Goal: Information Seeking & Learning: Learn about a topic

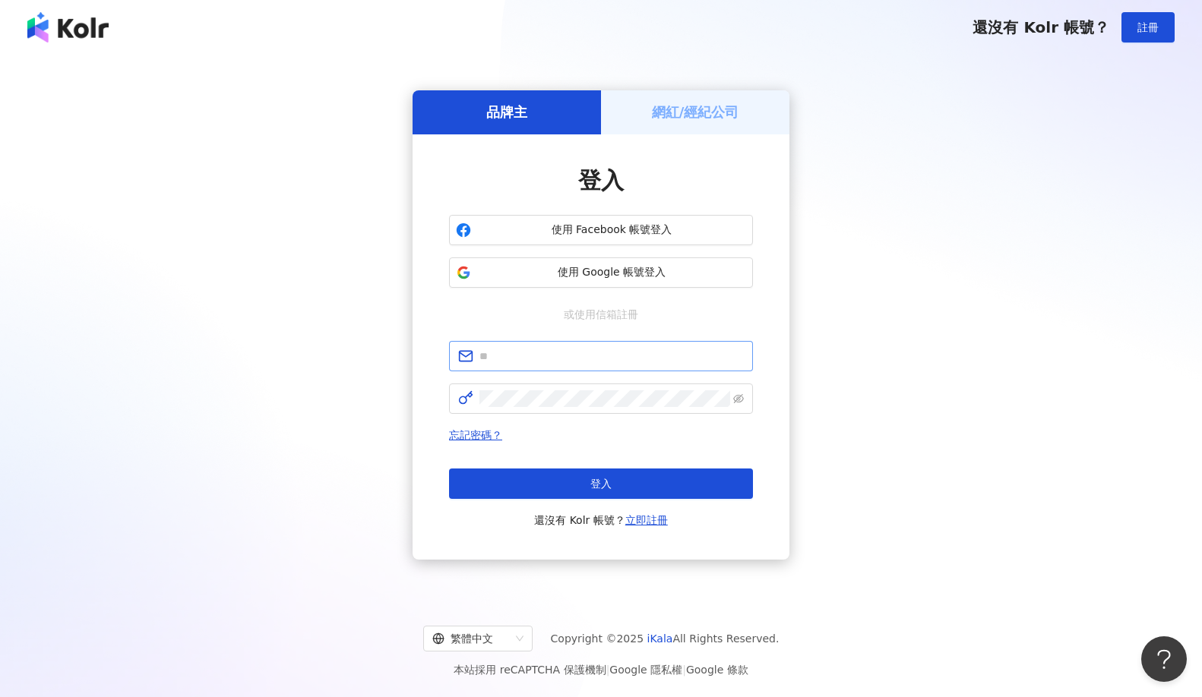
click at [575, 367] on span at bounding box center [601, 356] width 304 height 30
paste input "**********"
type input "**********"
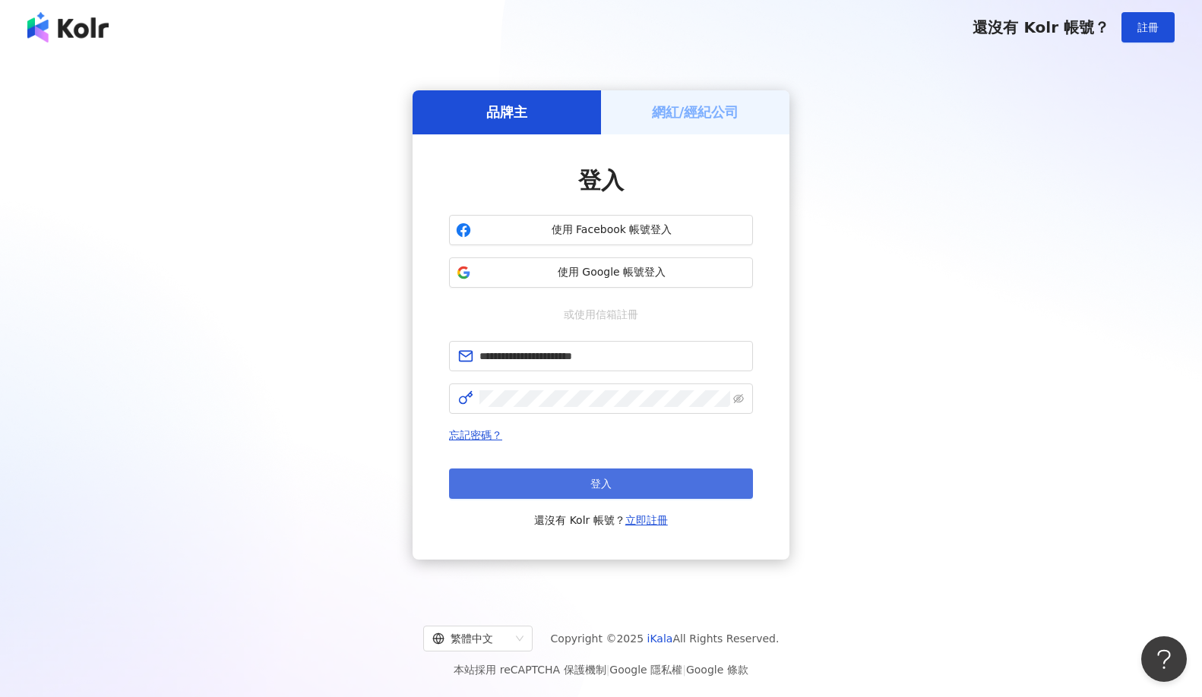
click at [596, 488] on span "登入" at bounding box center [600, 484] width 21 height 12
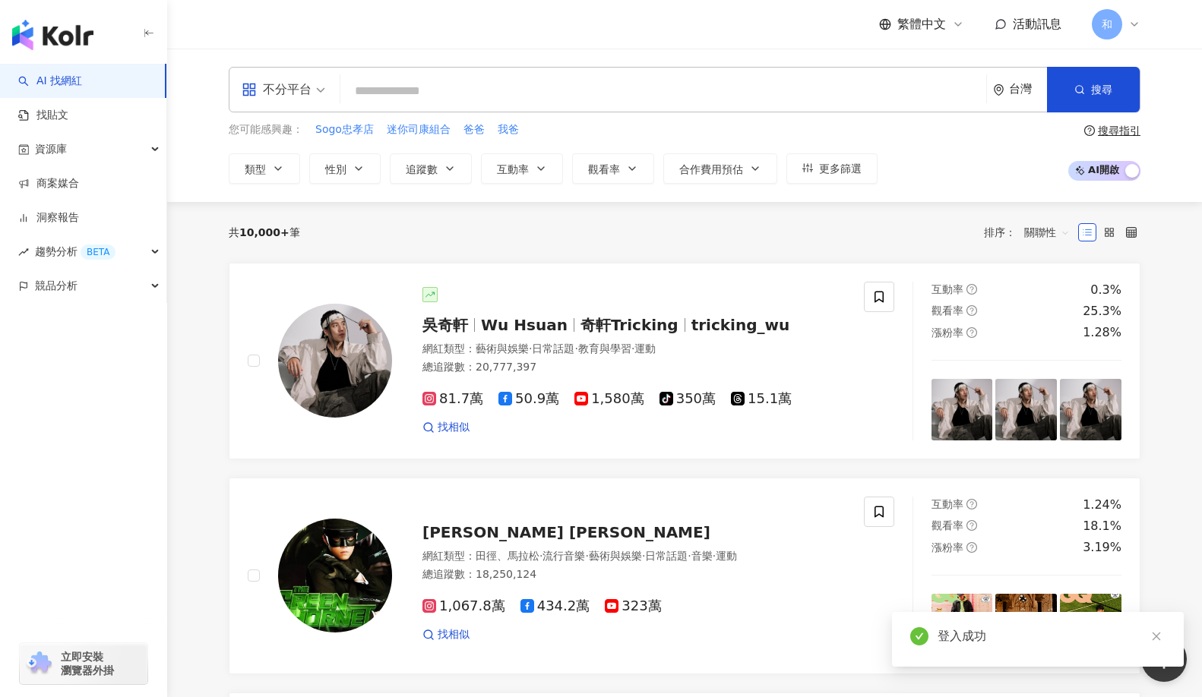
click at [392, 84] on input "search" at bounding box center [663, 91] width 634 height 29
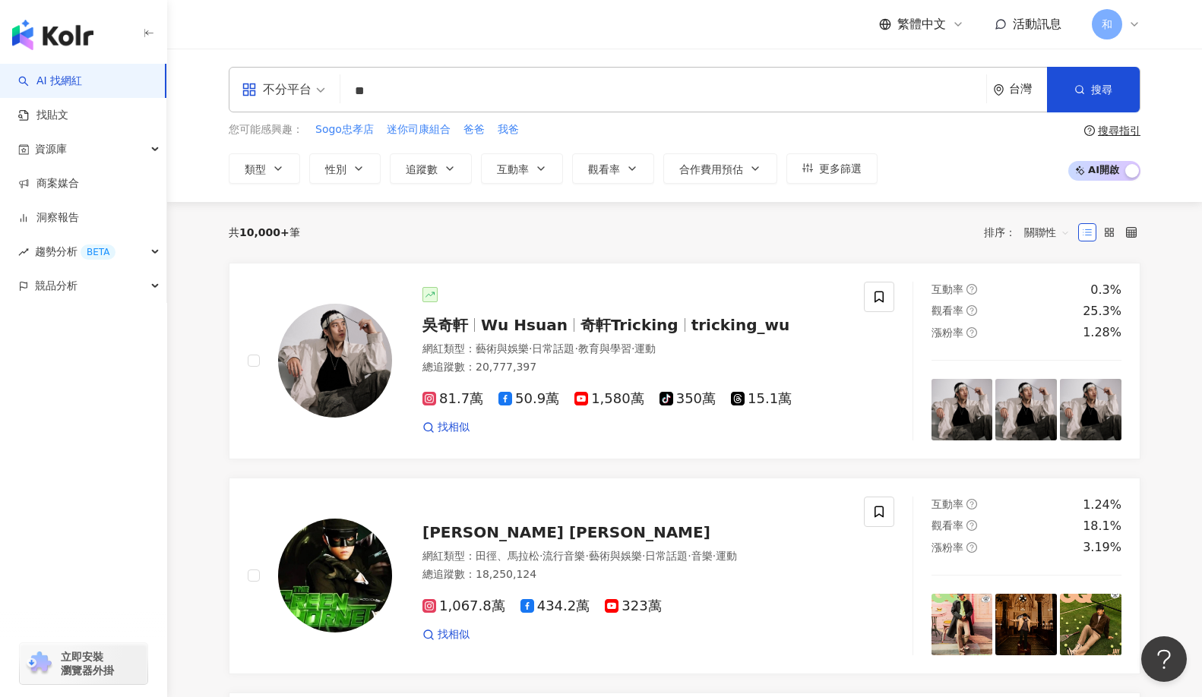
type input "*"
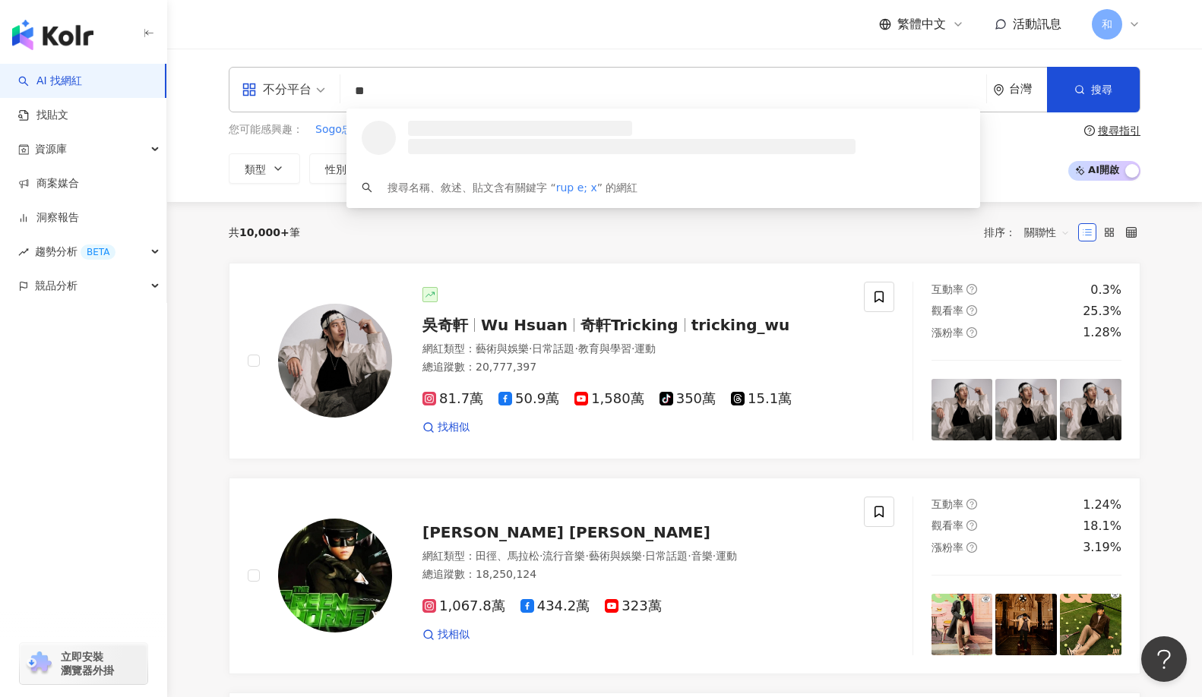
type input "*"
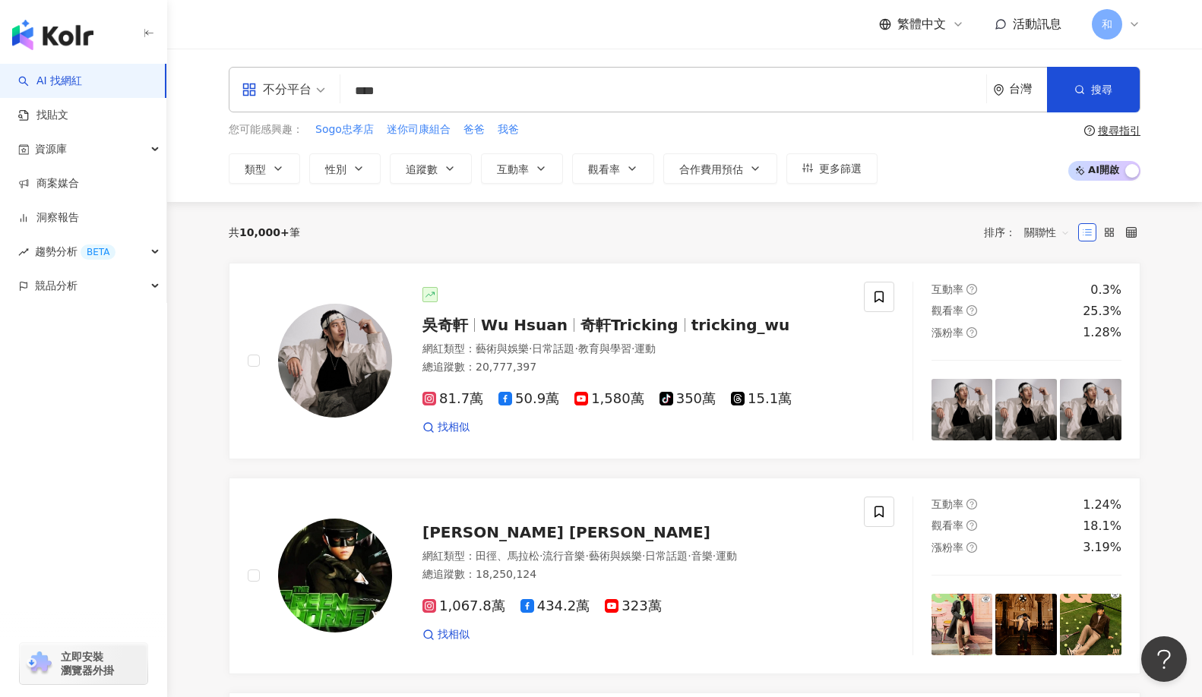
type input "****"
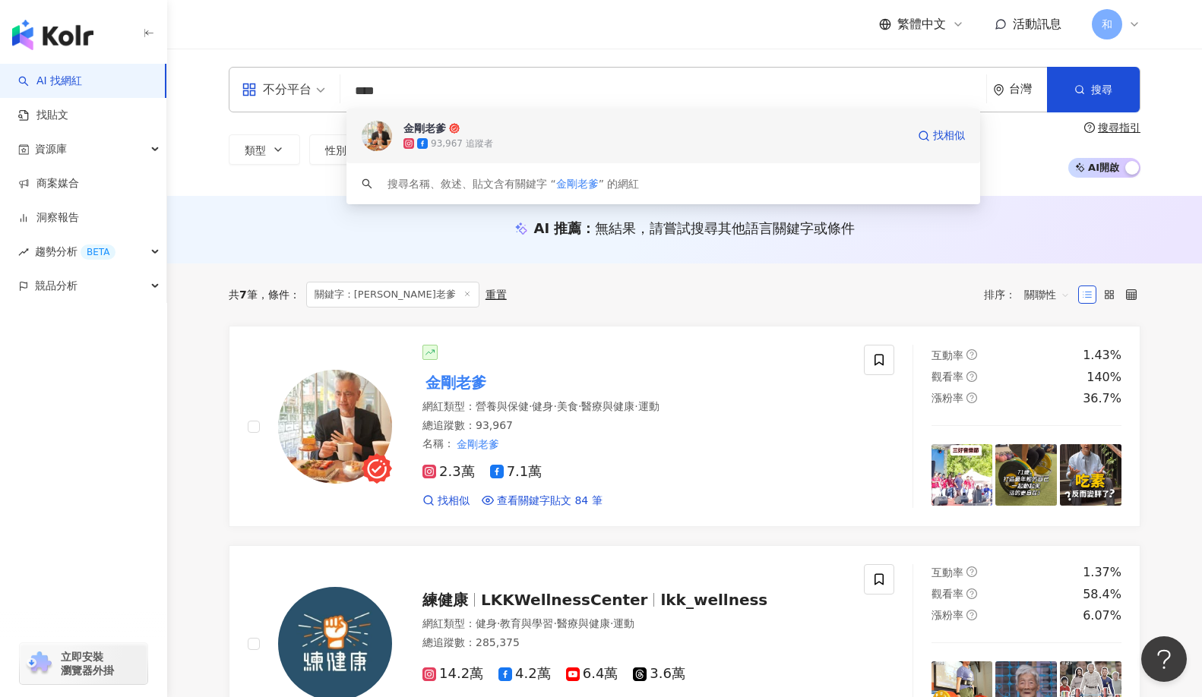
click at [482, 132] on span "金剛老爹" at bounding box center [654, 128] width 503 height 15
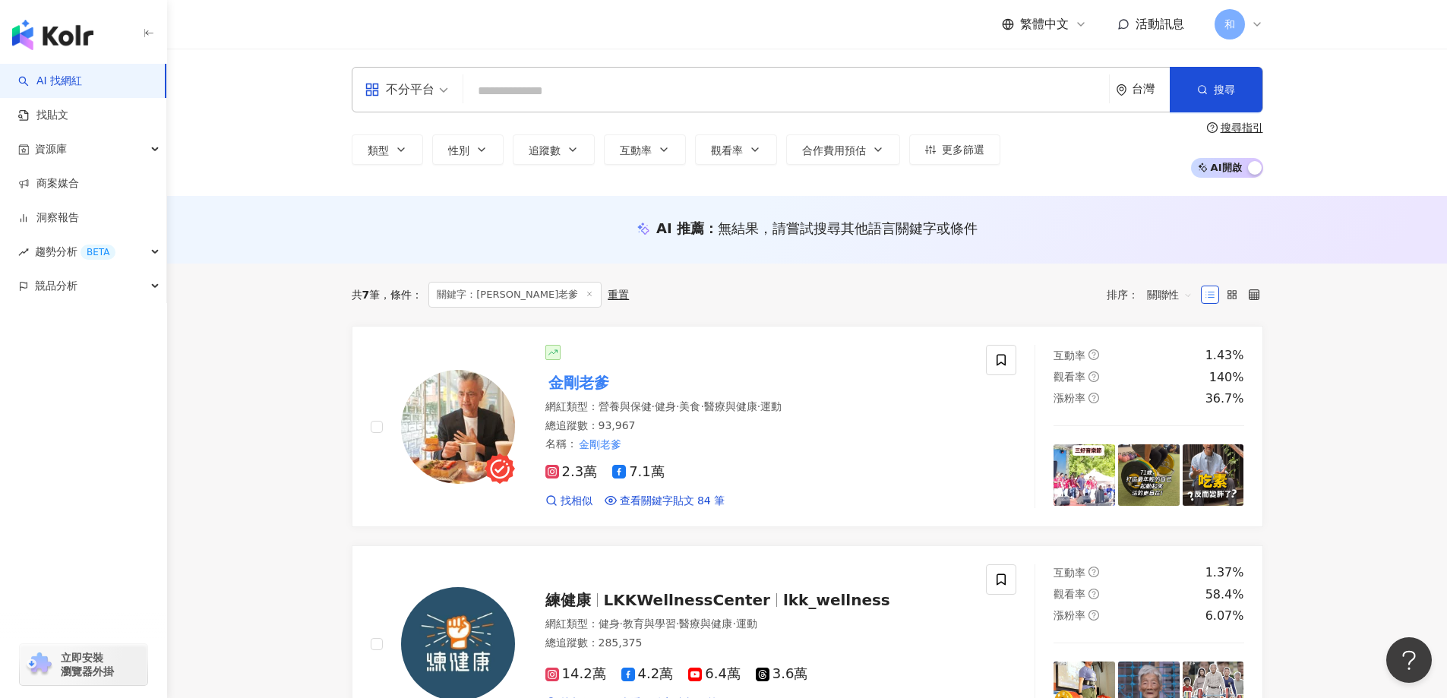
click at [490, 100] on input "search" at bounding box center [786, 91] width 634 height 29
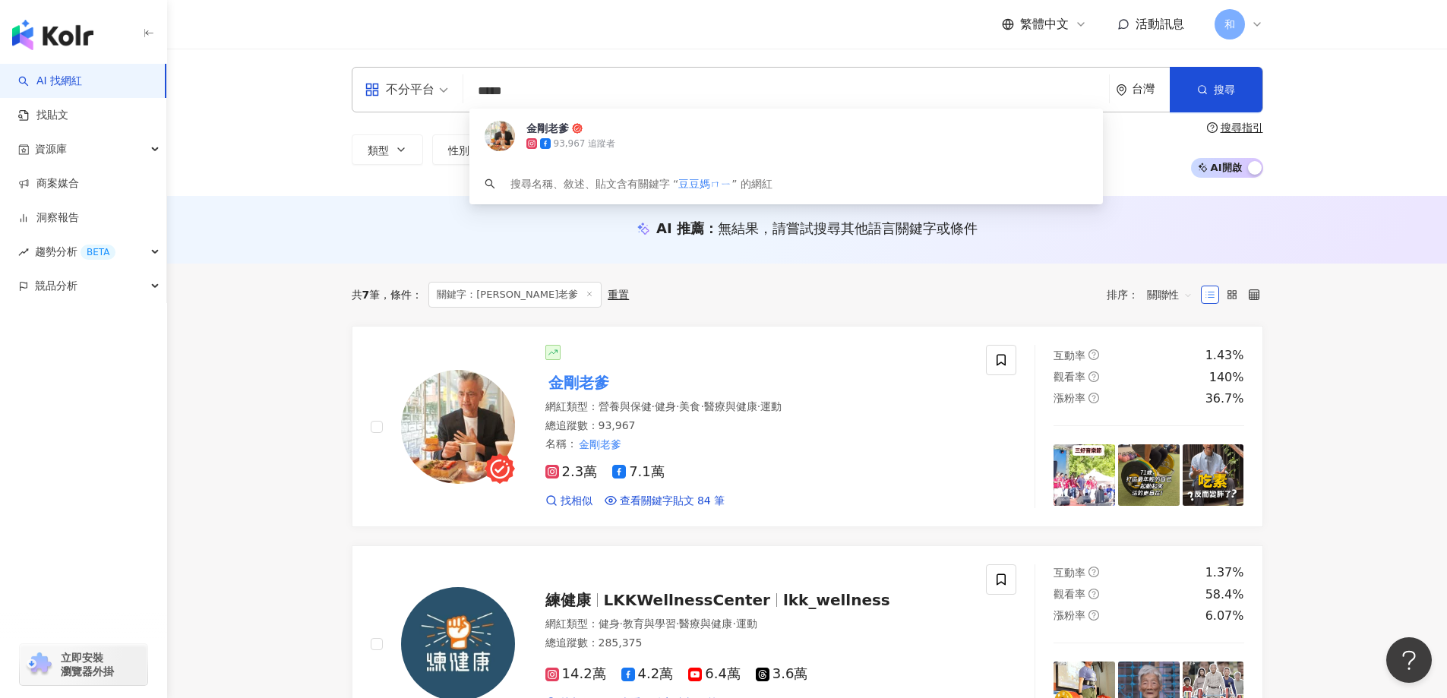
type input "****"
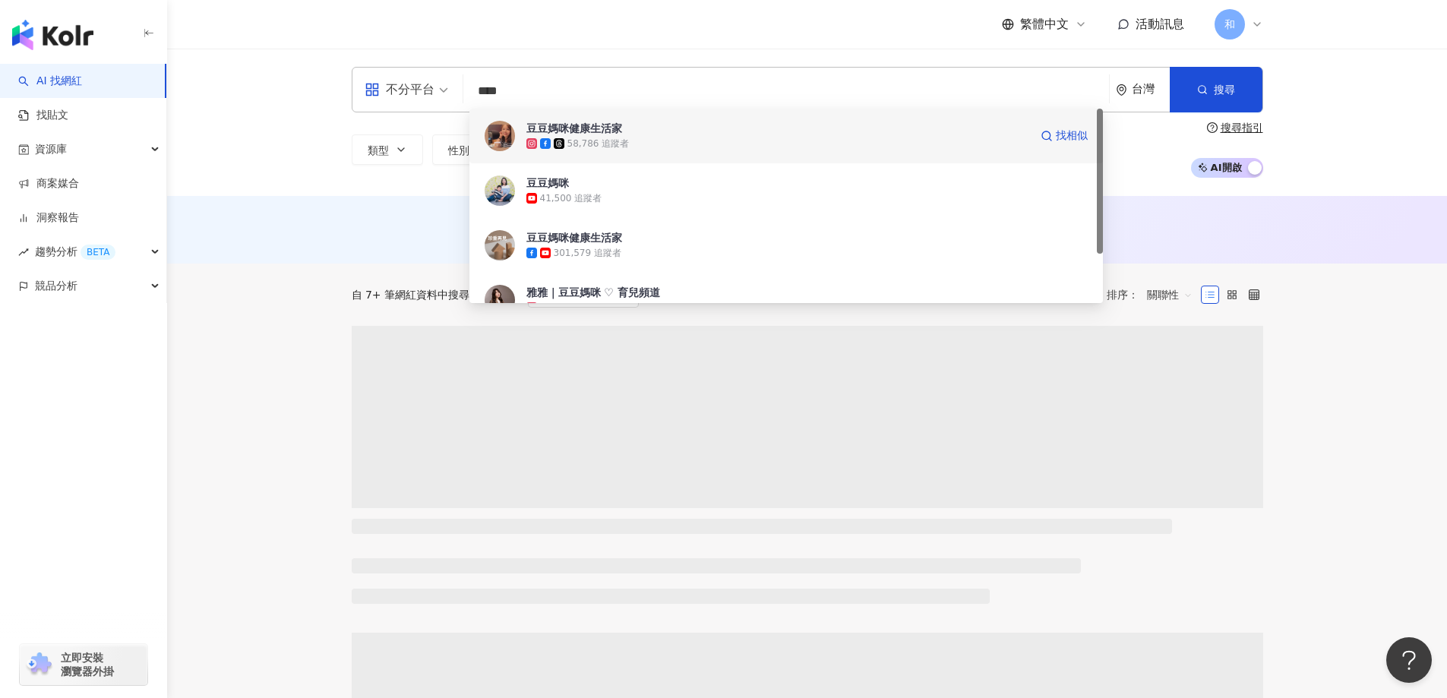
click at [629, 134] on span "豆豆媽咪健康生活家" at bounding box center [777, 128] width 503 height 15
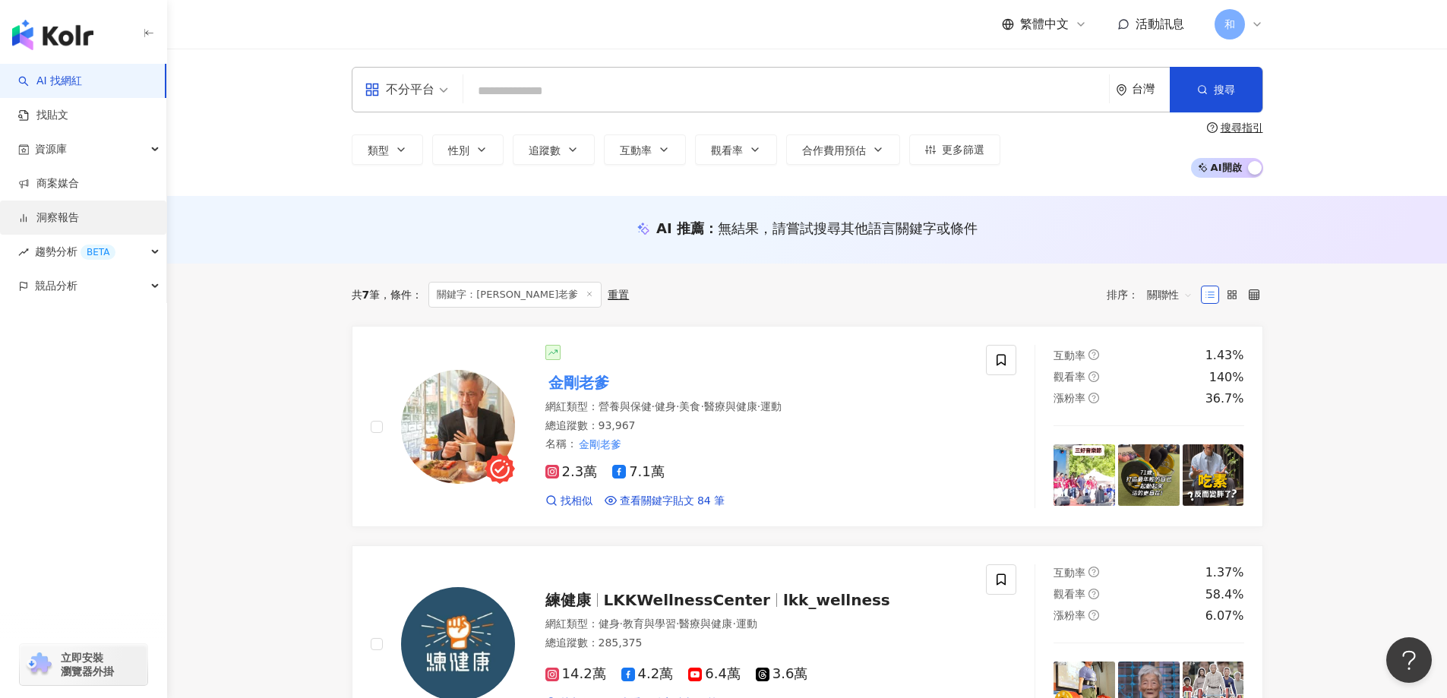
click at [79, 225] on link "洞察報告" at bounding box center [48, 217] width 61 height 15
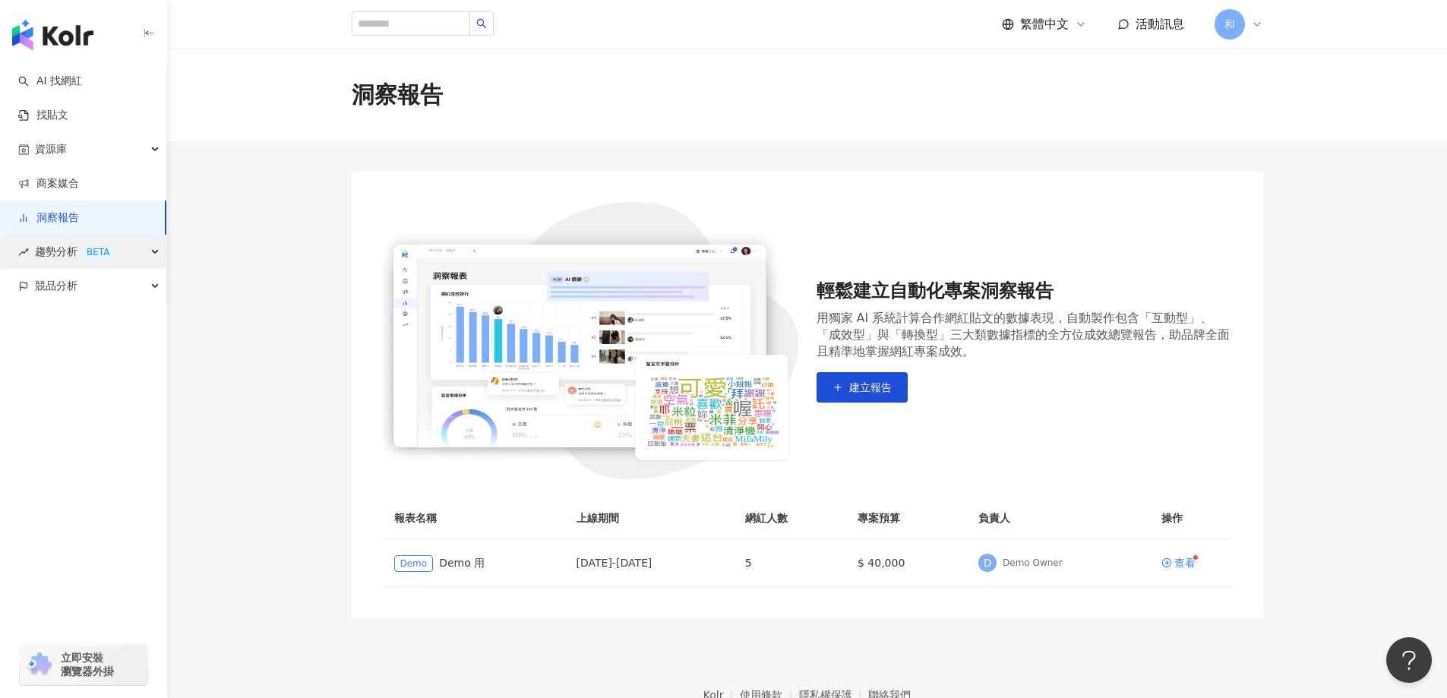
click at [93, 245] on div "BETA" at bounding box center [98, 252] width 35 height 15
click at [101, 404] on div "競品分析" at bounding box center [83, 388] width 166 height 34
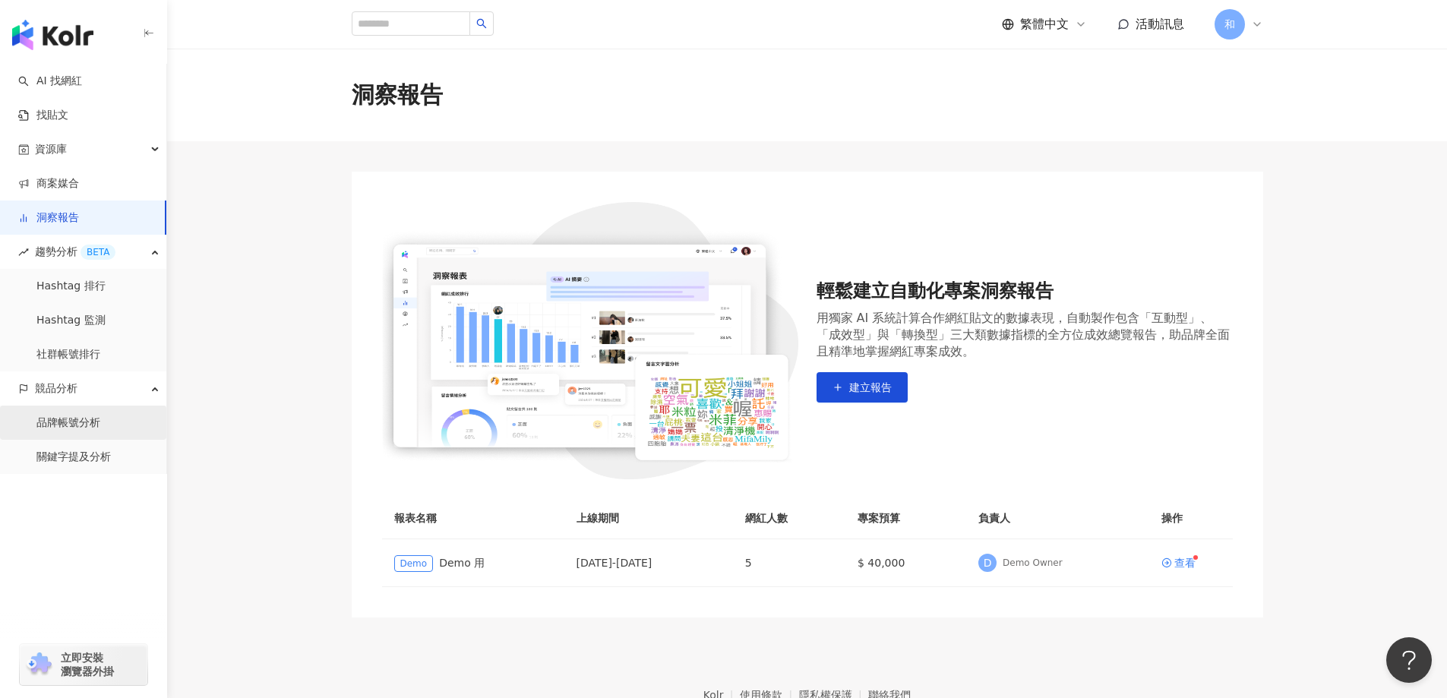
click at [100, 416] on link "品牌帳號分析" at bounding box center [68, 423] width 64 height 15
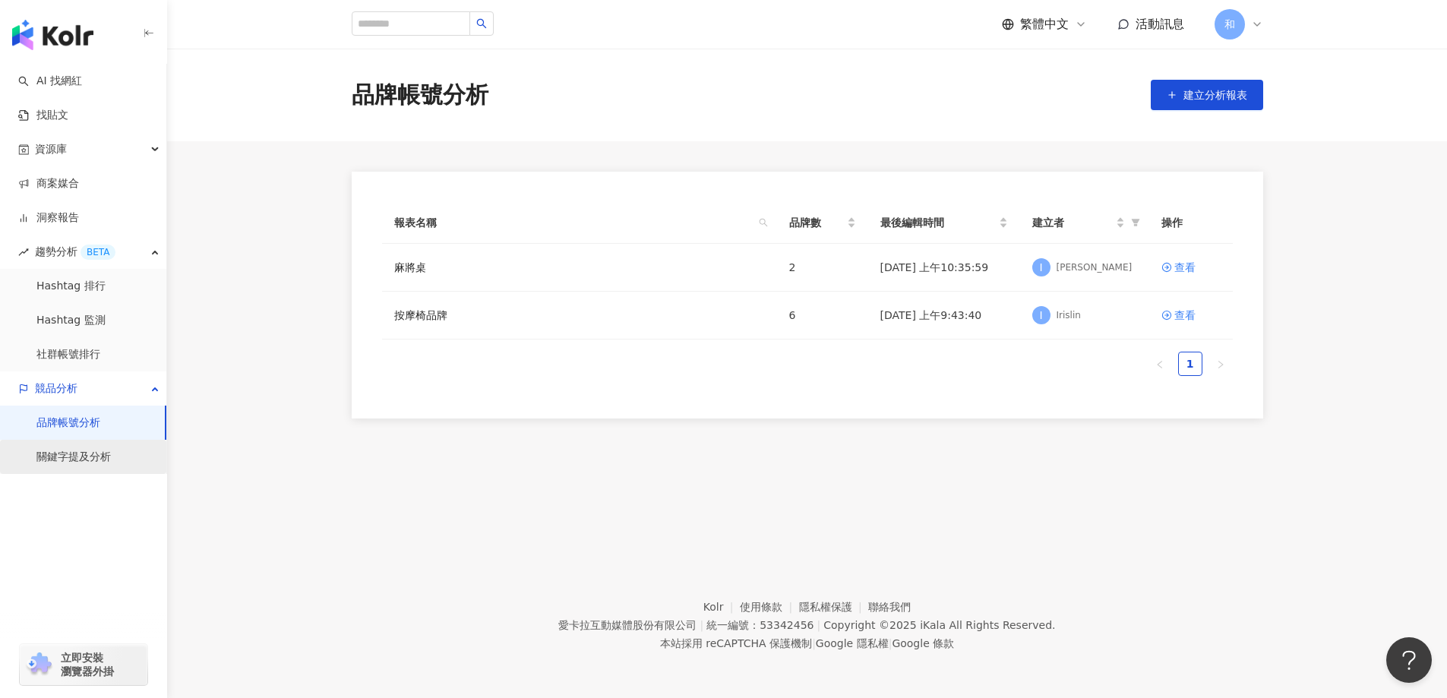
click at [104, 450] on link "關鍵字提及分析" at bounding box center [73, 457] width 74 height 15
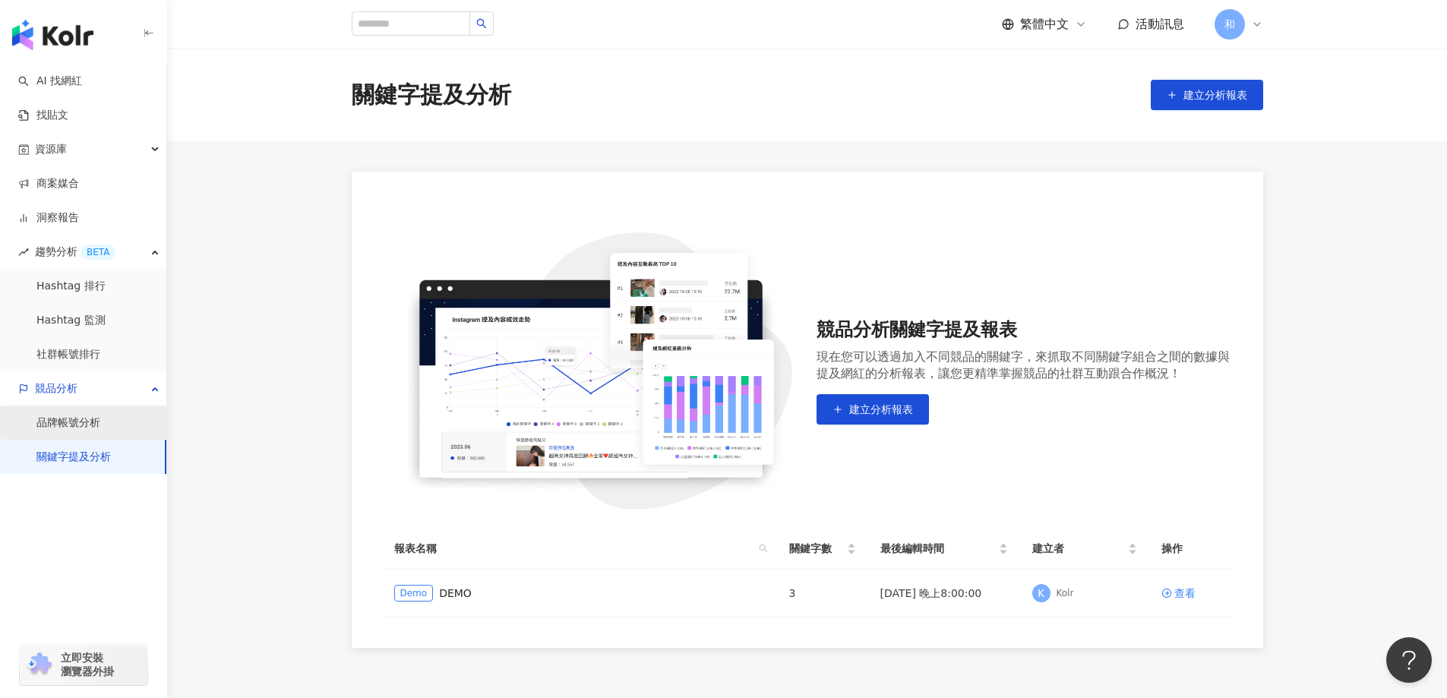
click at [100, 422] on link "品牌帳號分析" at bounding box center [68, 423] width 64 height 15
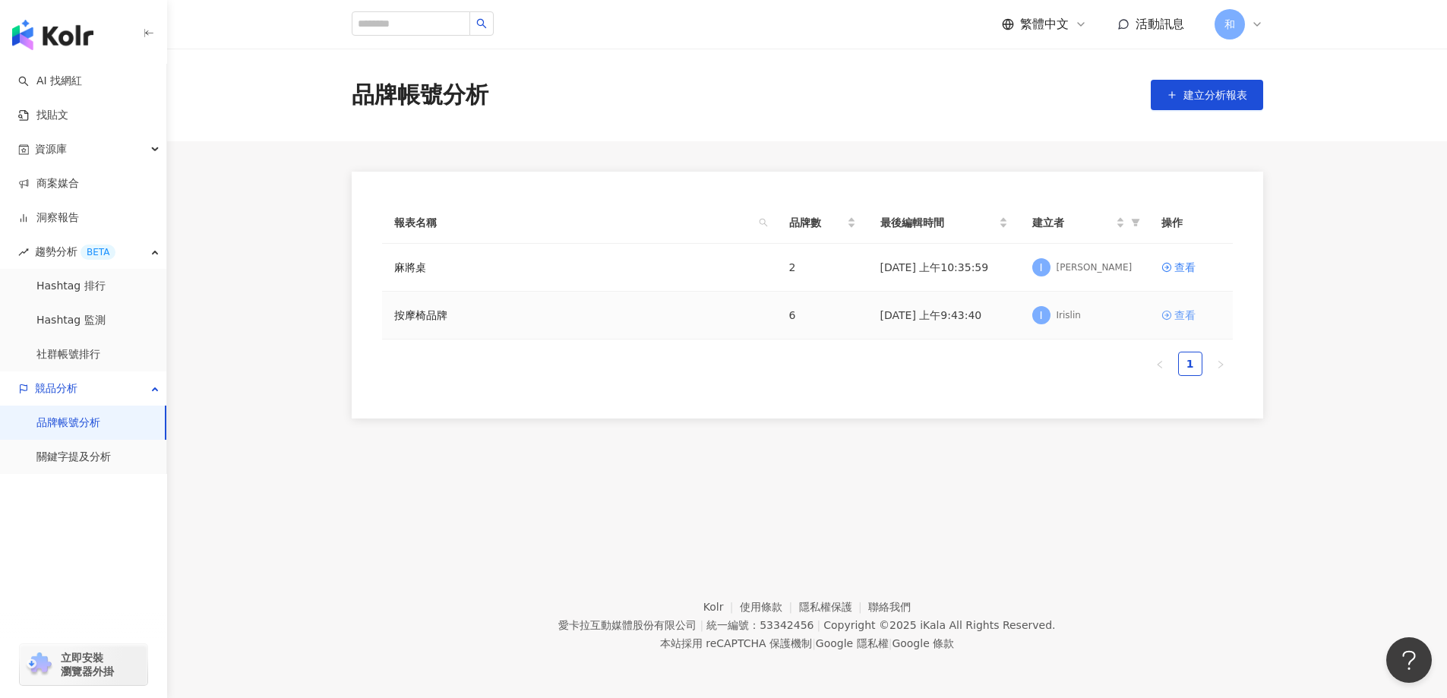
click at [1184, 315] on div "查看" at bounding box center [1184, 315] width 21 height 17
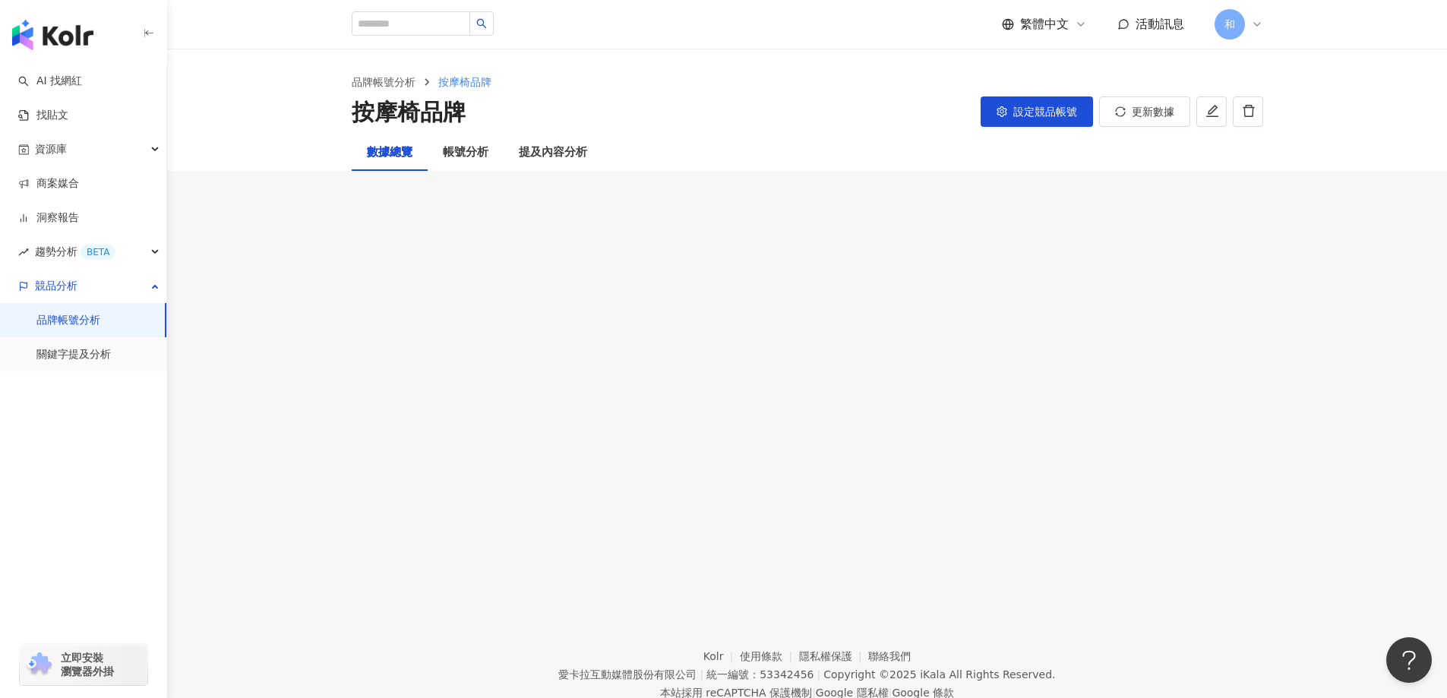
click at [311, 450] on div "品牌帳號分析 按摩椅品牌 按摩椅品牌 設定競品帳號 更新數據 數據總覽 帳號分析 提及內容分析" at bounding box center [807, 313] width 1280 height 529
click at [79, 191] on link "商案媒合" at bounding box center [48, 183] width 61 height 15
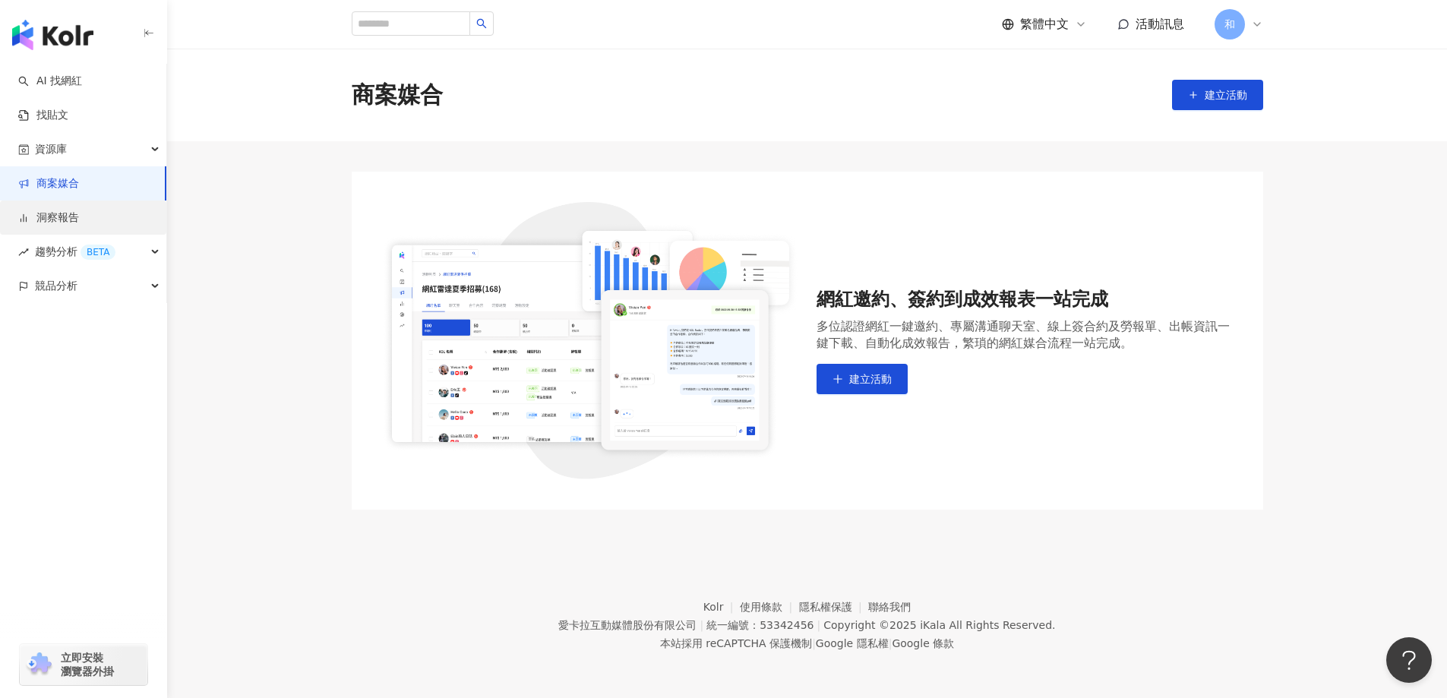
click at [79, 214] on link "洞察報告" at bounding box center [48, 217] width 61 height 15
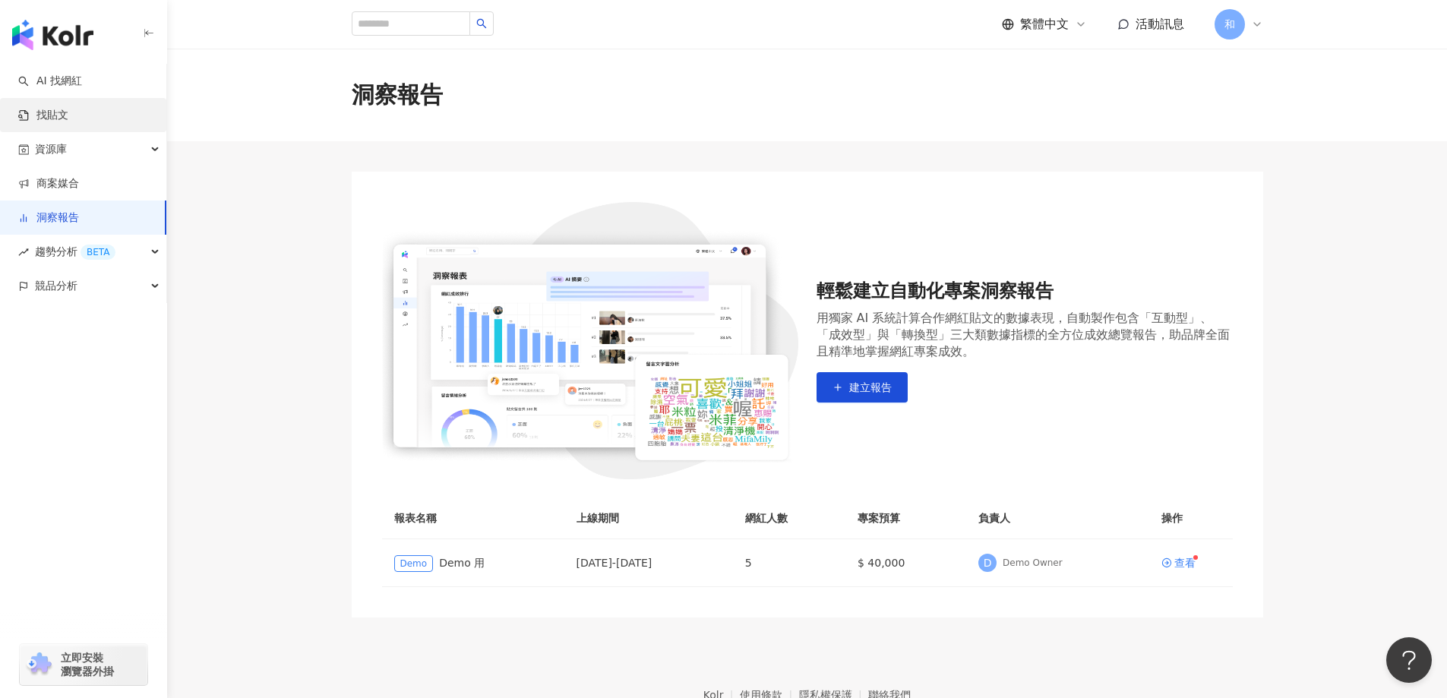
click at [68, 113] on link "找貼文" at bounding box center [43, 115] width 50 height 15
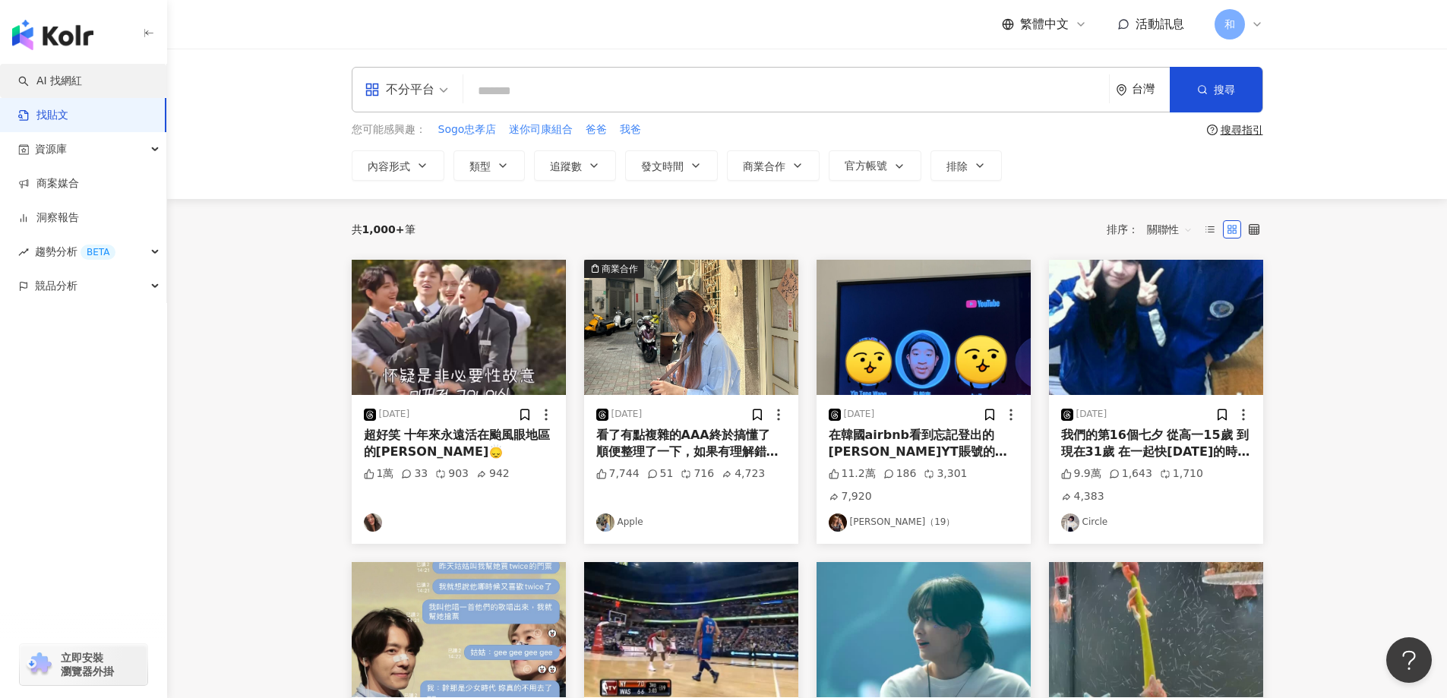
click at [82, 82] on link "AI 找網紅" at bounding box center [50, 81] width 64 height 15
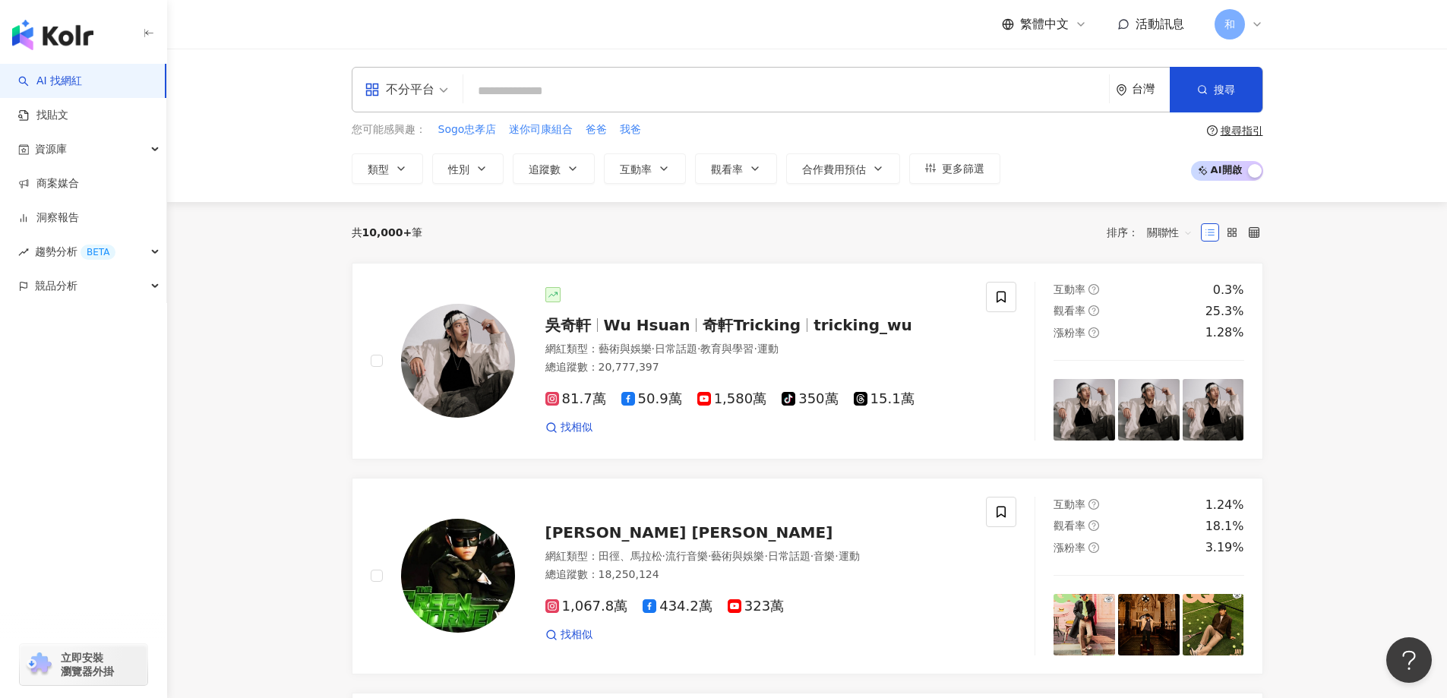
click at [653, 68] on div "不分平台 台灣 搜尋" at bounding box center [808, 90] width 912 height 46
click at [665, 87] on input "search" at bounding box center [786, 91] width 634 height 29
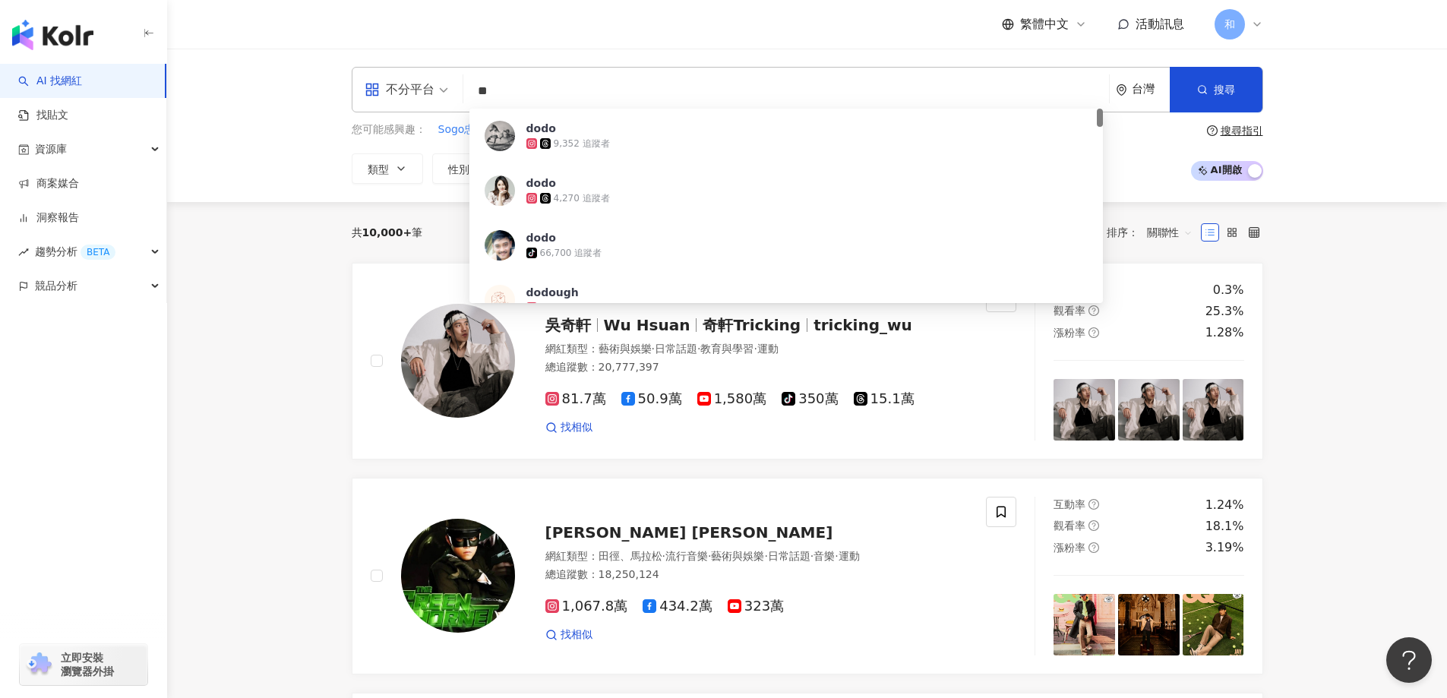
type input "*"
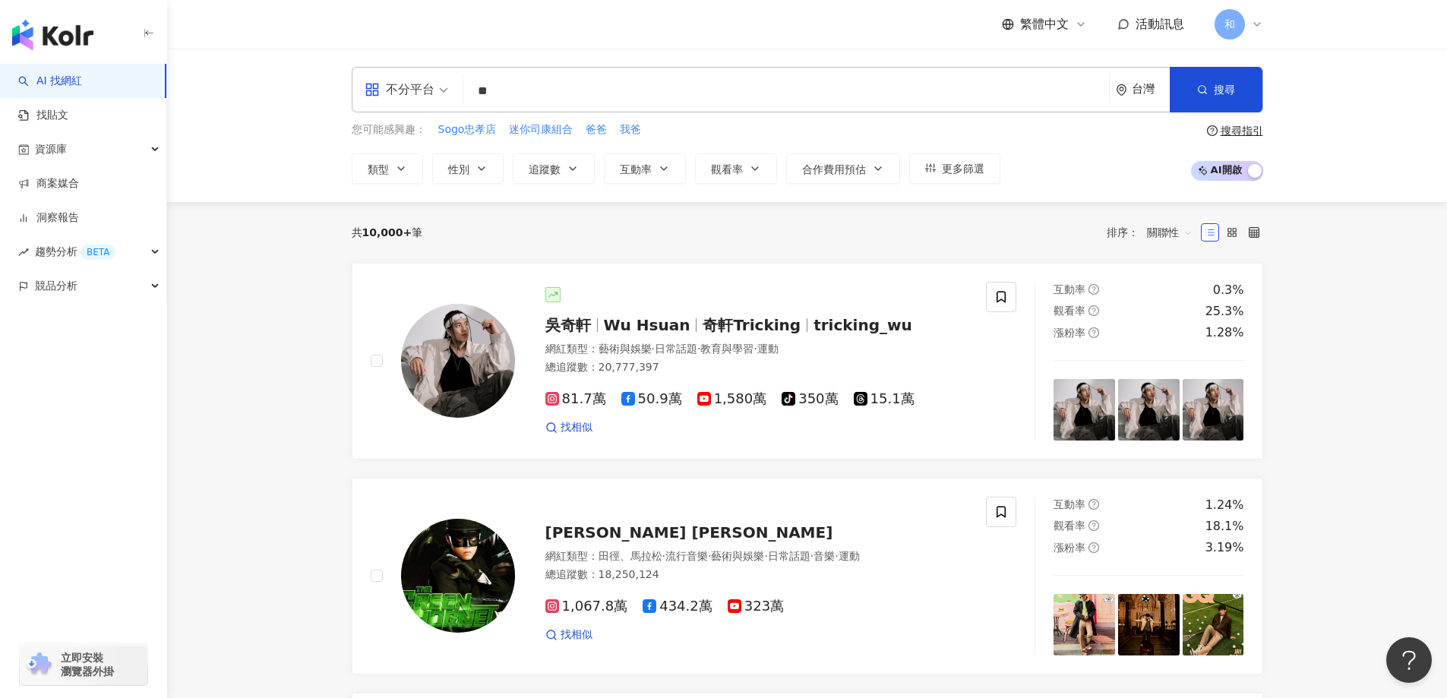
type input "*"
type input "****"
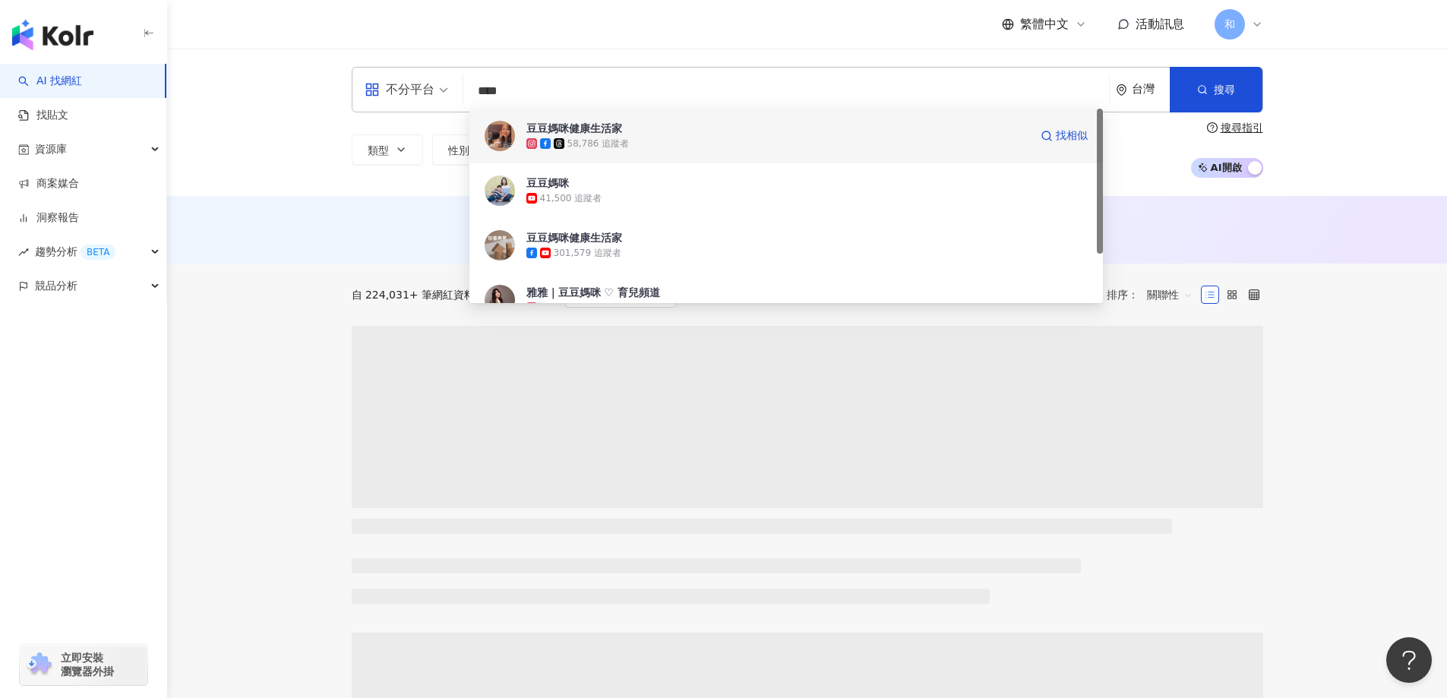
click at [583, 122] on div "豆豆媽咪健康生活家" at bounding box center [574, 128] width 96 height 15
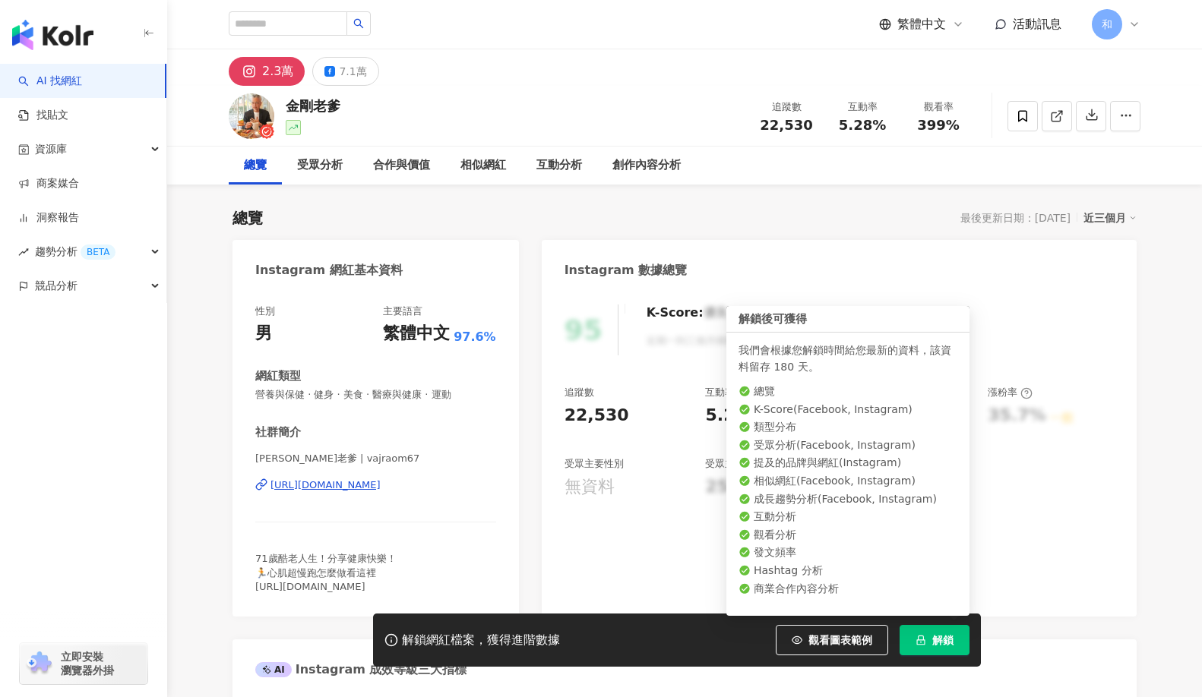
click at [938, 640] on span "解鎖" at bounding box center [942, 640] width 21 height 12
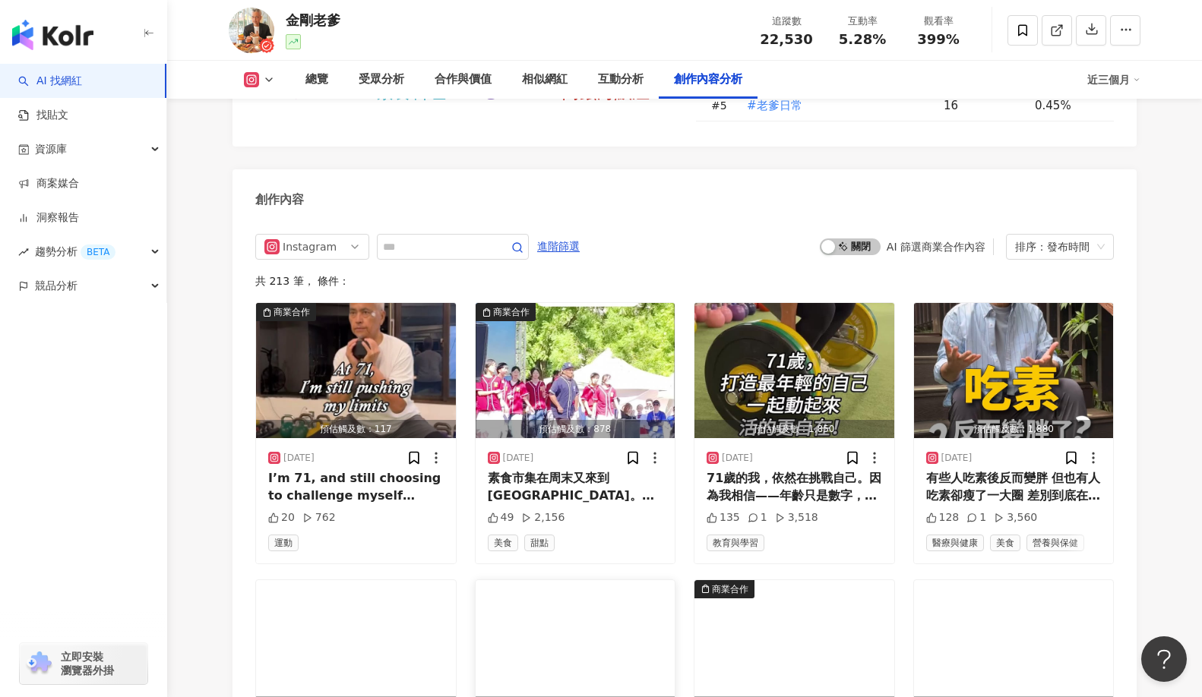
scroll to position [4558, 0]
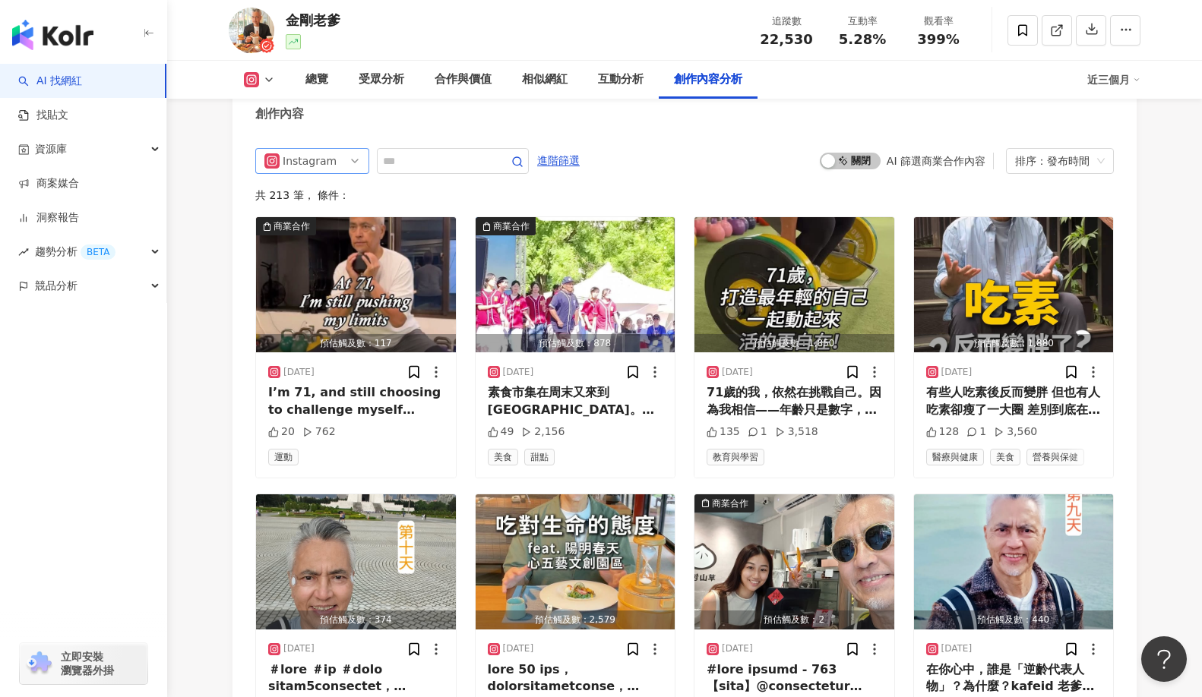
click at [321, 149] on div "Instagram" at bounding box center [307, 161] width 49 height 24
click at [315, 236] on div "Facebook" at bounding box center [310, 244] width 49 height 17
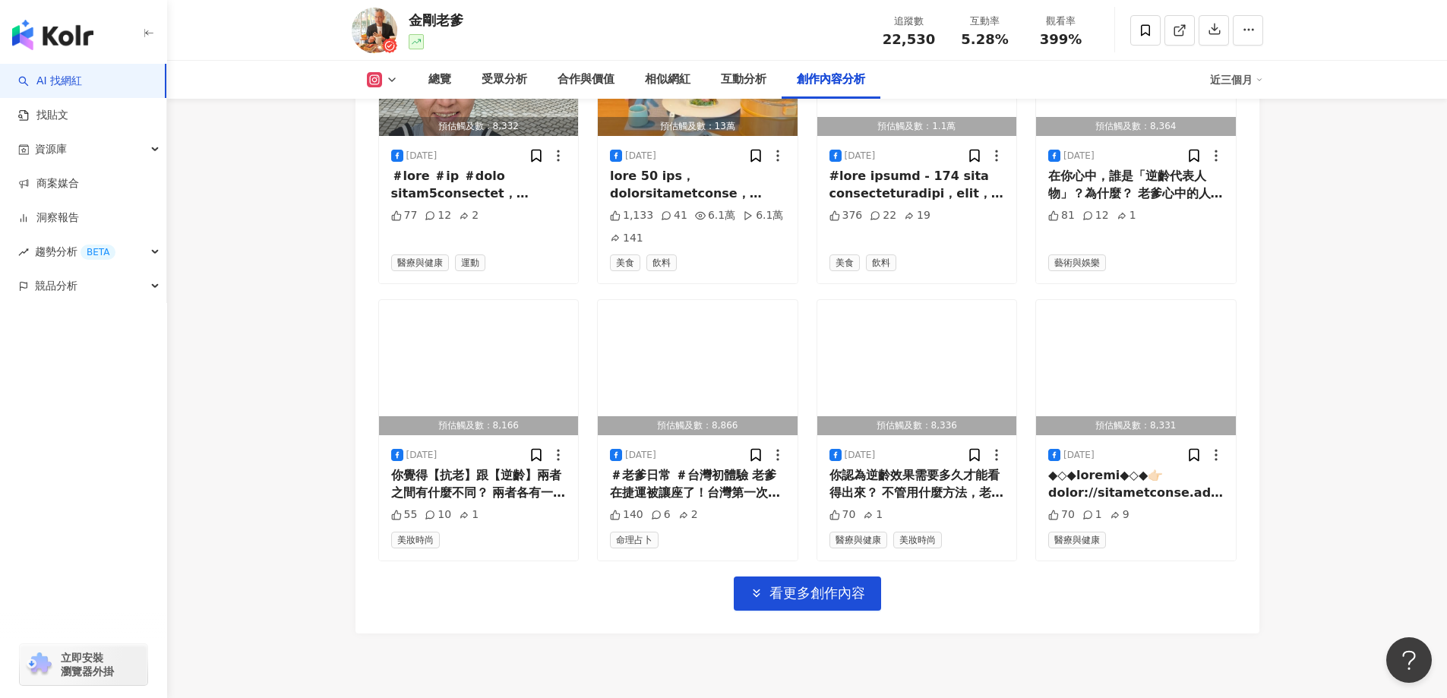
scroll to position [5112, 0]
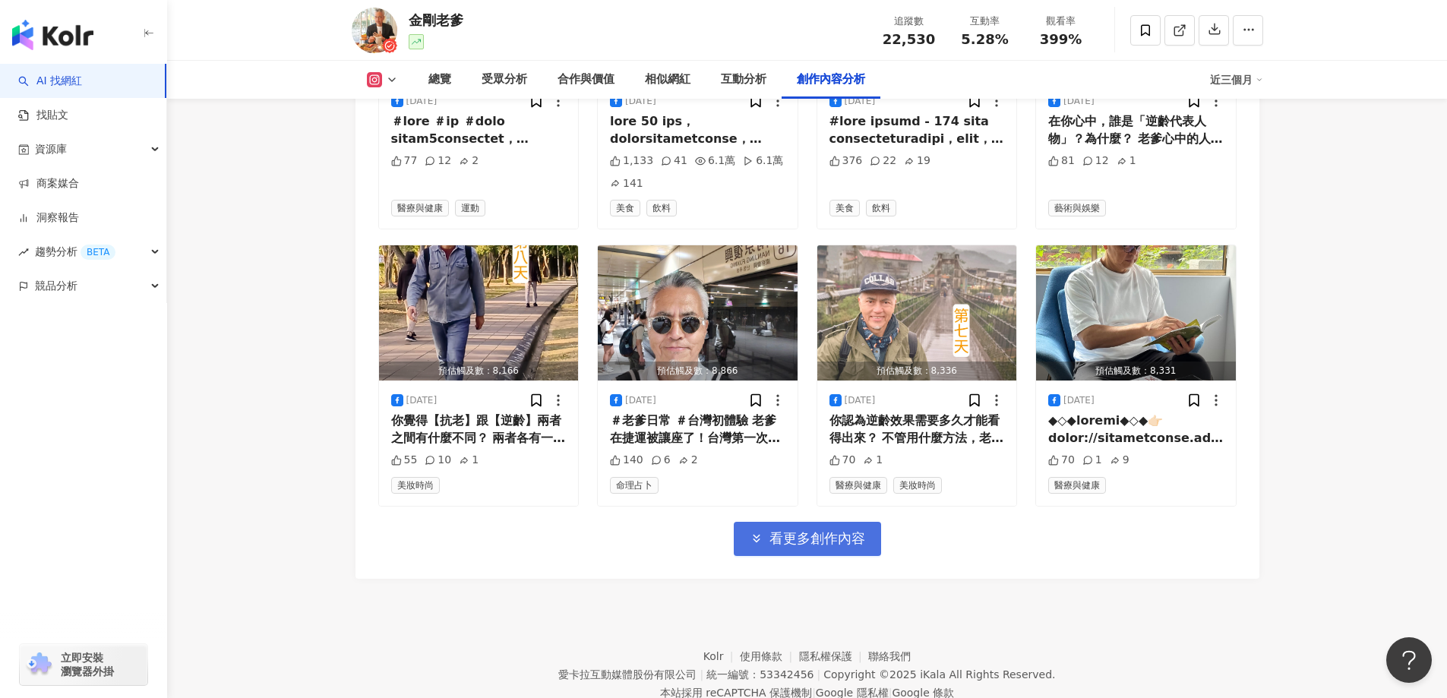
click at [828, 530] on span "看更多創作內容" at bounding box center [818, 538] width 96 height 17
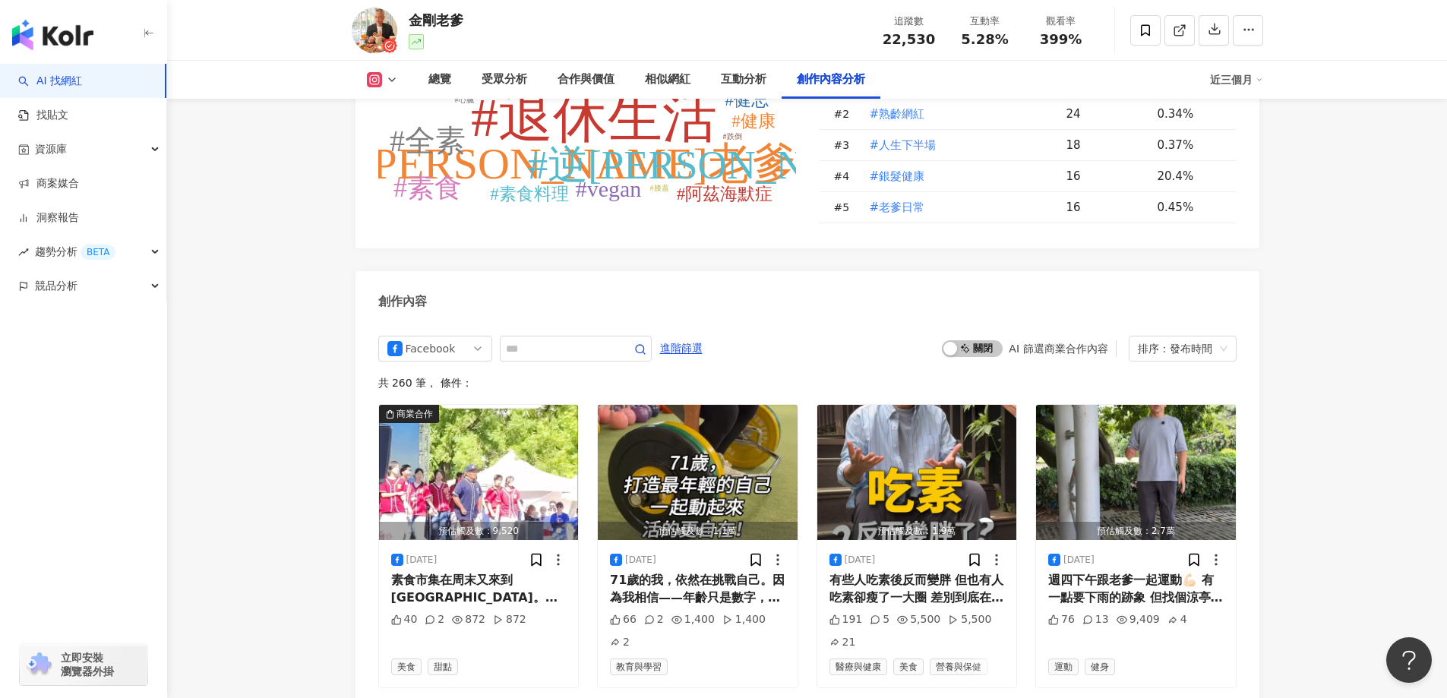
scroll to position [4352, 0]
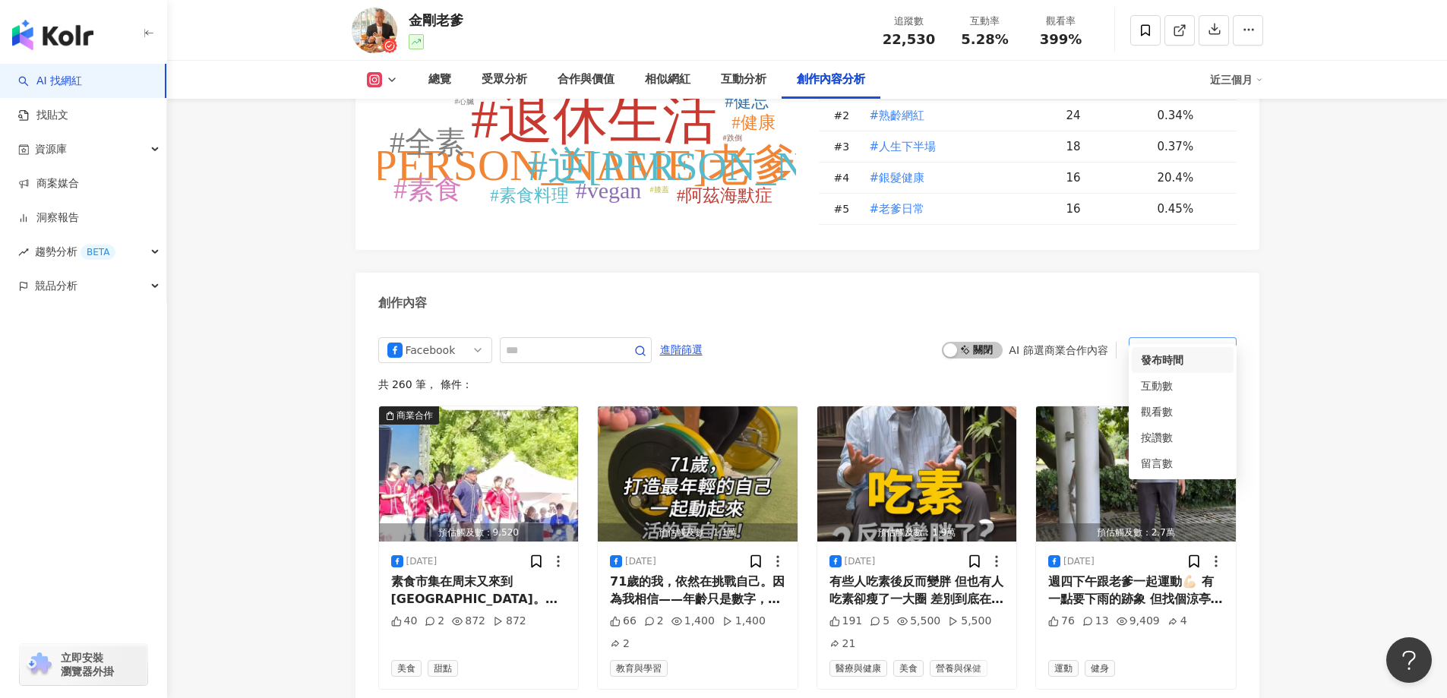
click at [1201, 338] on div "排序：發布時間" at bounding box center [1176, 350] width 76 height 24
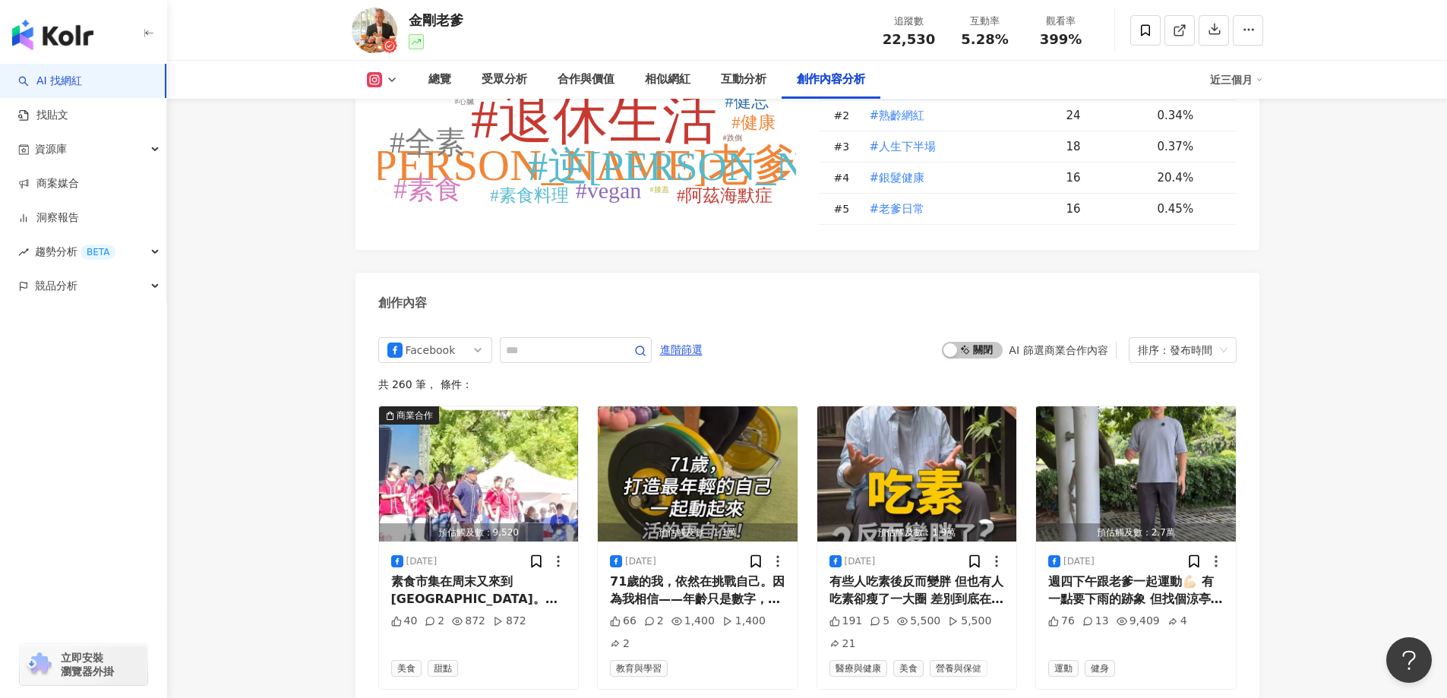
click at [537, 341] on input "text" at bounding box center [559, 350] width 106 height 18
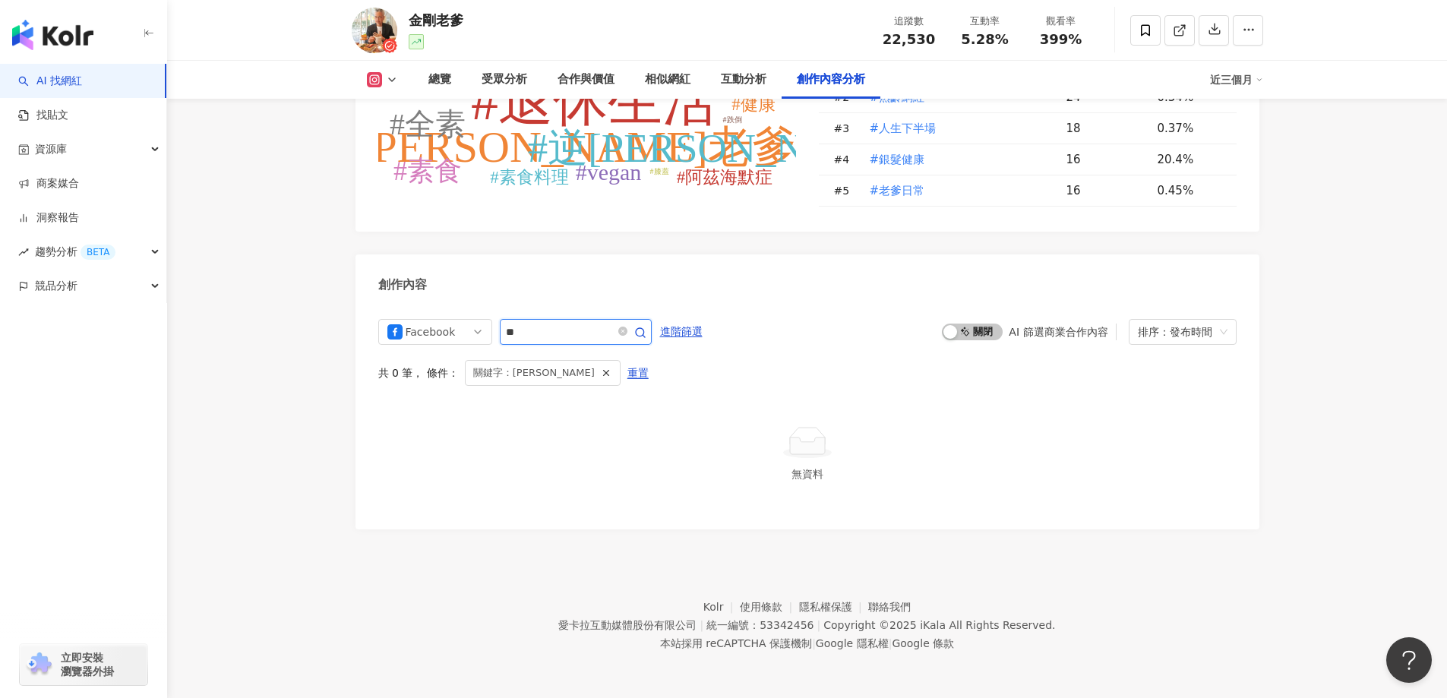
scroll to position [4348, 0]
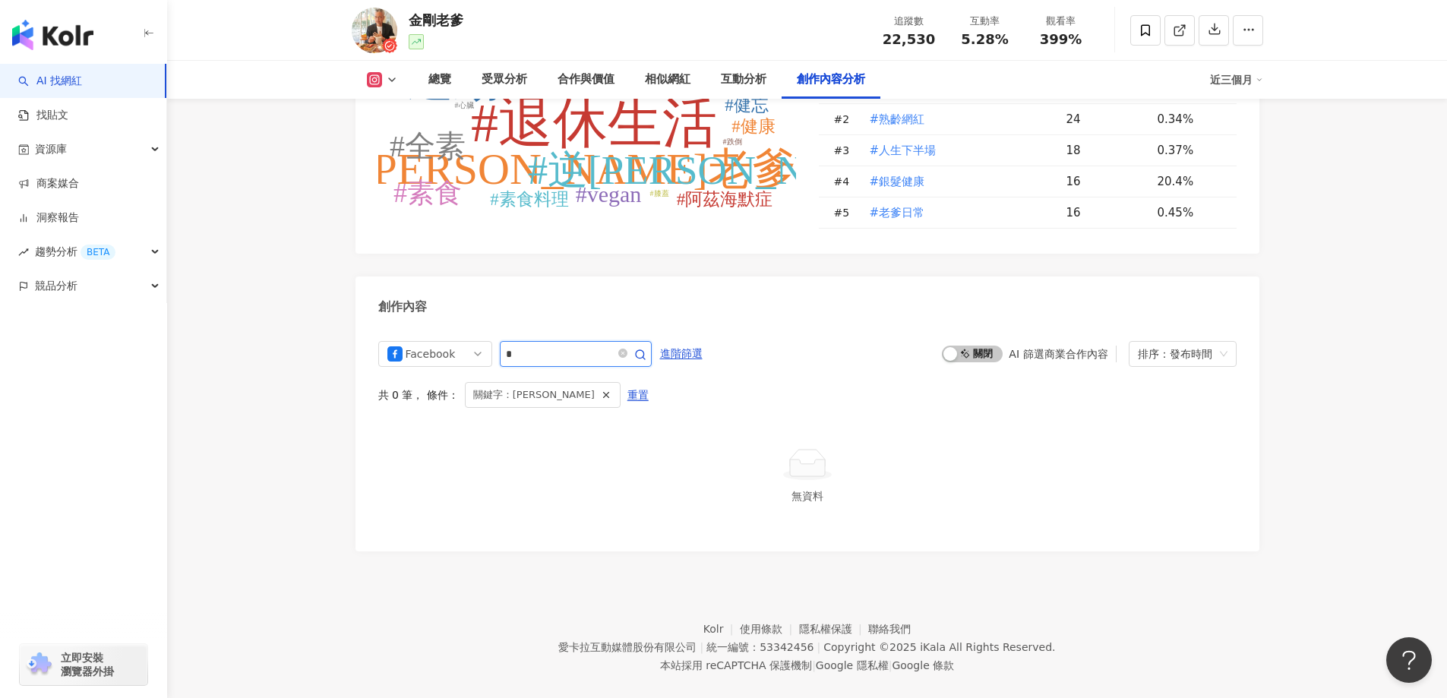
type input "*"
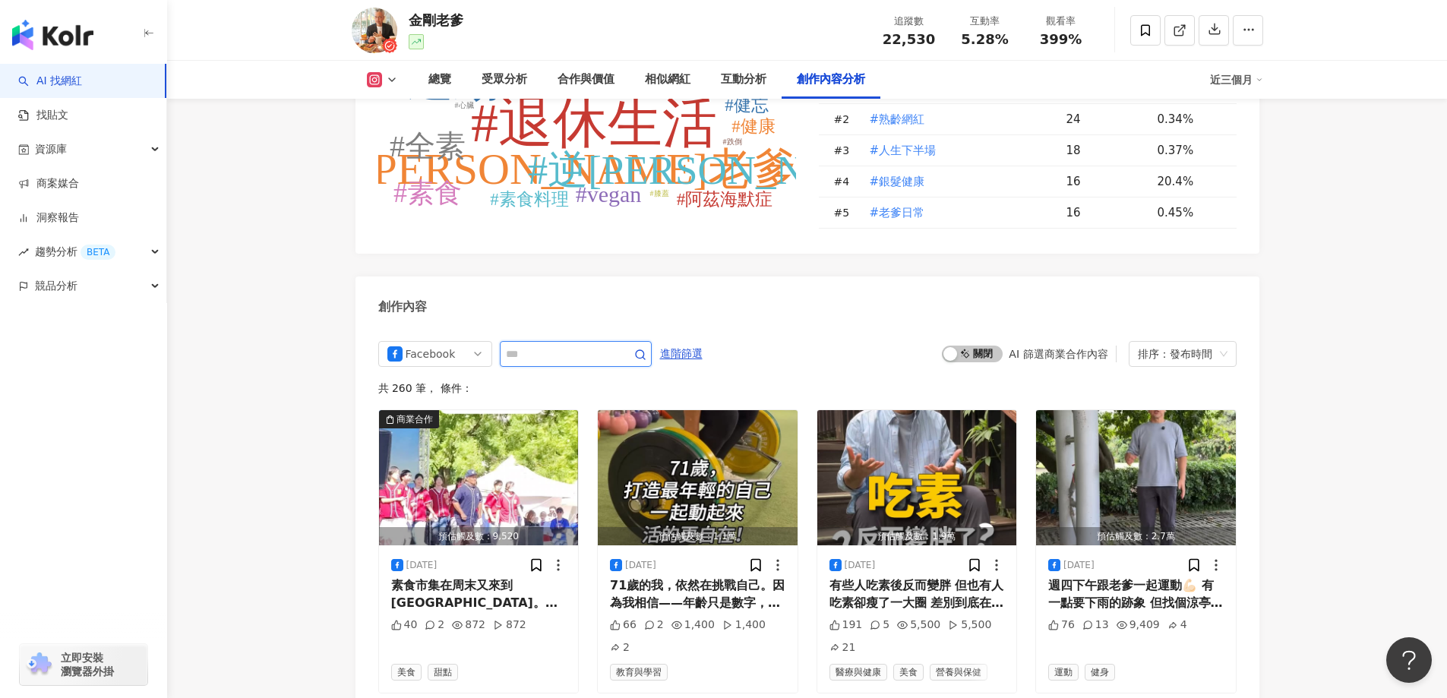
scroll to position [4504, 0]
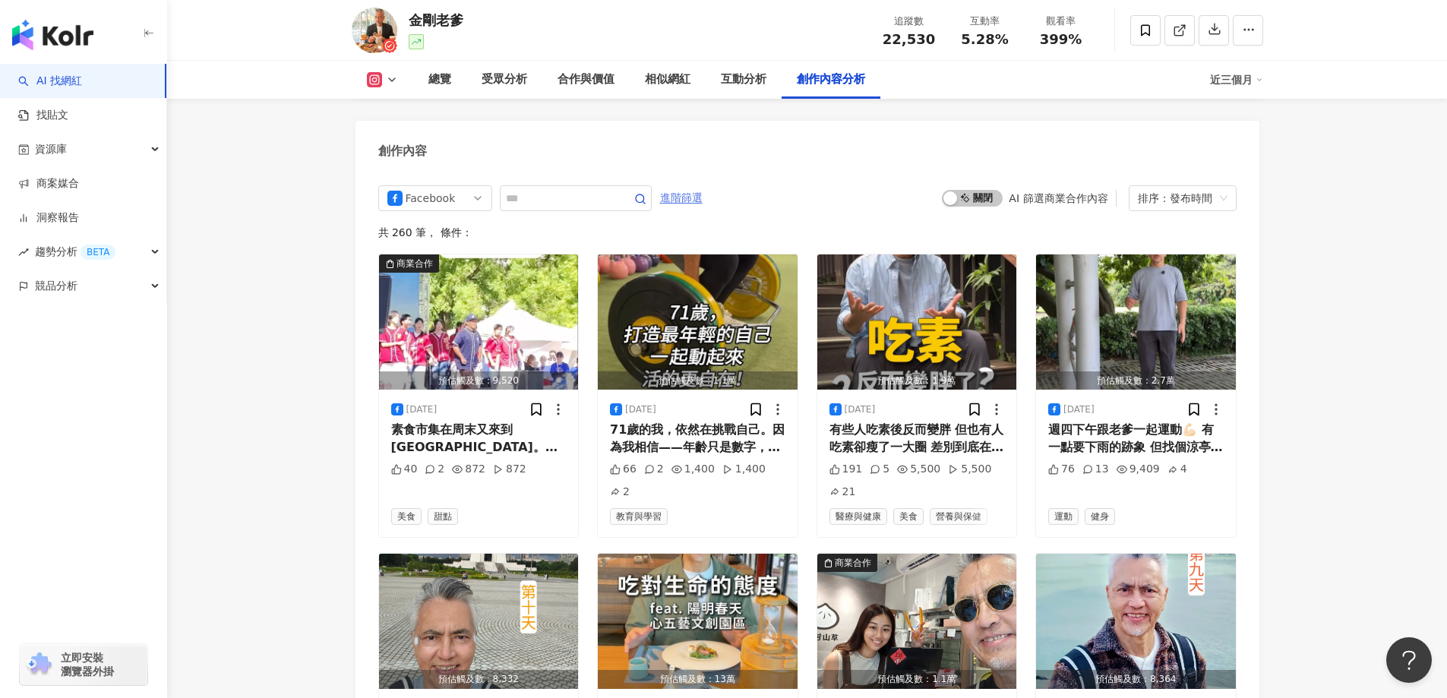
click at [703, 186] on span "進階篩選" at bounding box center [681, 198] width 43 height 24
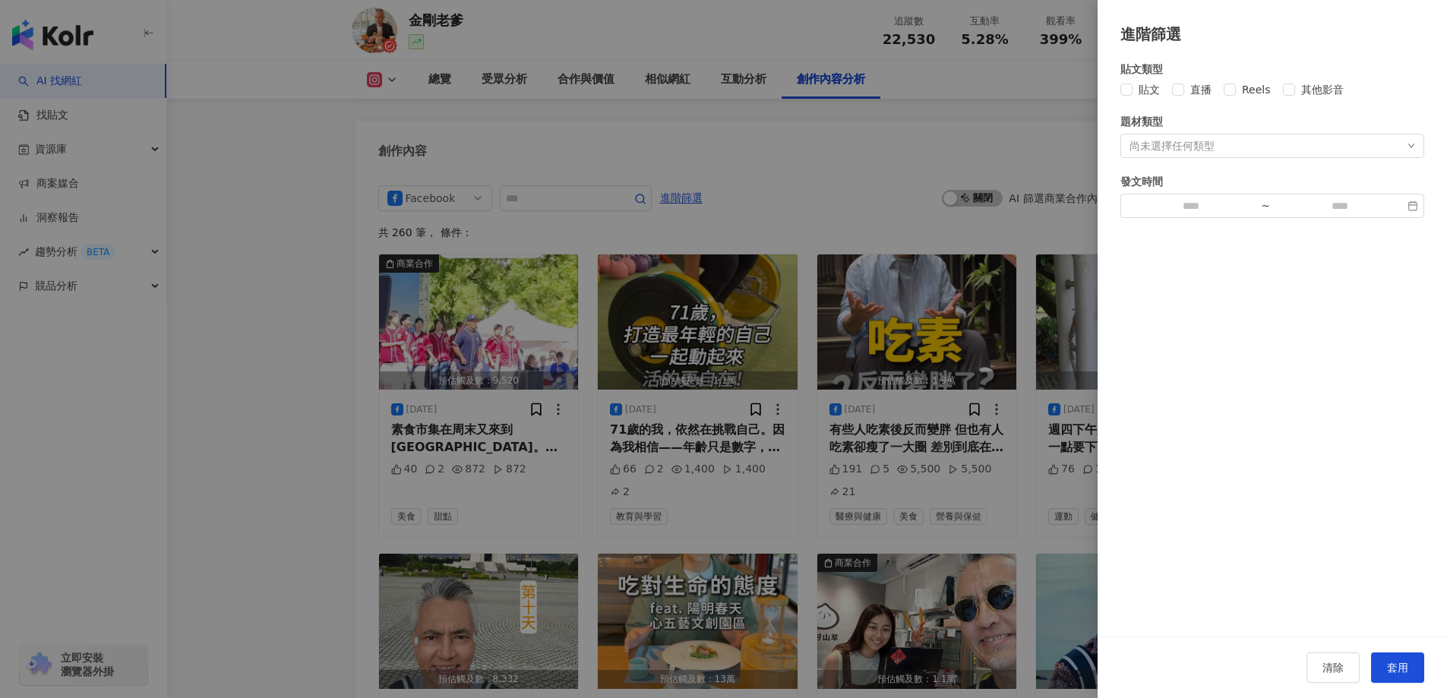
click at [729, 204] on div at bounding box center [723, 349] width 1447 height 698
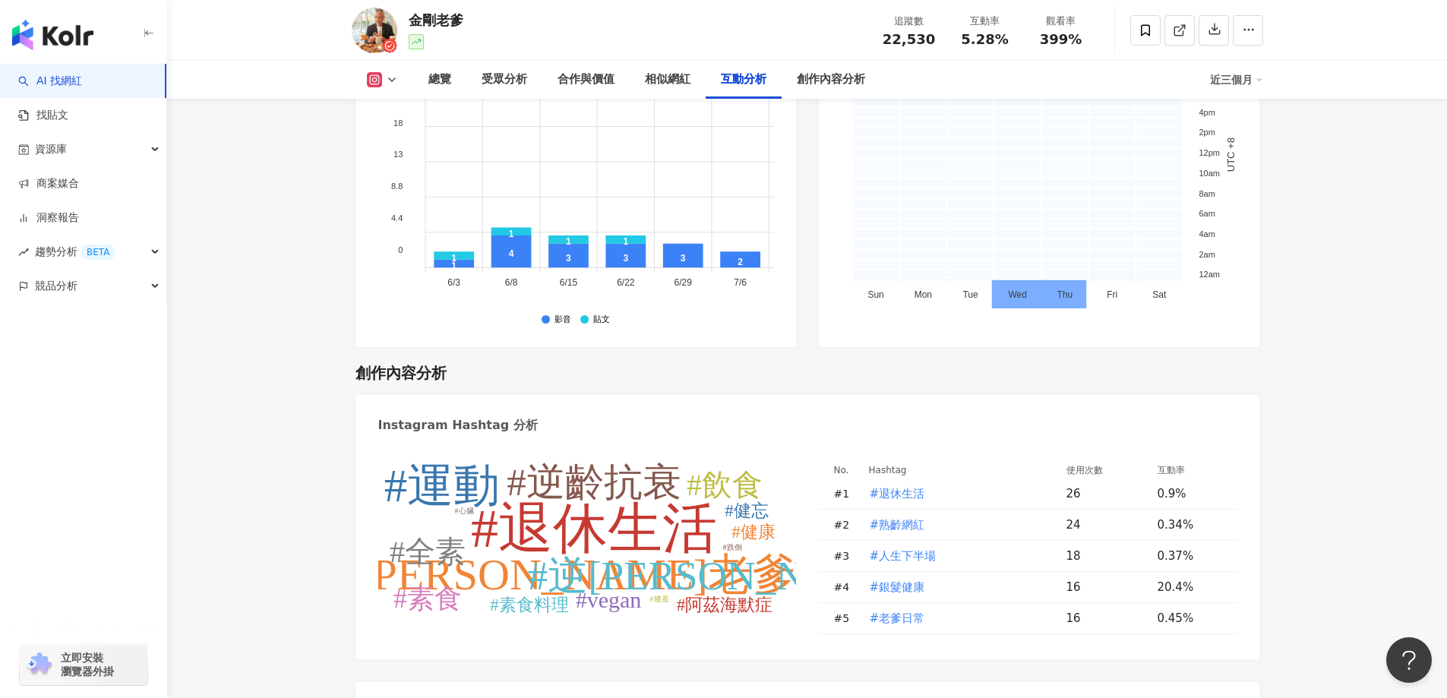
scroll to position [3820, 0]
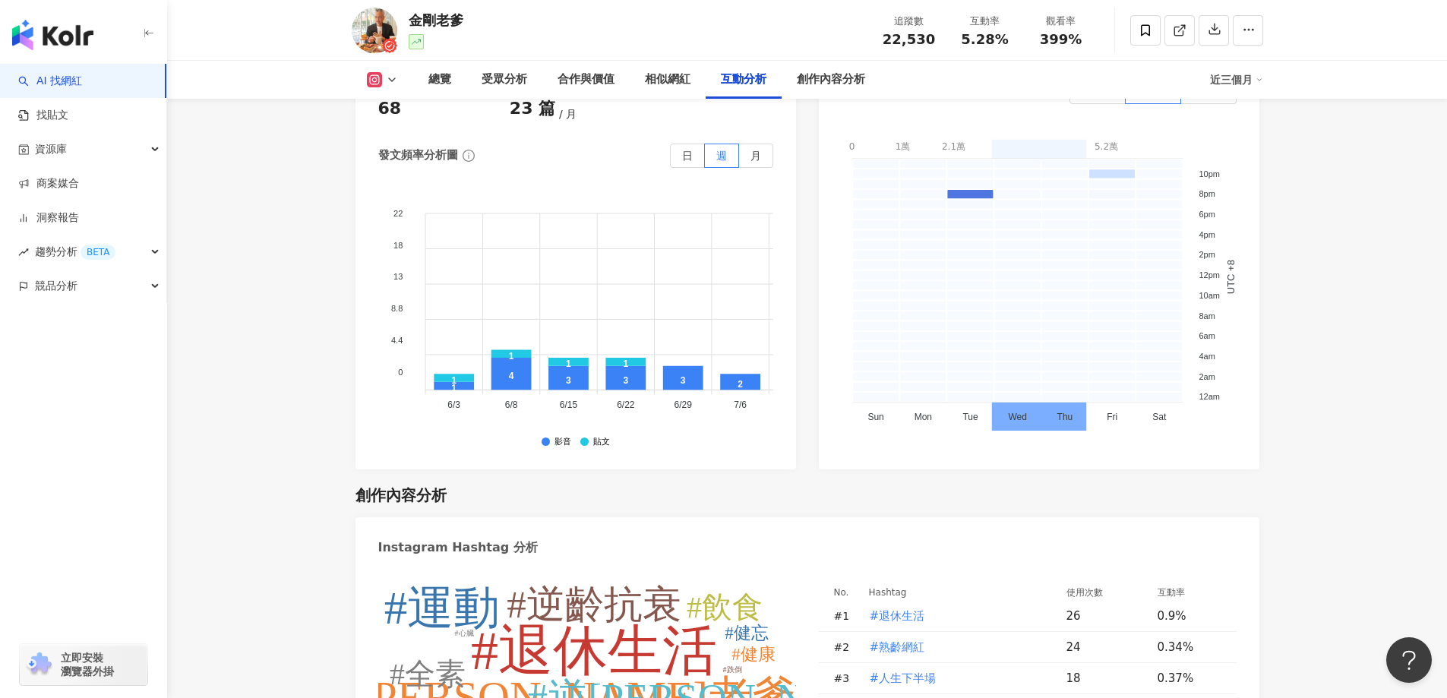
click at [1201, 84] on div "近三個月" at bounding box center [1236, 80] width 53 height 24
click at [1201, 138] on link "近六個月" at bounding box center [1243, 143] width 43 height 17
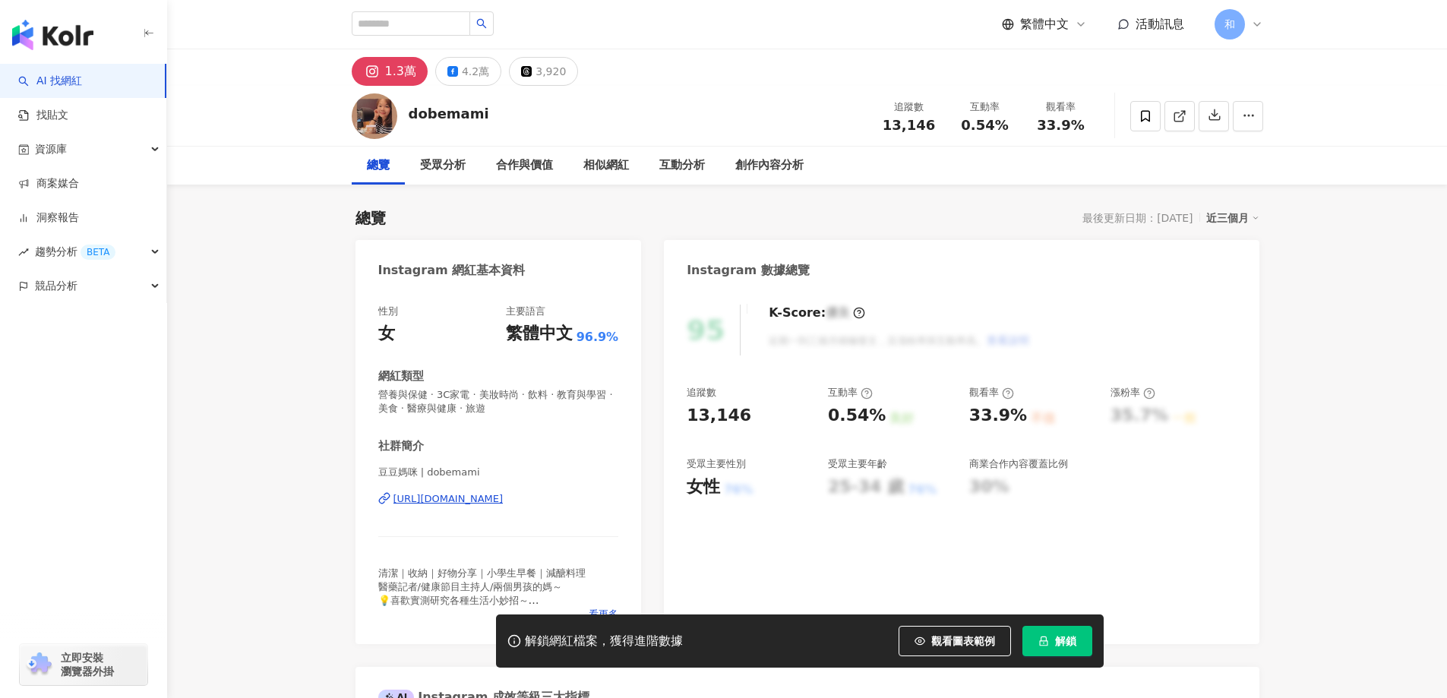
click at [1083, 640] on button "解鎖" at bounding box center [1058, 641] width 70 height 30
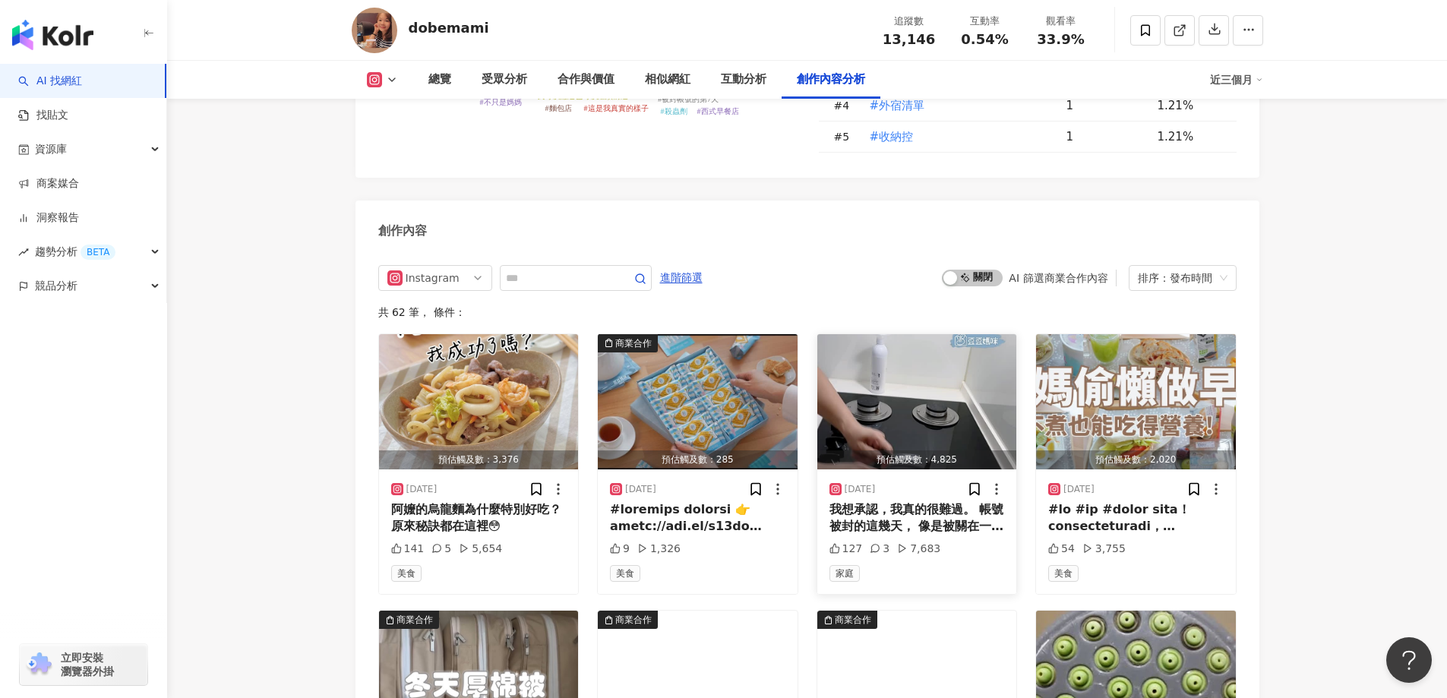
scroll to position [4503, 0]
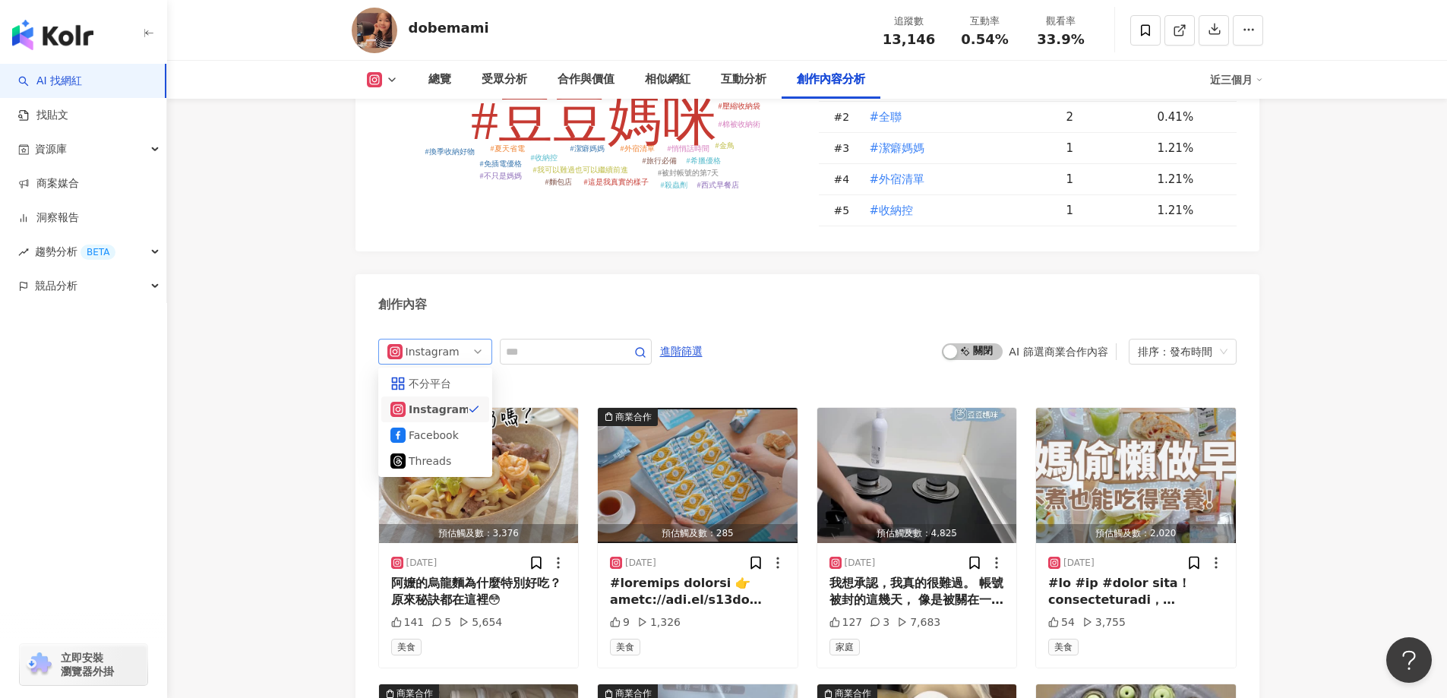
click at [479, 356] on span "Instagram" at bounding box center [435, 352] width 96 height 24
click at [433, 440] on div "Facebook" at bounding box center [435, 435] width 108 height 26
click at [435, 575] on div "阿嬤的烏龍麵為什麼特別好吃？原來秘訣都在這裡😳" at bounding box center [478, 592] width 175 height 34
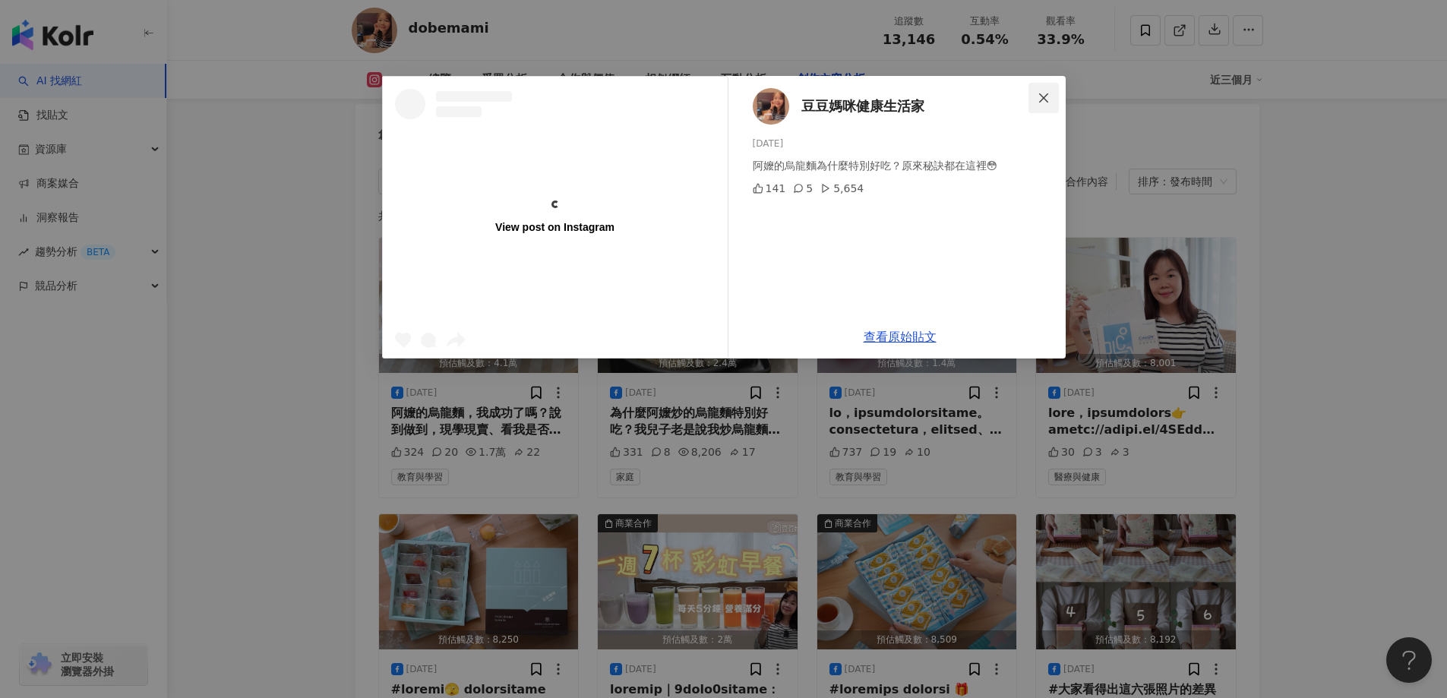
click at [1045, 93] on icon "close" at bounding box center [1044, 98] width 12 height 12
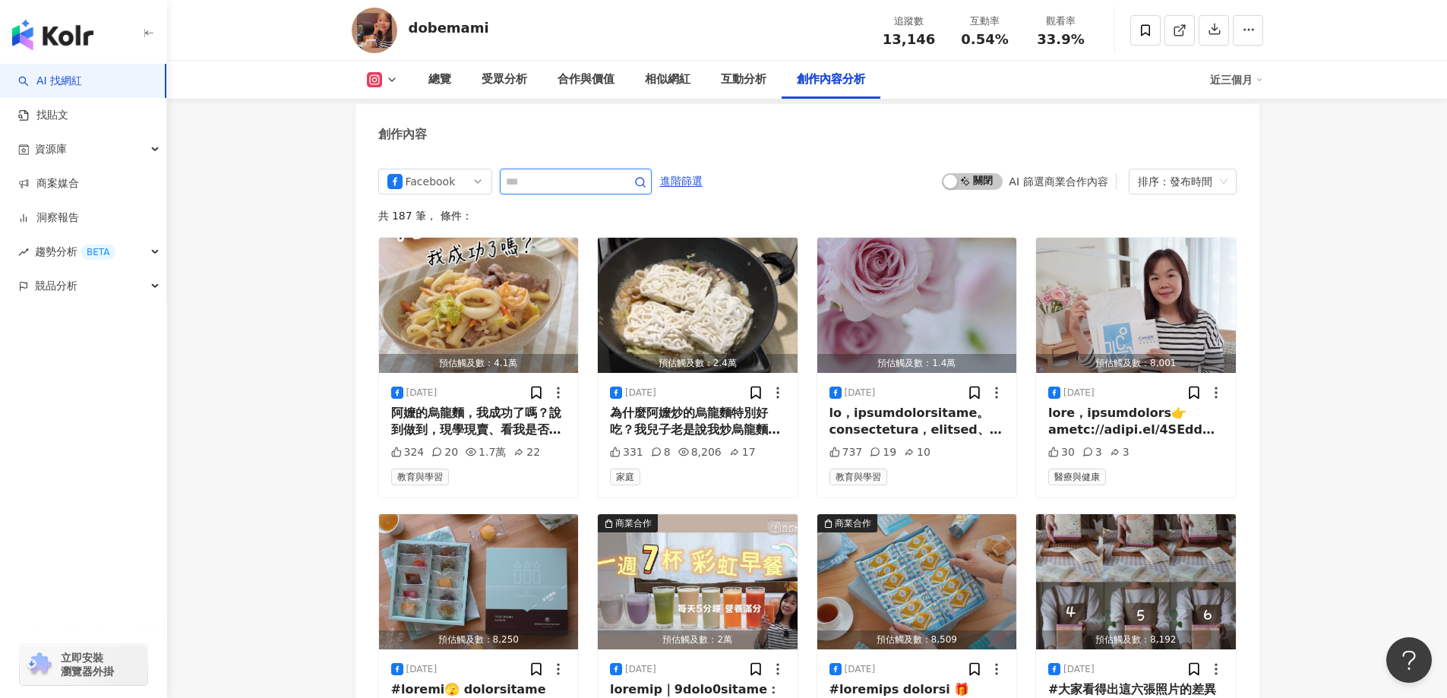
click at [570, 179] on input "text" at bounding box center [559, 181] width 106 height 18
type input "*"
type input "***"
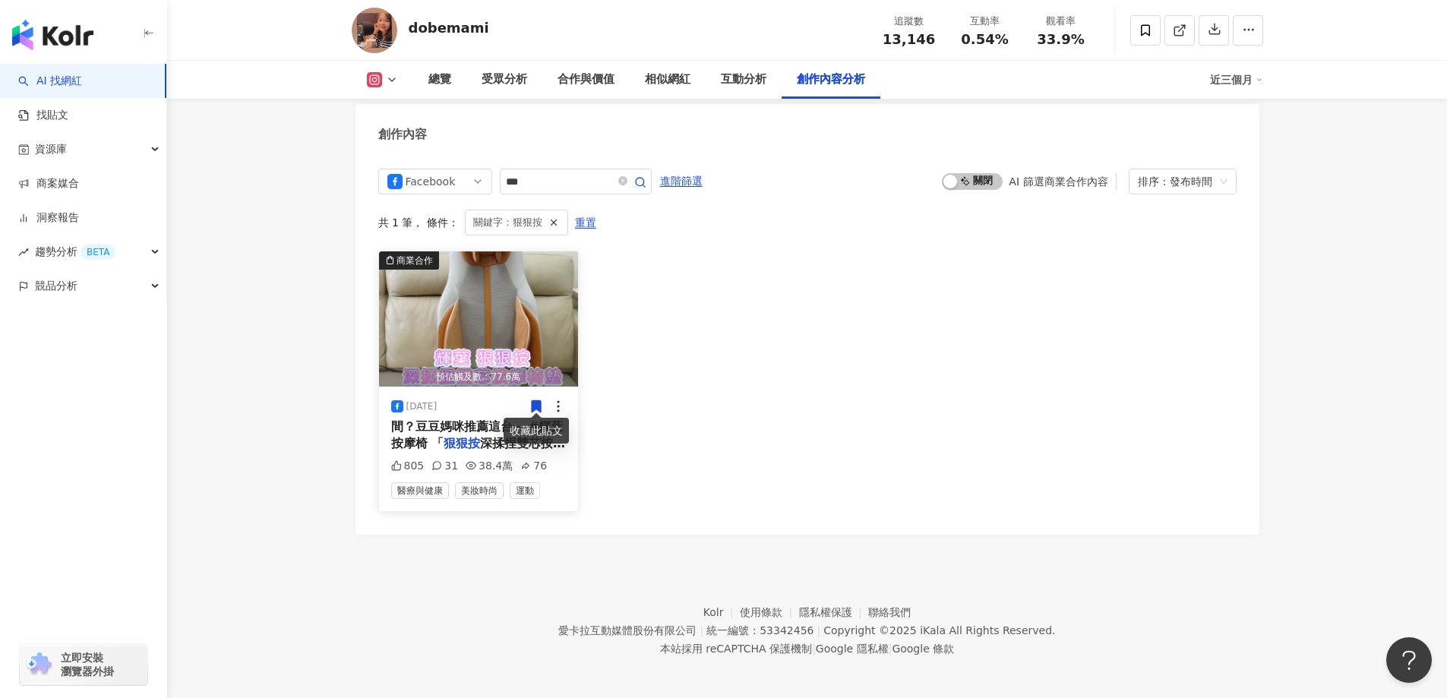
click at [444, 436] on mark "狠狠按" at bounding box center [462, 443] width 36 height 14
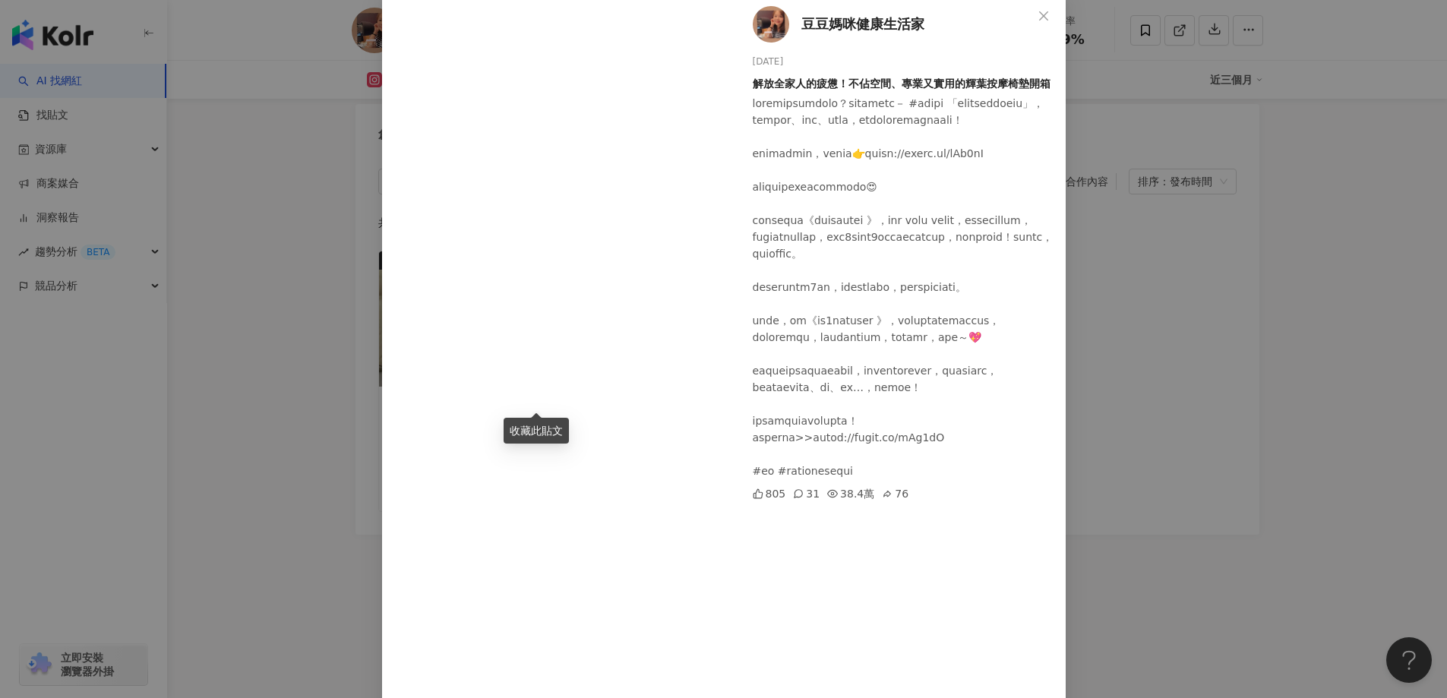
scroll to position [147, 0]
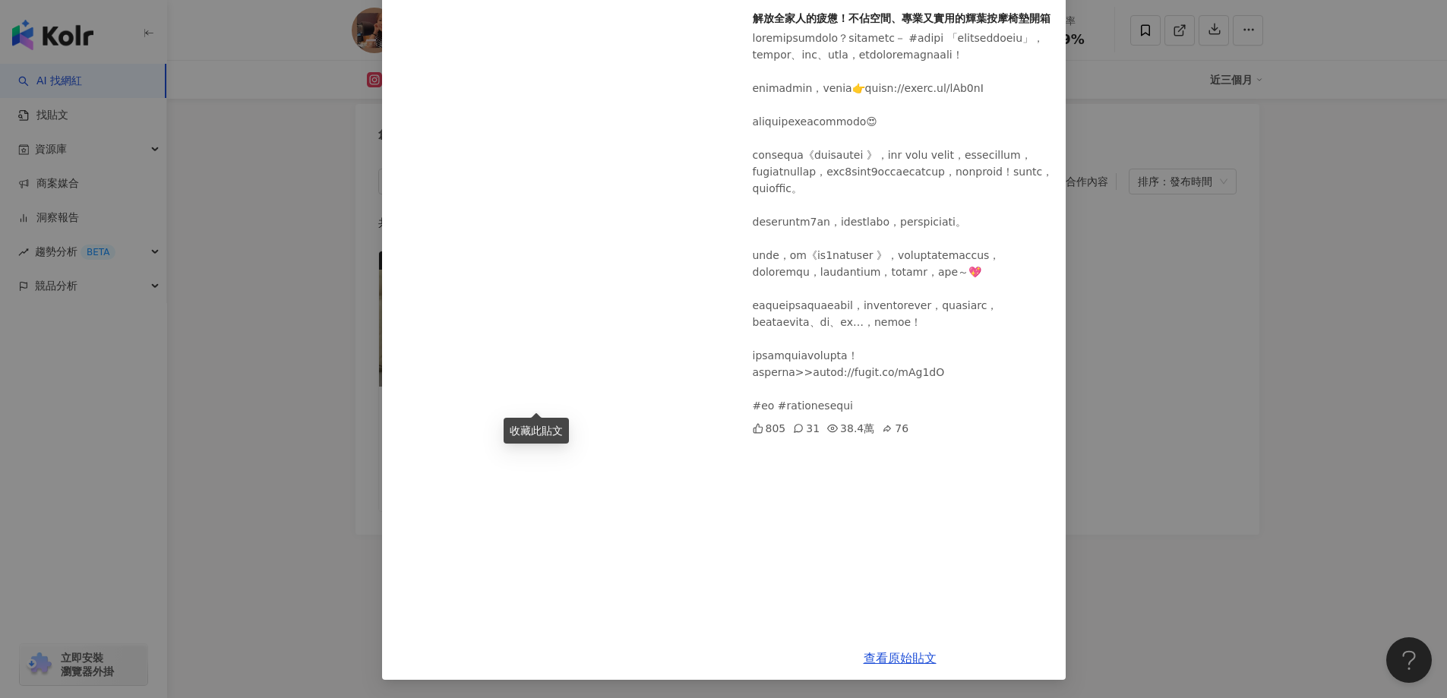
click at [1306, 587] on div "豆豆媽咪健康生活家 2025/4/28 解放全家人的疲憊！不佔空間、專業又實用的輝葉按摩椅墊開箱 805 31 38.4萬 76 查看原始貼文" at bounding box center [723, 349] width 1447 height 698
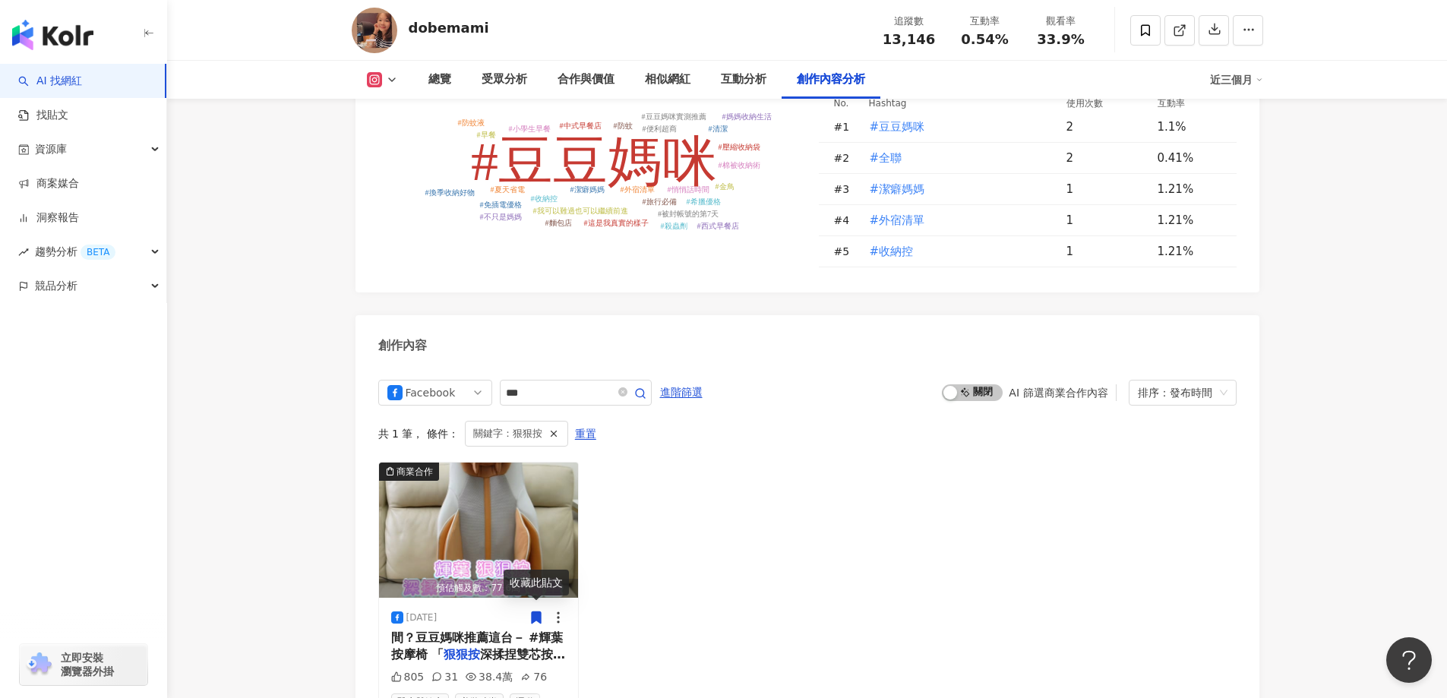
scroll to position [4598, 0]
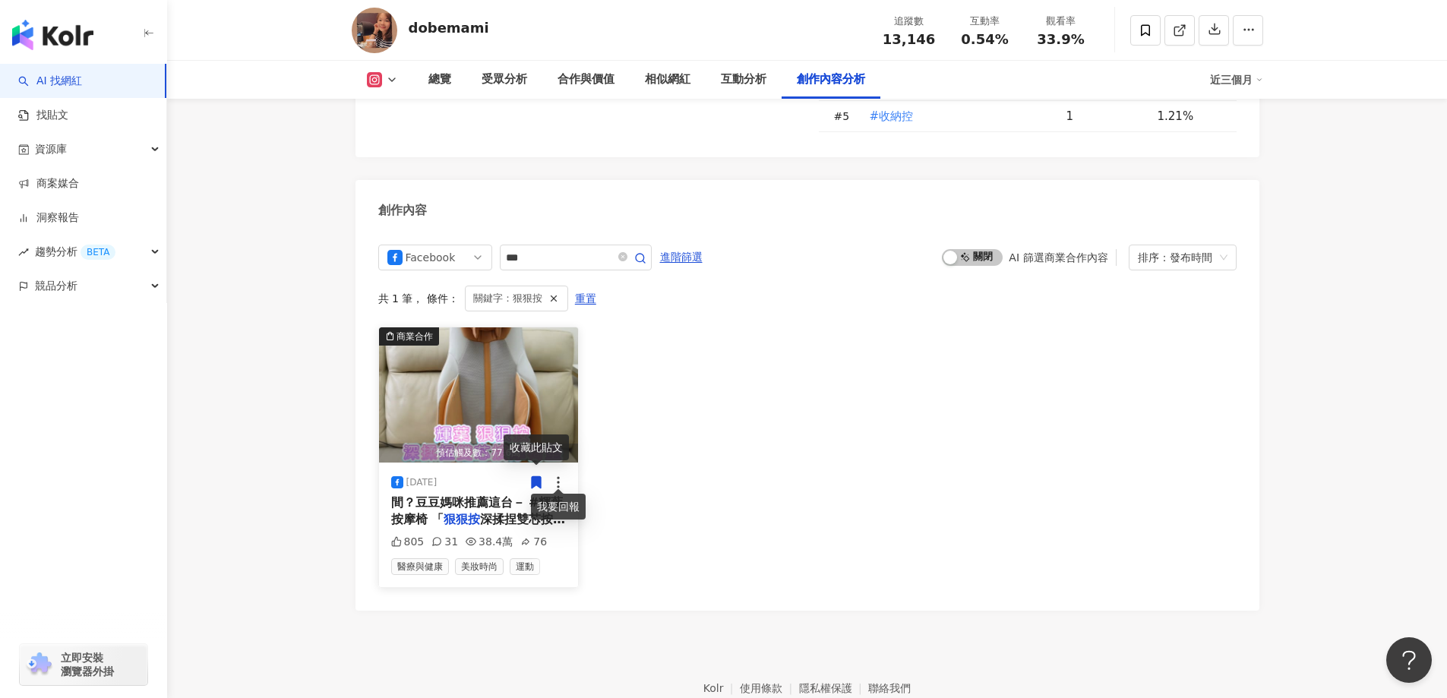
click at [559, 486] on circle at bounding box center [559, 487] width 2 height 2
click at [685, 440] on div "商業合作 預估觸及數：77.6萬 2025/4/28 間？豆豆媽咪推薦這台－ #輝葉按摩椅 「 狠狠按 深揉捏雙芯按摩椅墊」，放在家中沙發 805 31 38…" at bounding box center [807, 457] width 858 height 261
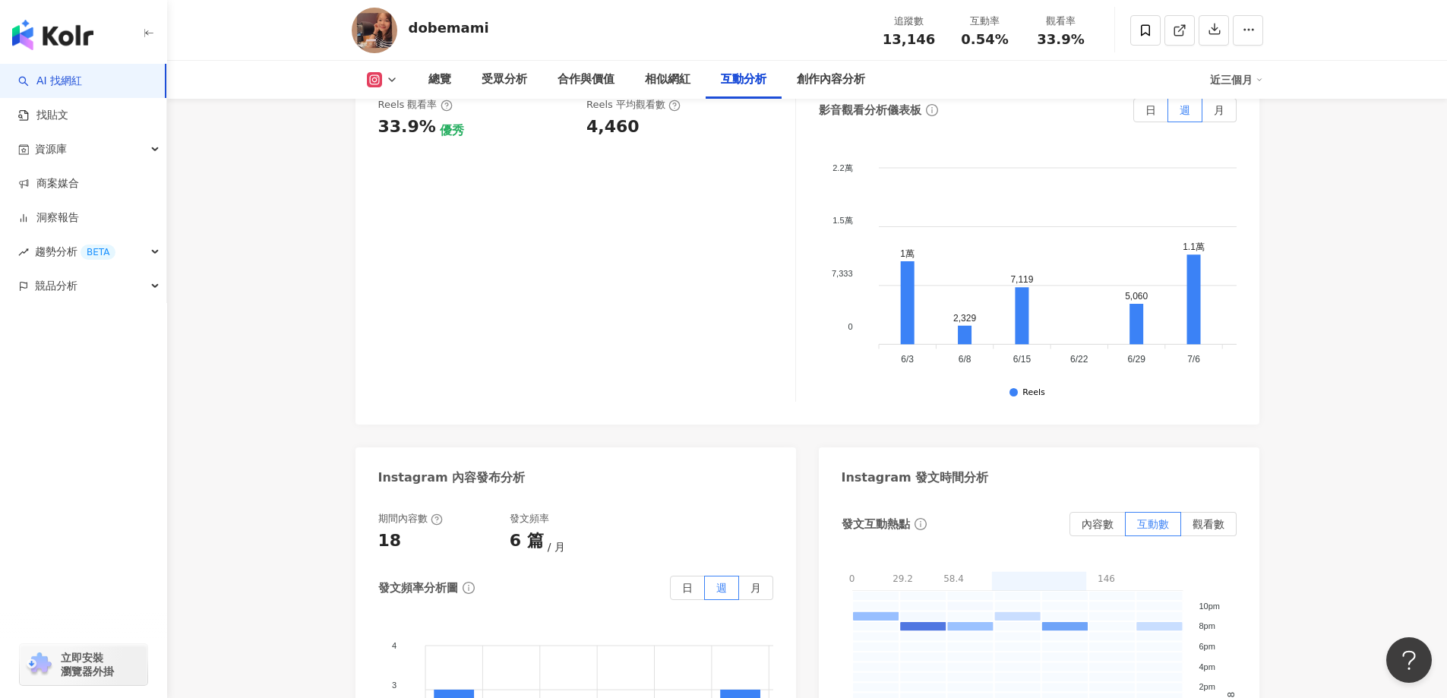
scroll to position [3762, 0]
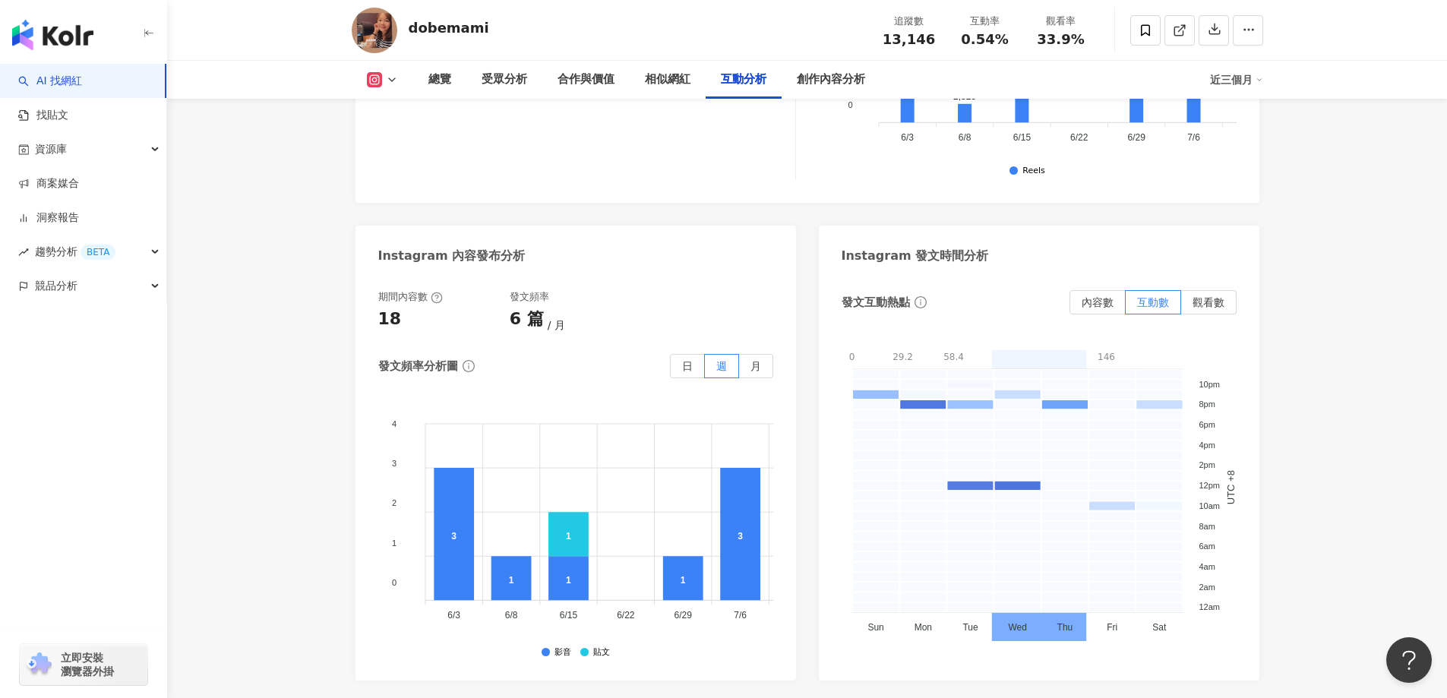
click at [367, 76] on icon at bounding box center [374, 79] width 15 height 15
click at [398, 138] on button "Facebook" at bounding box center [406, 142] width 91 height 21
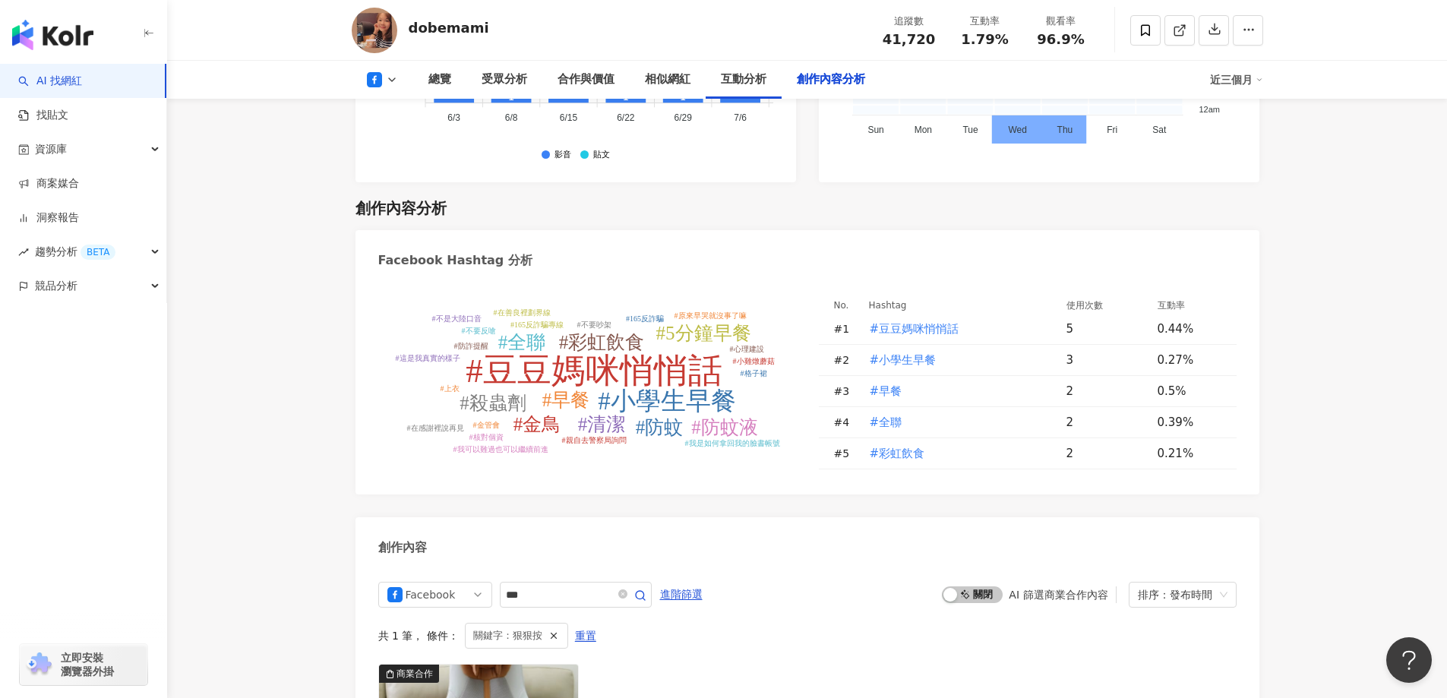
scroll to position [4138, 0]
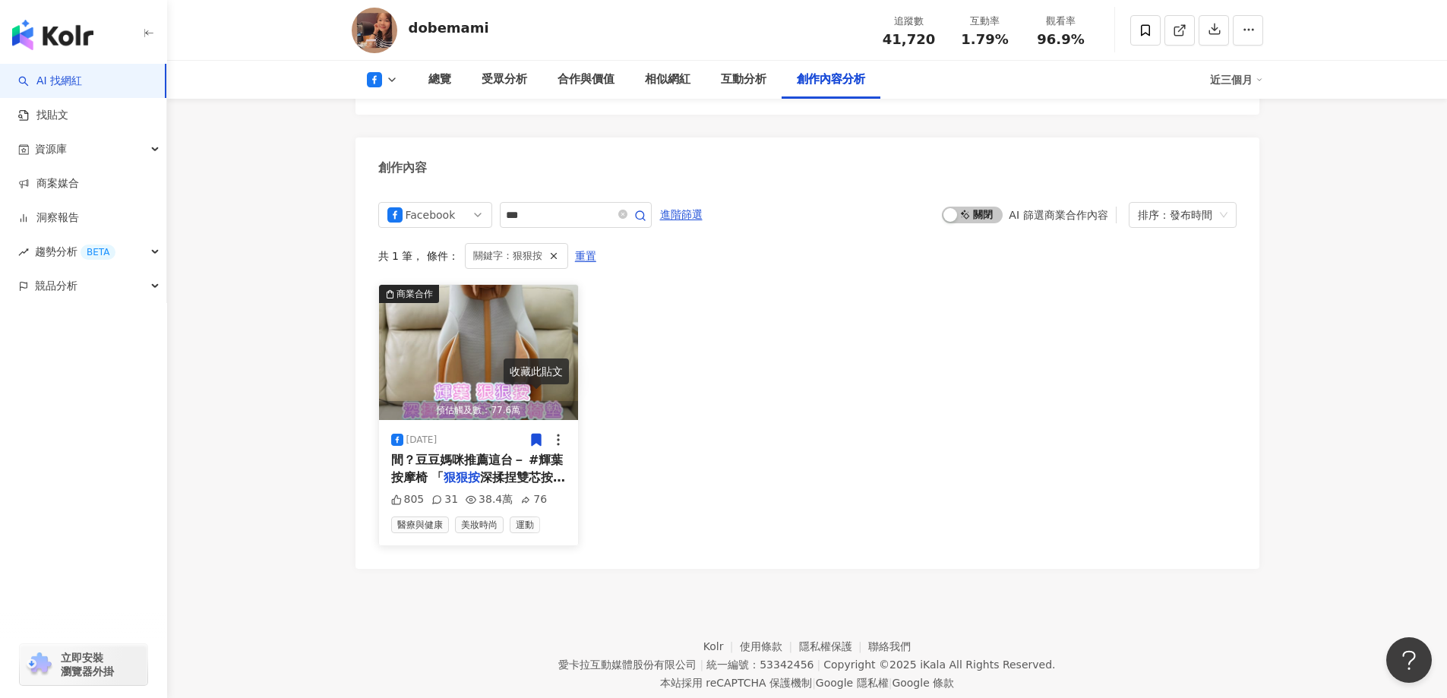
click at [491, 327] on img "button" at bounding box center [479, 352] width 200 height 135
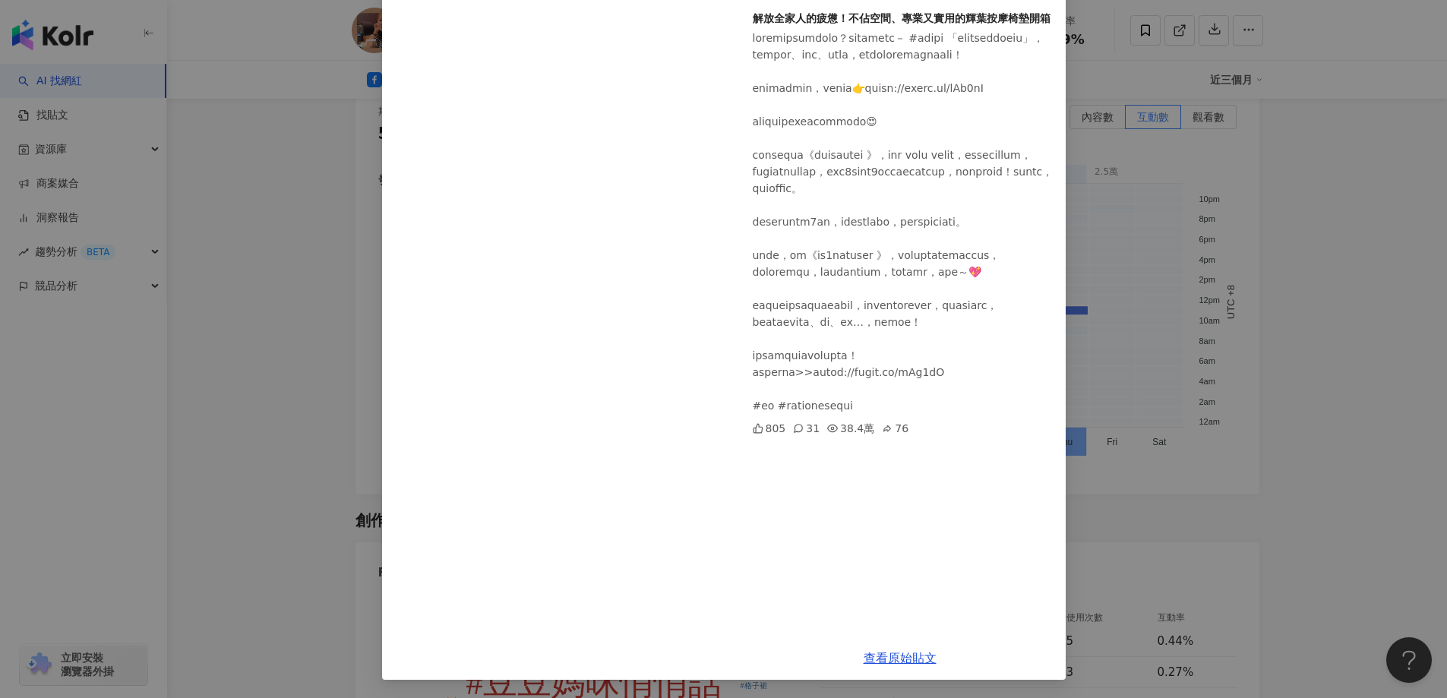
scroll to position [3302, 0]
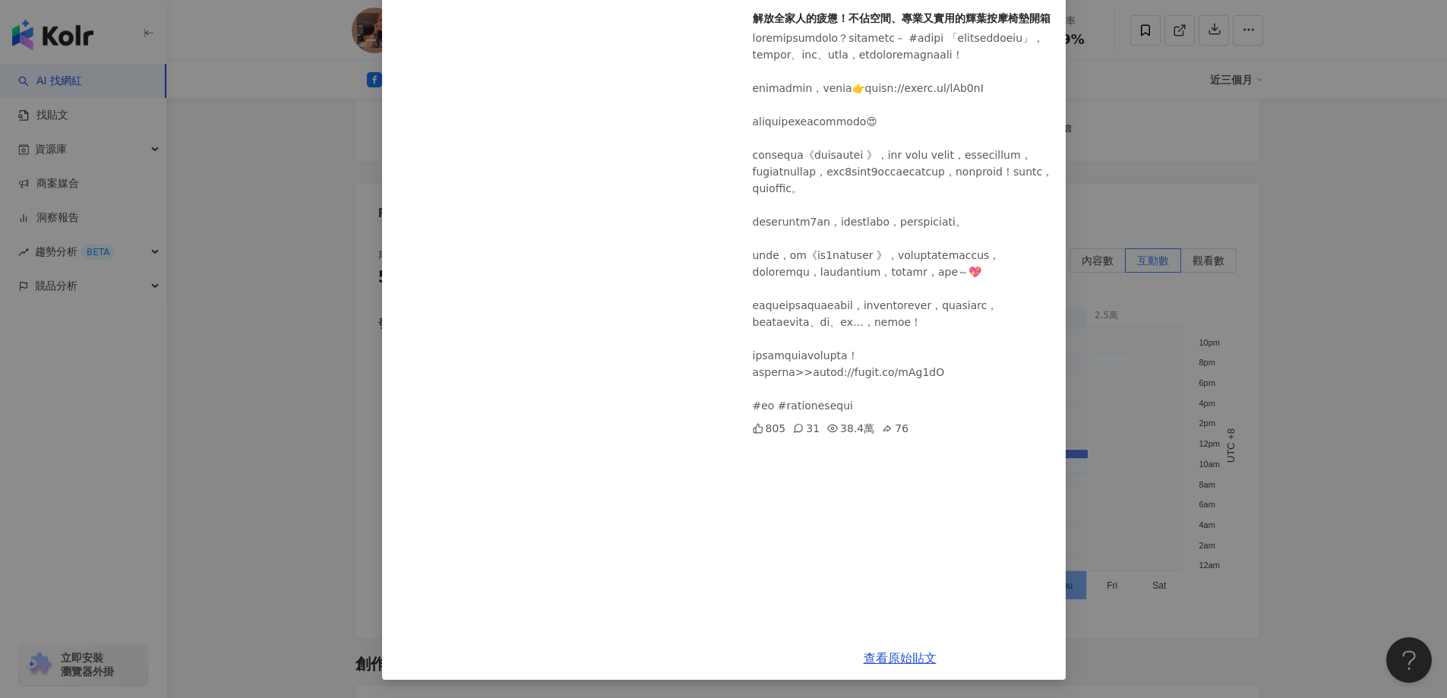
click at [1361, 438] on div "豆豆媽咪健康生活家 2025/4/28 解放全家人的疲憊！不佔空間、專業又實用的輝葉按摩椅墊開箱 805 31 38.4萬 76 查看原始貼文" at bounding box center [723, 349] width 1447 height 698
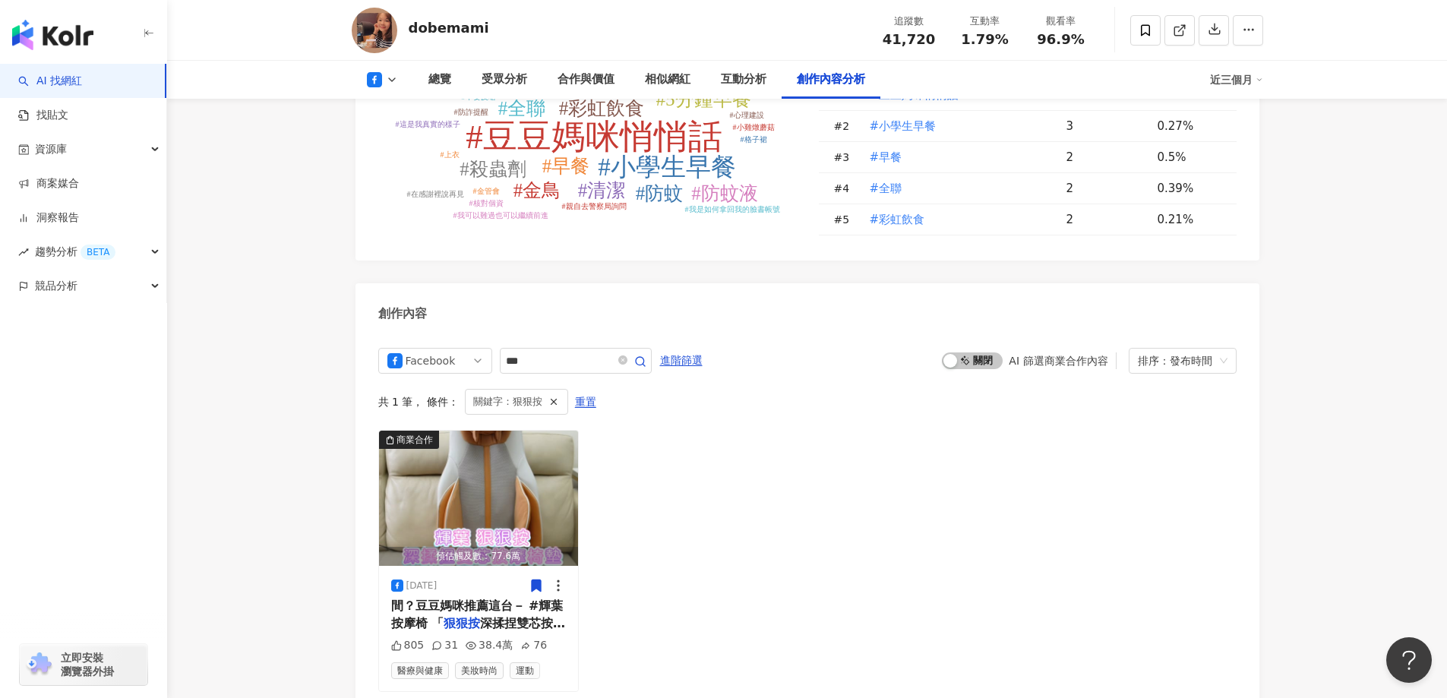
scroll to position [4138, 0]
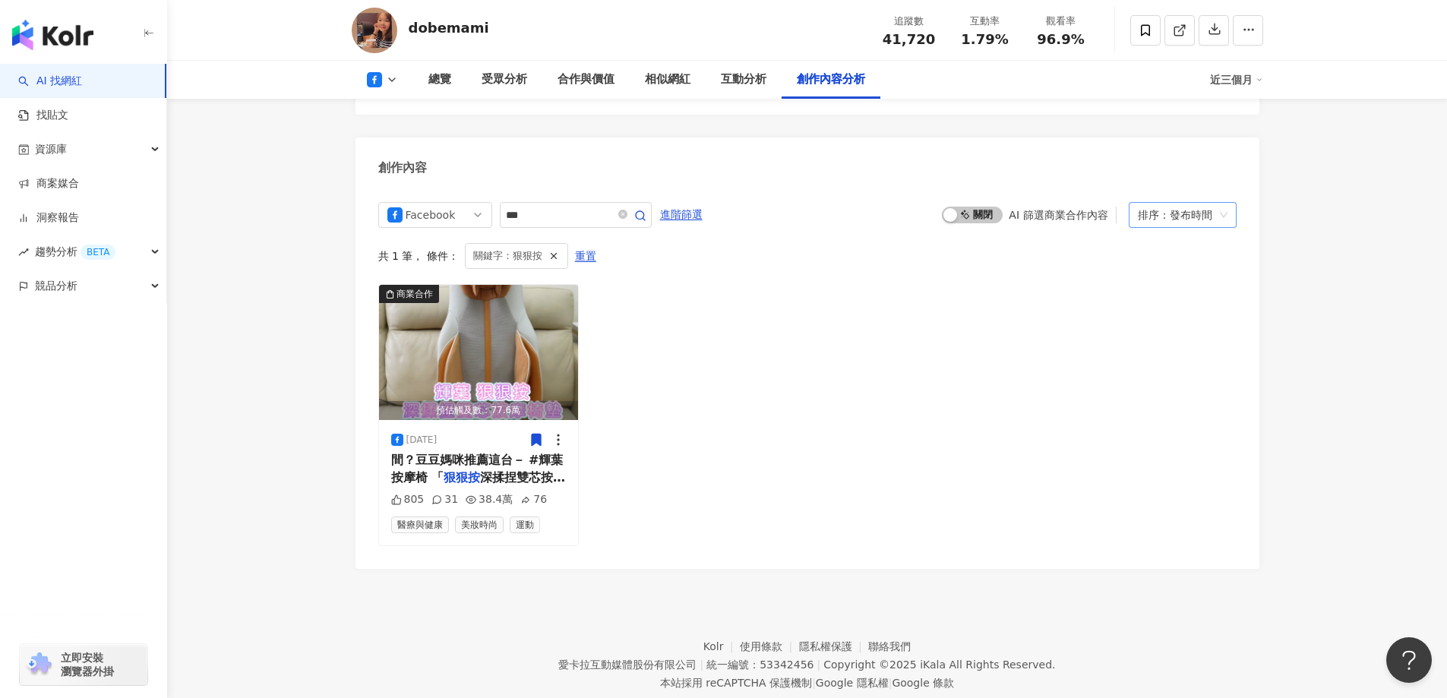
click at [1206, 203] on div "排序：發布時間" at bounding box center [1176, 215] width 76 height 24
click at [1168, 242] on div "互動數" at bounding box center [1183, 234] width 102 height 26
click at [526, 330] on img "button" at bounding box center [479, 352] width 200 height 135
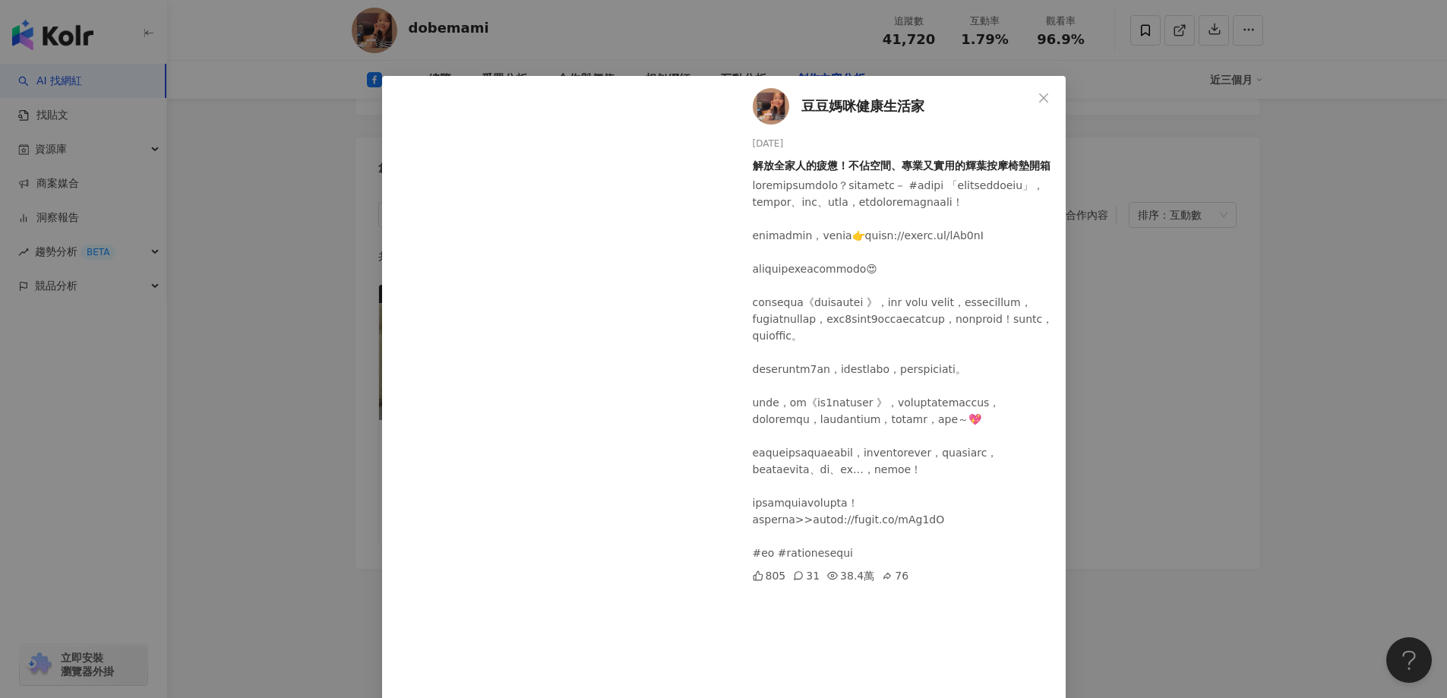
scroll to position [147, 0]
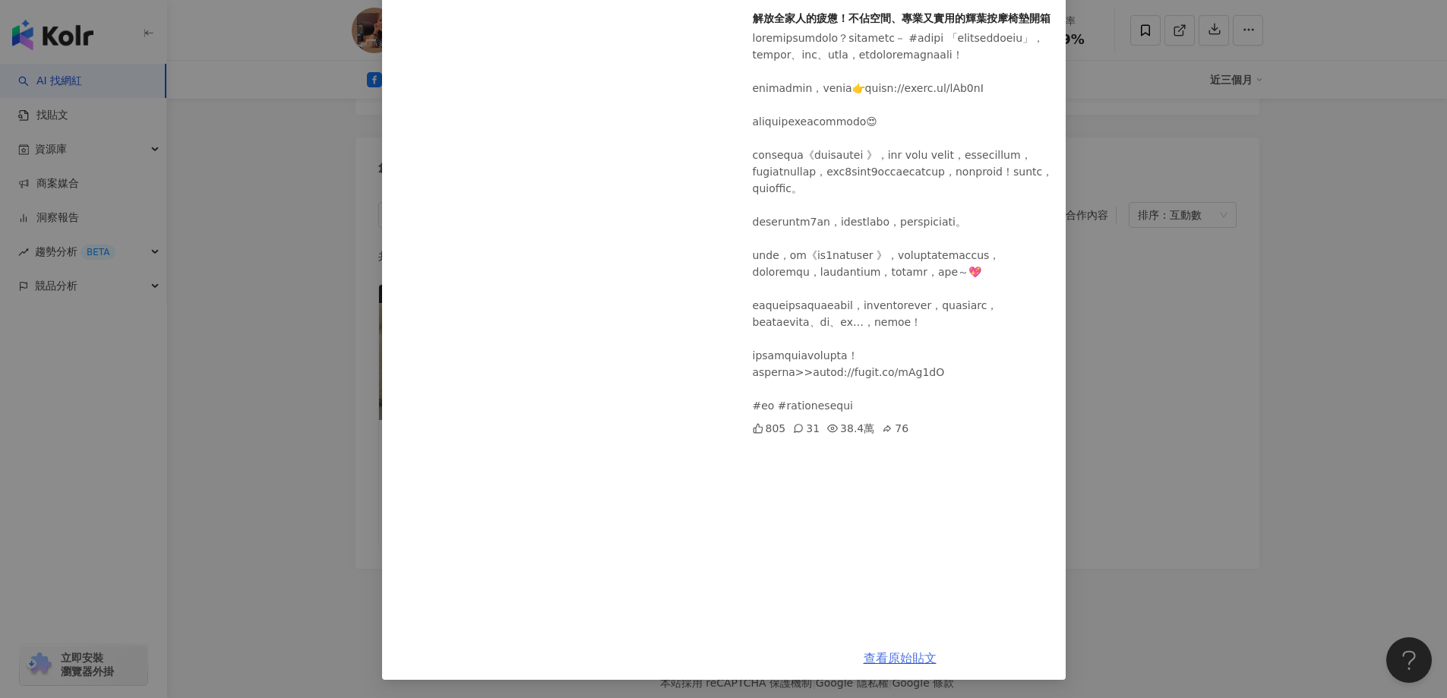
click at [901, 659] on link "查看原始貼文" at bounding box center [900, 658] width 73 height 14
click at [1340, 422] on div "豆豆媽咪健康生活家 2025/4/28 解放全家人的疲憊！不佔空間、專業又實用的輝葉按摩椅墊開箱 805 31 38.4萬 76 查看原始貼文" at bounding box center [723, 349] width 1447 height 698
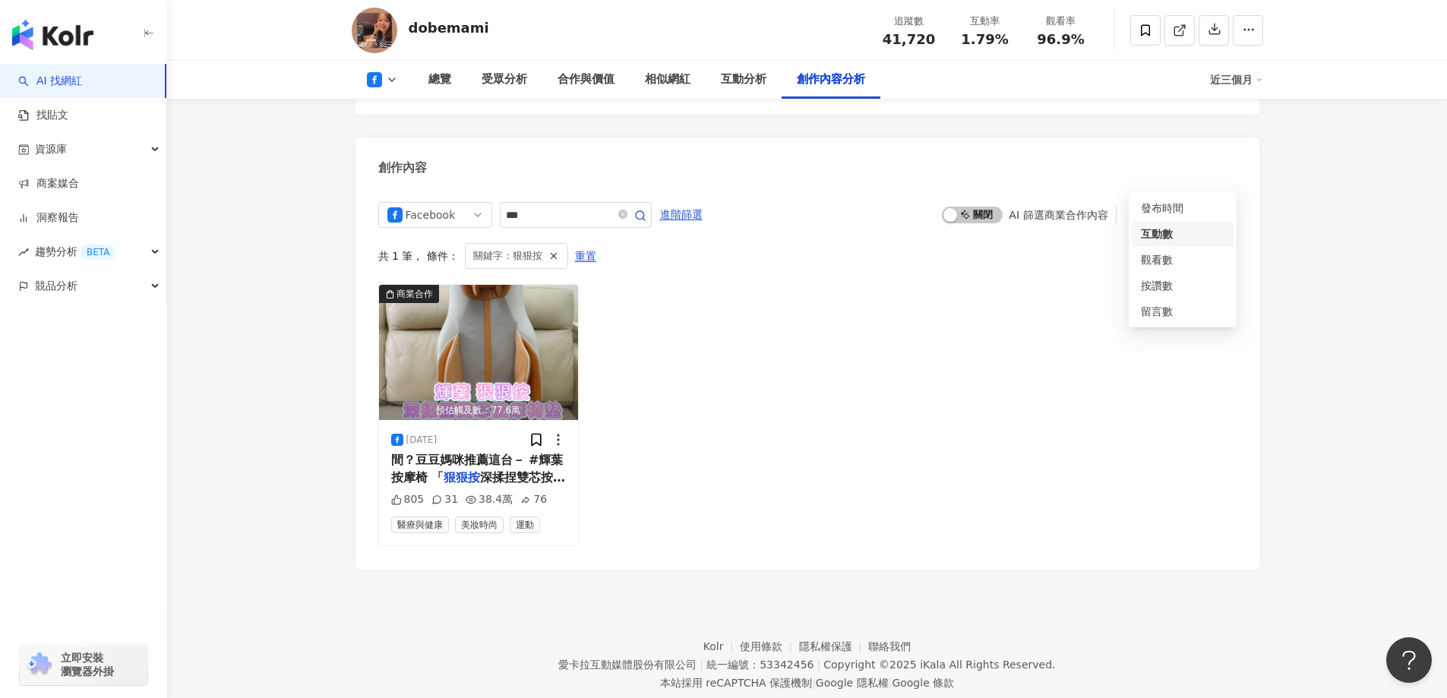
click at [1216, 203] on span "排序： 互動數" at bounding box center [1183, 215] width 90 height 24
click at [1219, 201] on div "發布時間" at bounding box center [1183, 208] width 84 height 17
click at [943, 400] on div "商業合作 預估觸及數：77.6萬 2025/4/28 間？豆豆媽咪推薦這台－ #輝葉按摩椅 「 狠狠按 深揉捏雙芯按摩椅墊」，放在家中沙發 805 31 38…" at bounding box center [807, 414] width 858 height 261
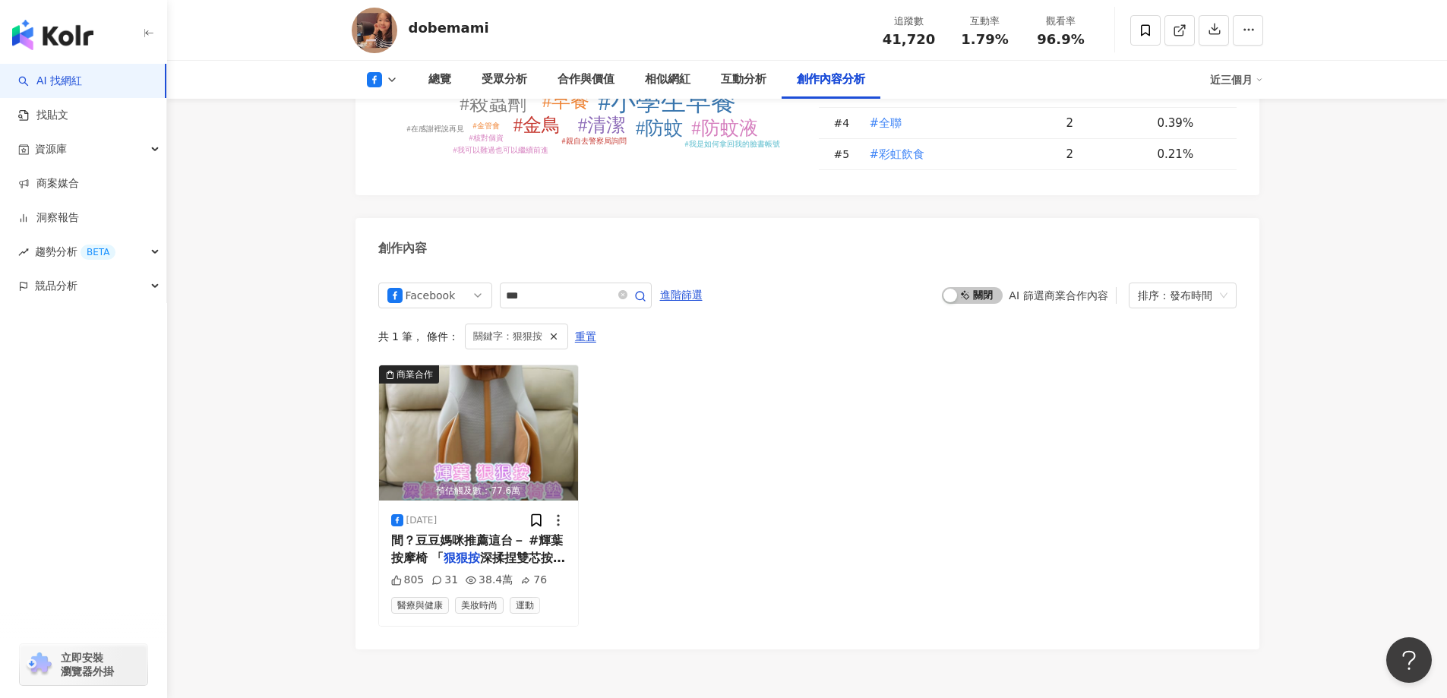
scroll to position [4138, 0]
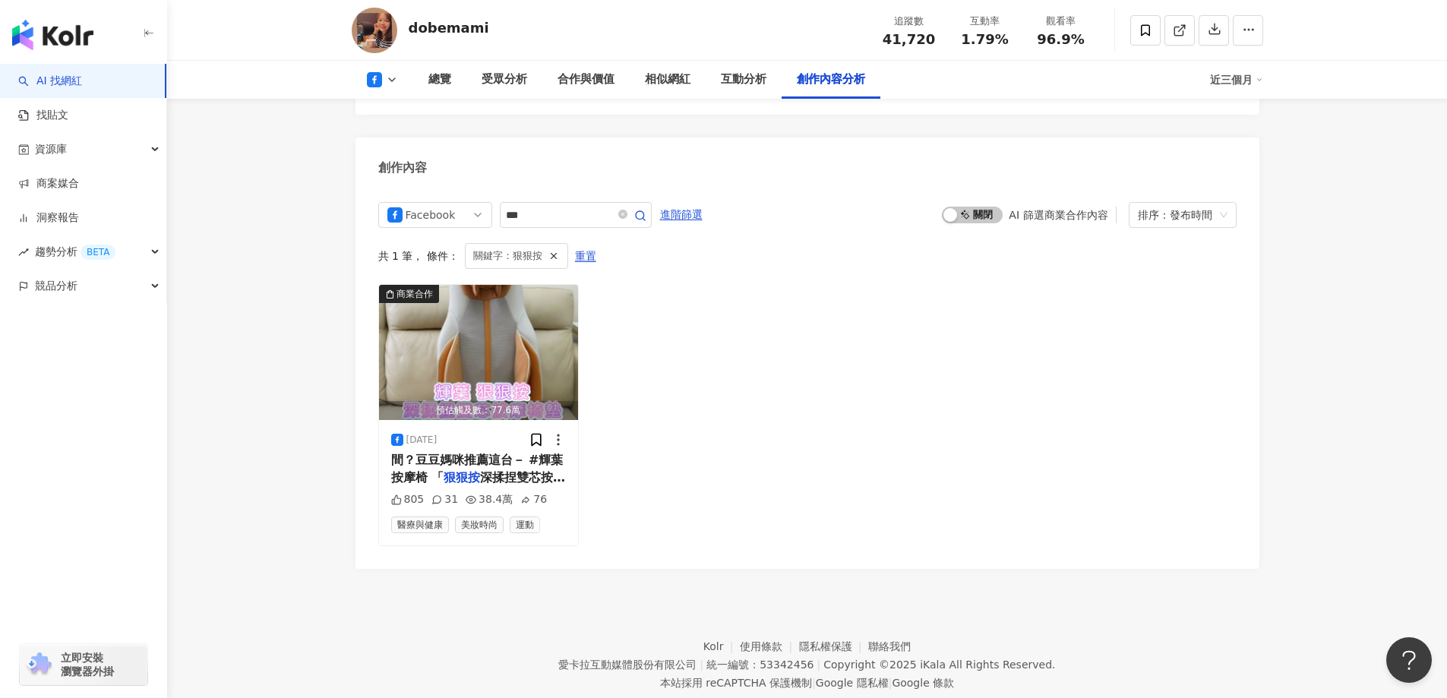
click at [26, 427] on div "AI 找網紅 找貼文 資源庫 商案媒合 洞察報告 趨勢分析 BETA 競品分析 立即安裝 瀏覽器外掛" at bounding box center [83, 381] width 167 height 634
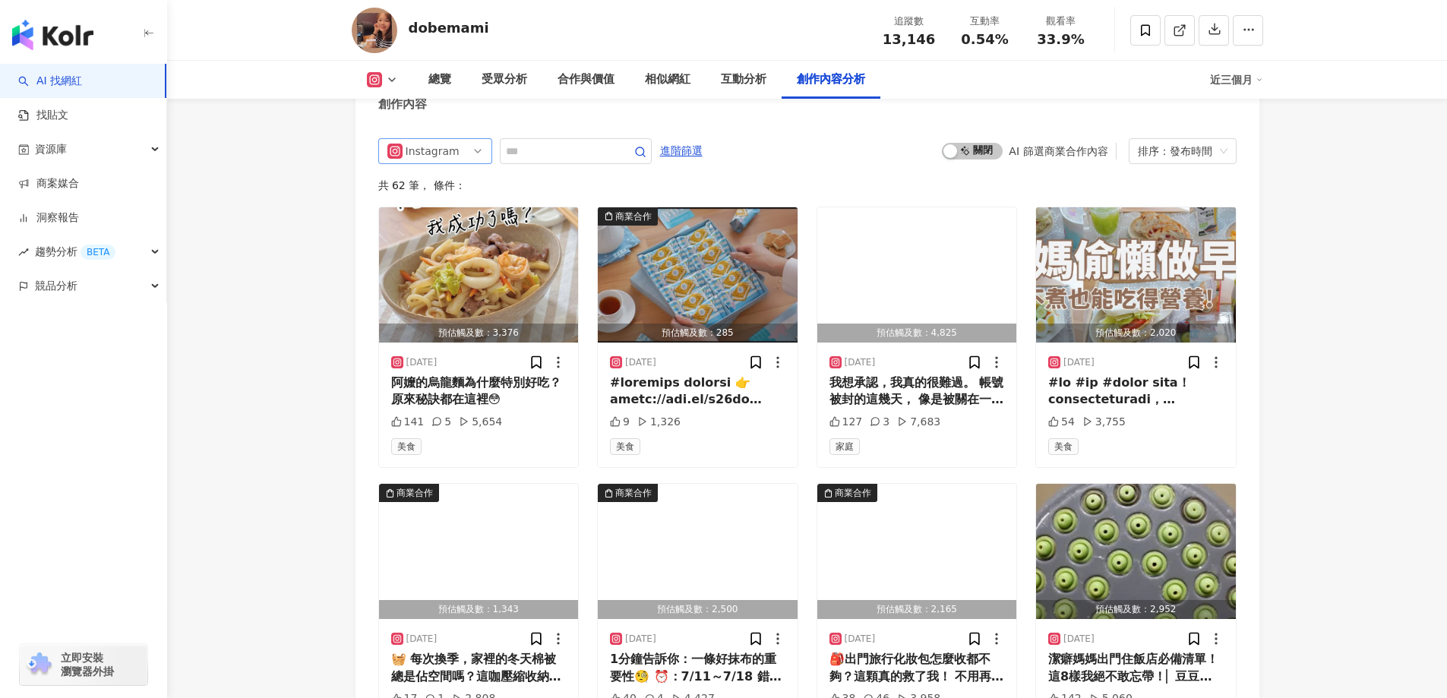
scroll to position [4655, 0]
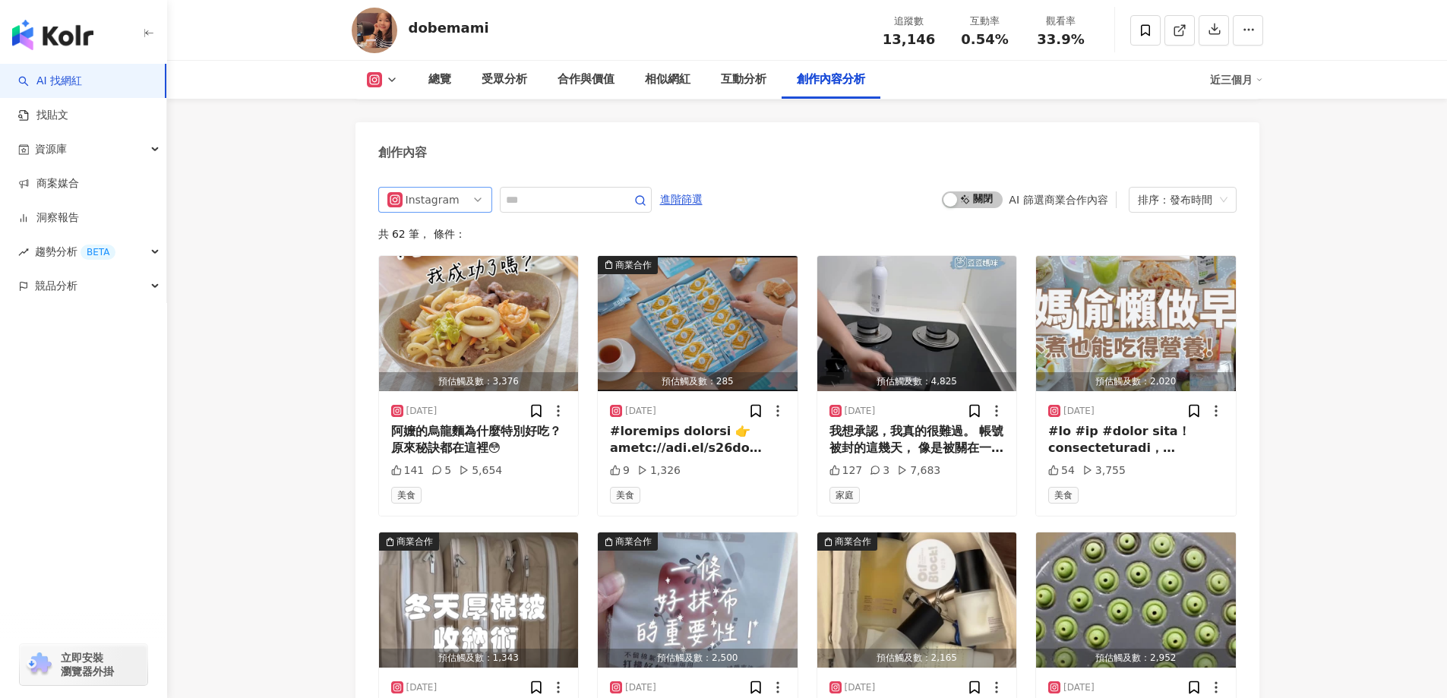
click at [477, 198] on span "Instagram" at bounding box center [435, 200] width 96 height 24
click at [460, 280] on div "Facebook" at bounding box center [435, 283] width 90 height 17
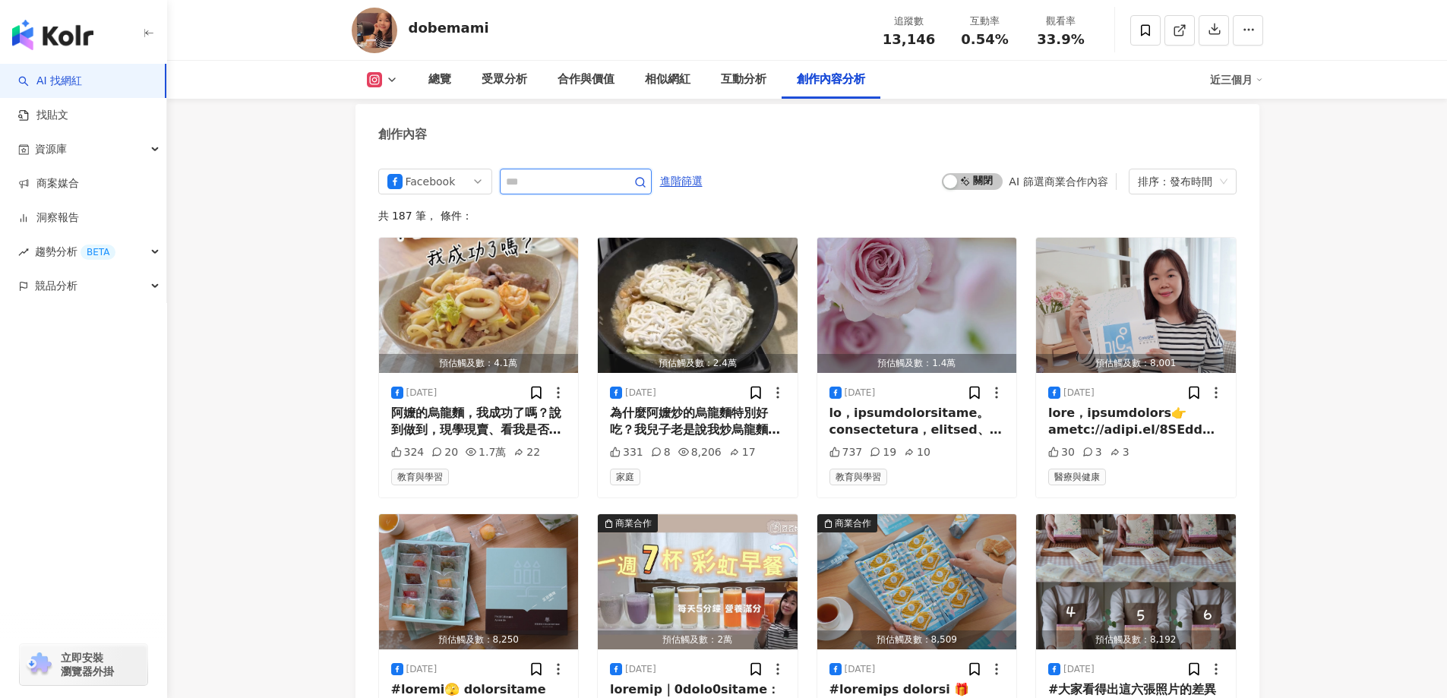
click at [548, 175] on input "text" at bounding box center [559, 181] width 106 height 18
type input "**"
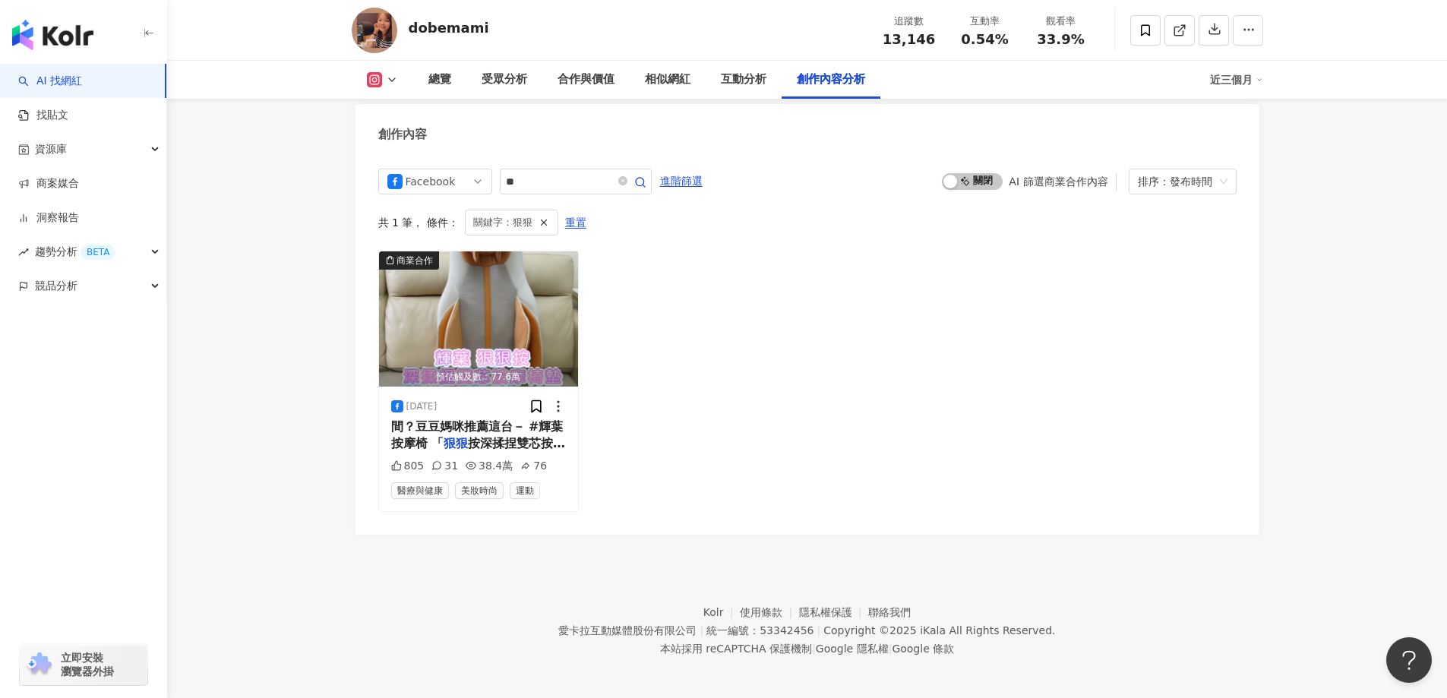
click at [389, 78] on polyline at bounding box center [392, 79] width 6 height 3
click at [406, 142] on button "Facebook" at bounding box center [406, 142] width 91 height 21
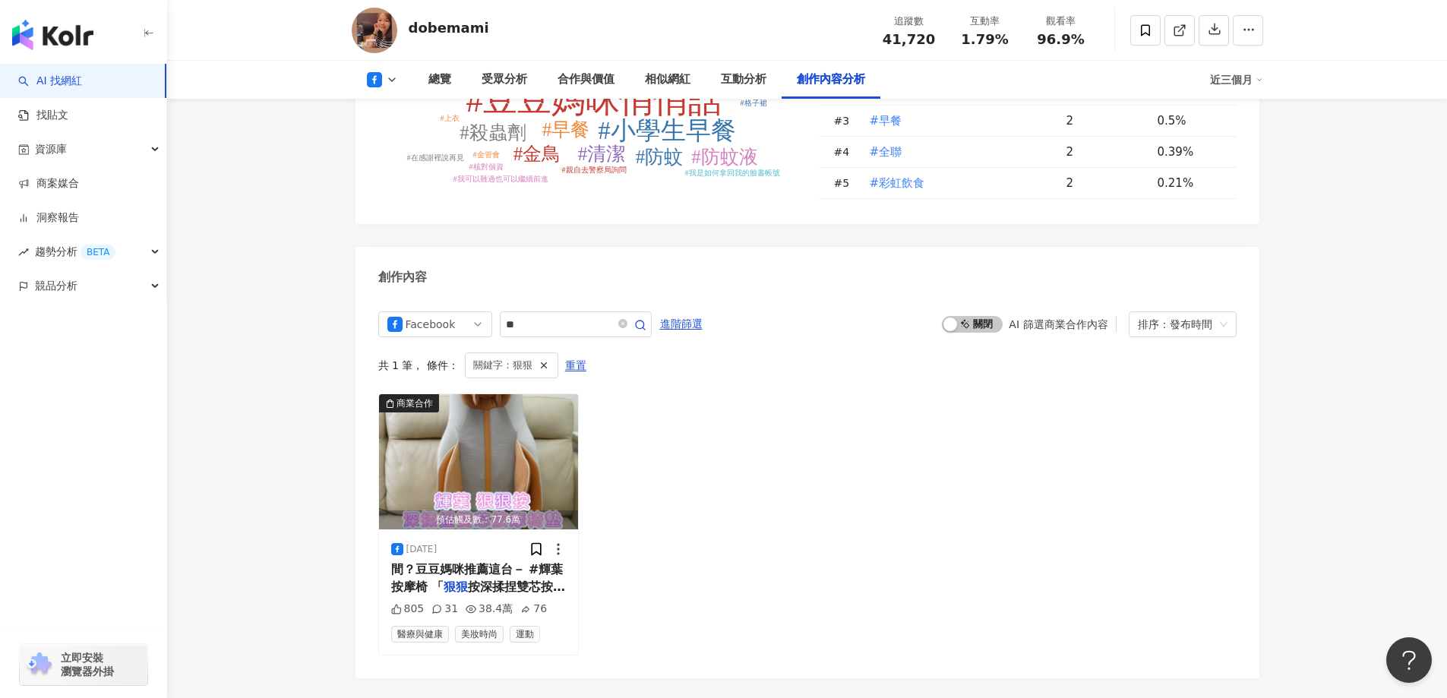
scroll to position [4138, 0]
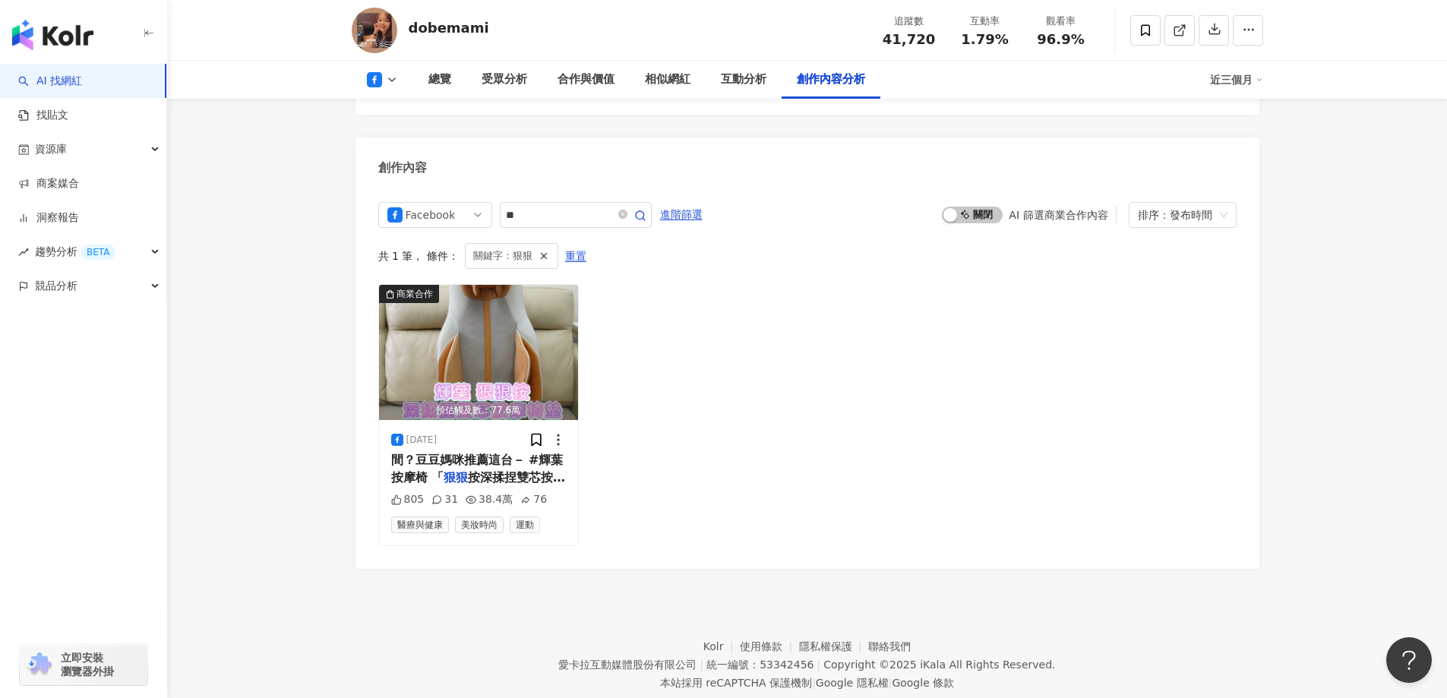
click at [765, 480] on div "商業合作 預估觸及數：77.6萬 [DATE] 間？豆豆媽咪推薦這台－ #輝[PERSON_NAME]按摩椅 「 狠狠 按深揉捏雙芯按摩椅墊」，放在家中沙發 …" at bounding box center [807, 414] width 858 height 261
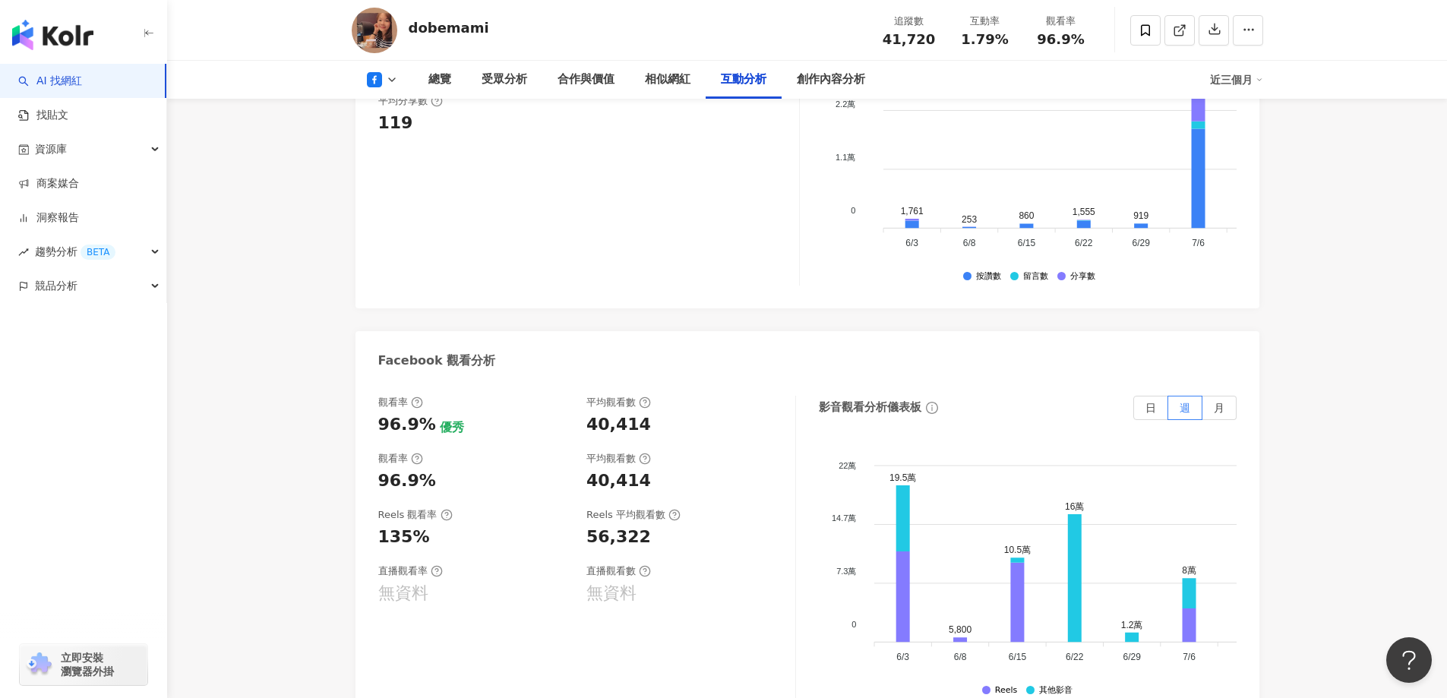
scroll to position [2771, 0]
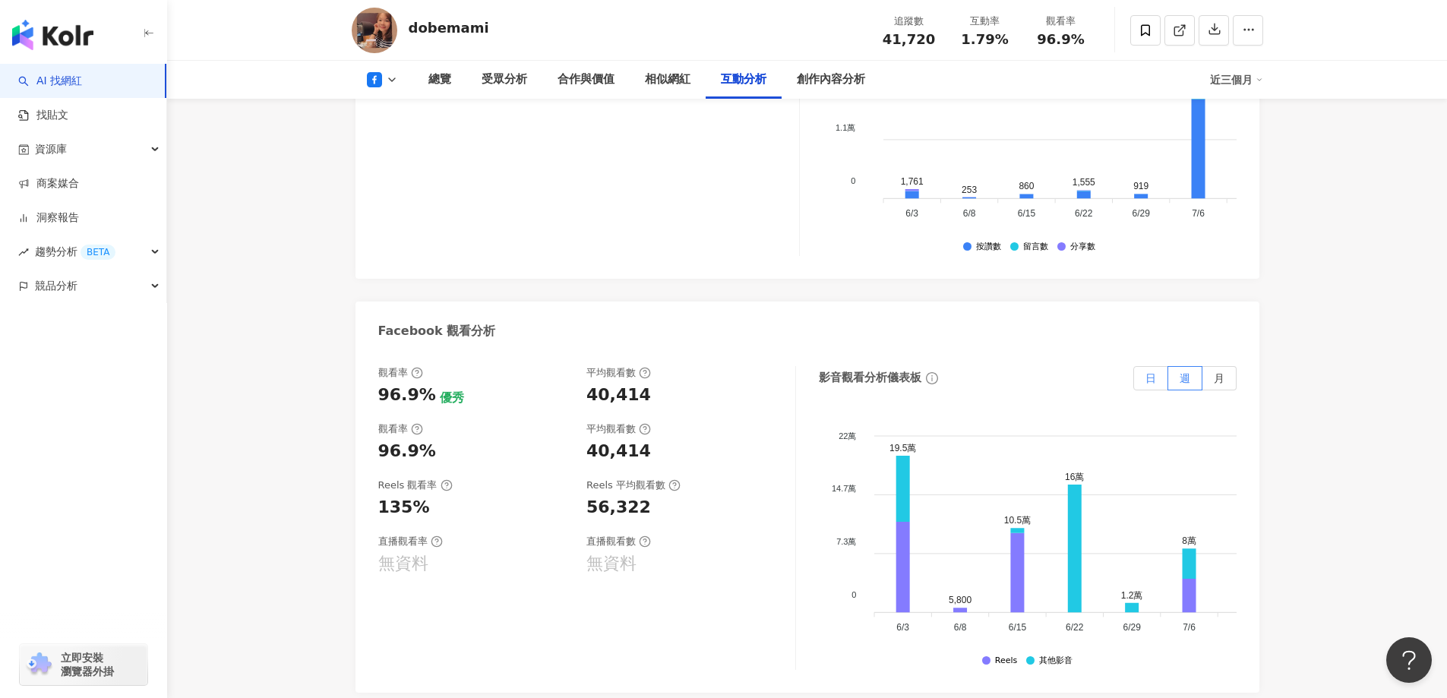
click at [1159, 366] on label "日" at bounding box center [1150, 378] width 35 height 24
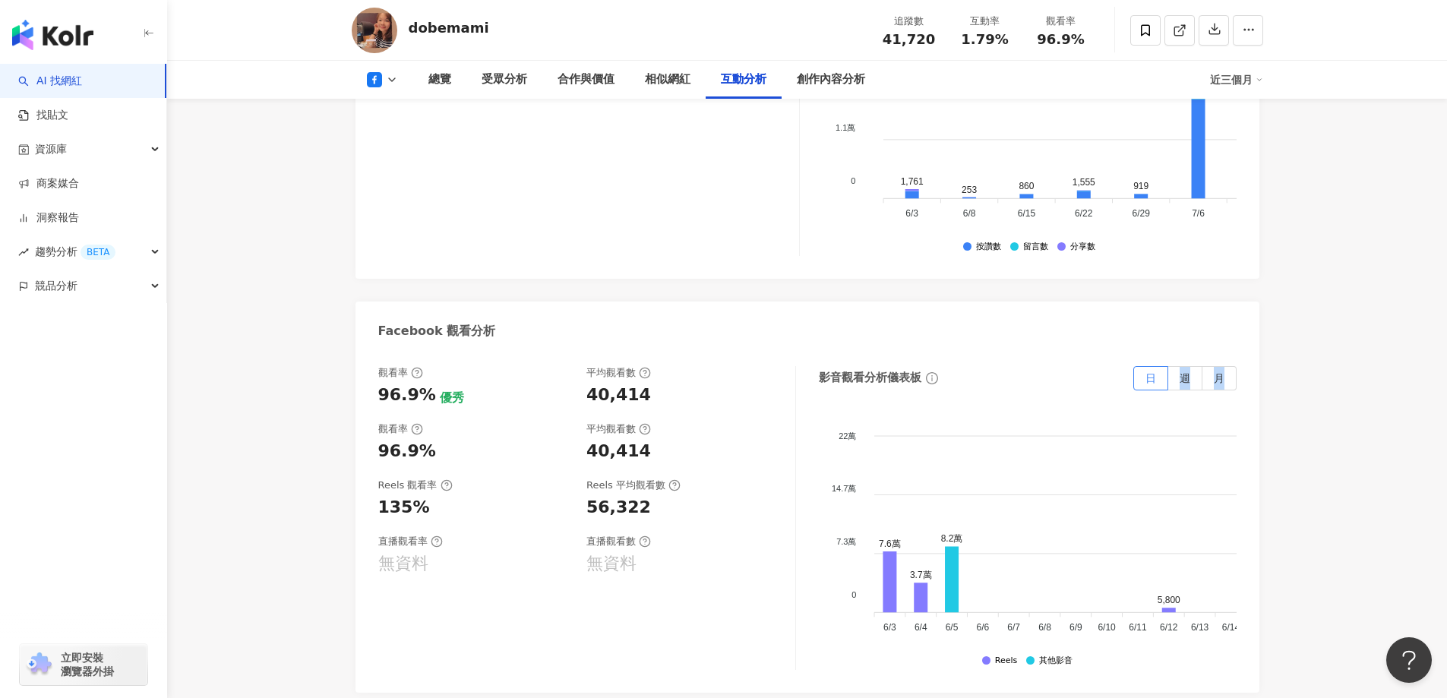
drag, startPoint x: 1173, startPoint y: 337, endPoint x: 1110, endPoint y: 362, distance: 68.1
click at [1110, 366] on div "影音觀看分析儀表板 日 週 月 22萬 22萬 14.7萬 14.7萬 7.3萬 7.3萬 0 0 7.6萬 3.7萬 8.2萬 5,800 9.2萬 1.3…" at bounding box center [1028, 518] width 418 height 304
click at [1064, 366] on div "影音觀看分析儀表板 日 週 月 22萬 22萬 14.7萬 14.7萬 7.3萬 7.3萬 0 0 7.6萬 3.7萬 8.2萬 5,800 9.2萬 1.3…" at bounding box center [1028, 518] width 418 height 304
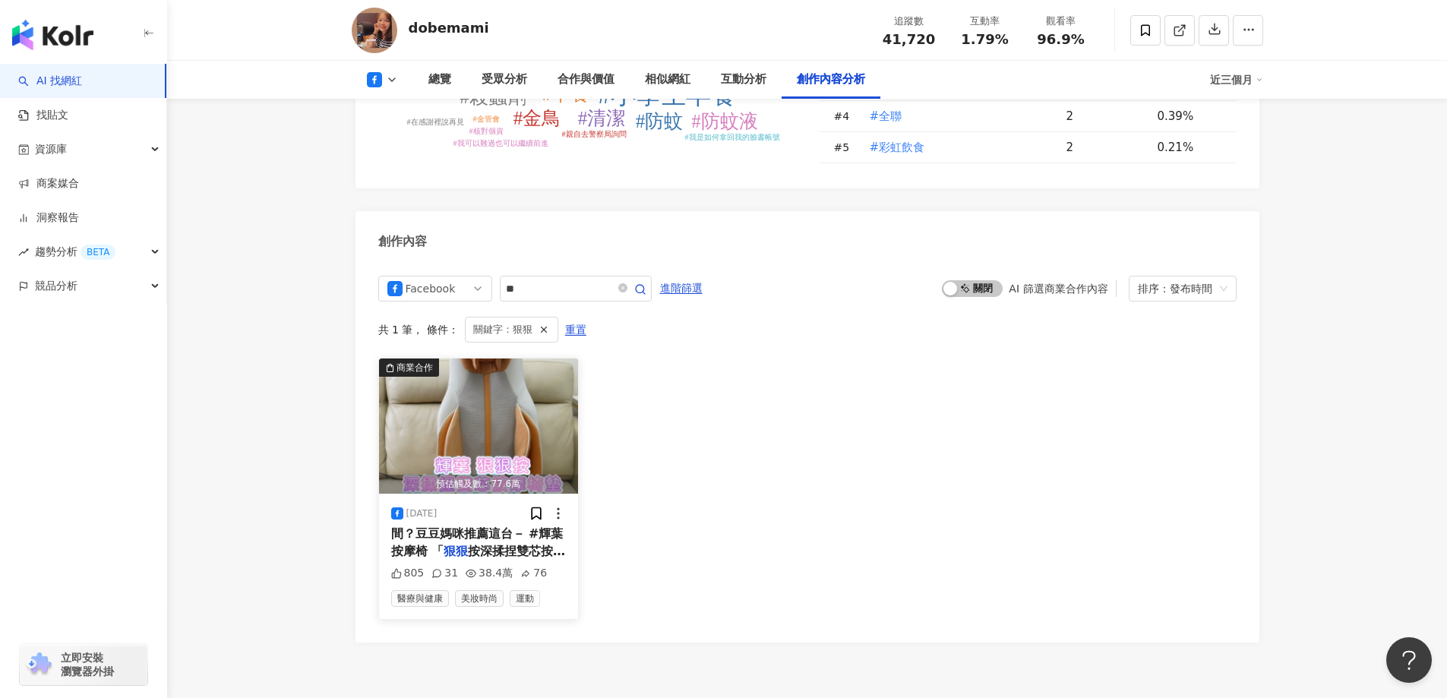
scroll to position [4138, 0]
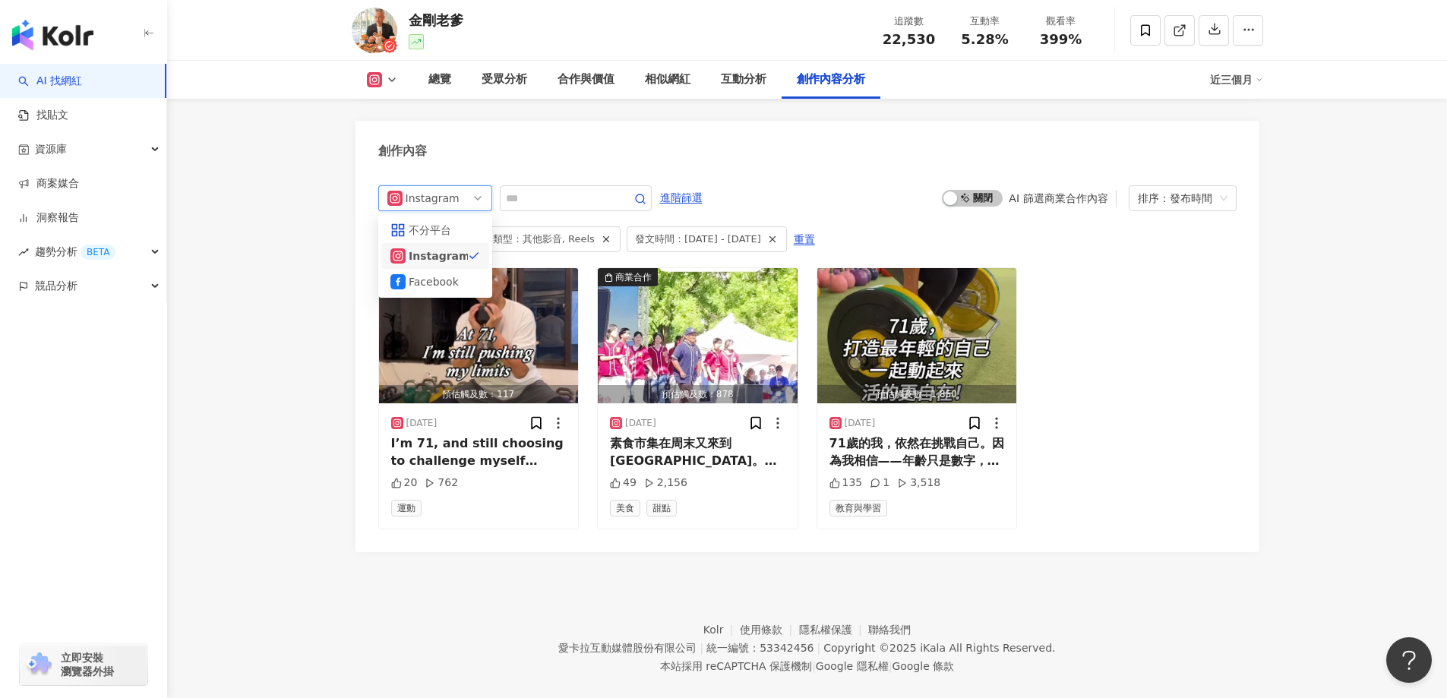
scroll to position [0, 471]
click at [402, 274] on icon at bounding box center [397, 281] width 15 height 15
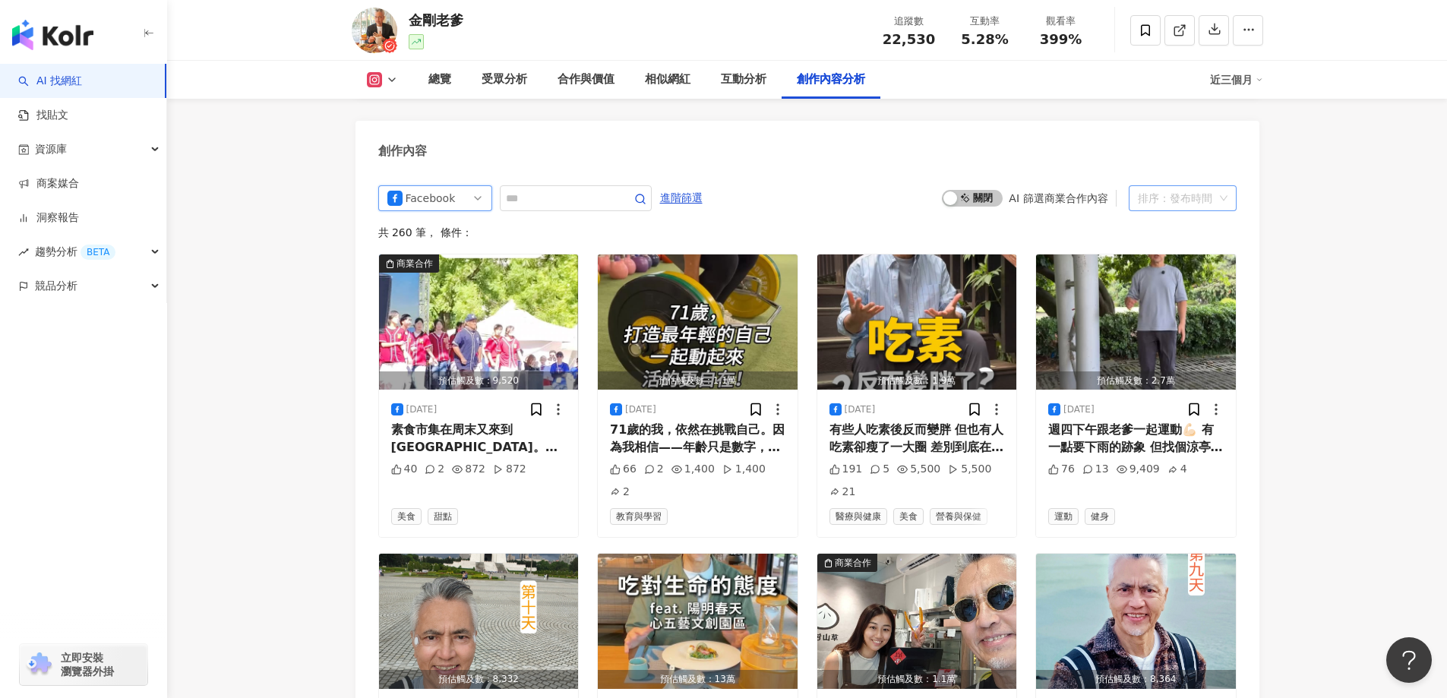
click at [1178, 186] on div "排序：發布時間" at bounding box center [1176, 198] width 76 height 24
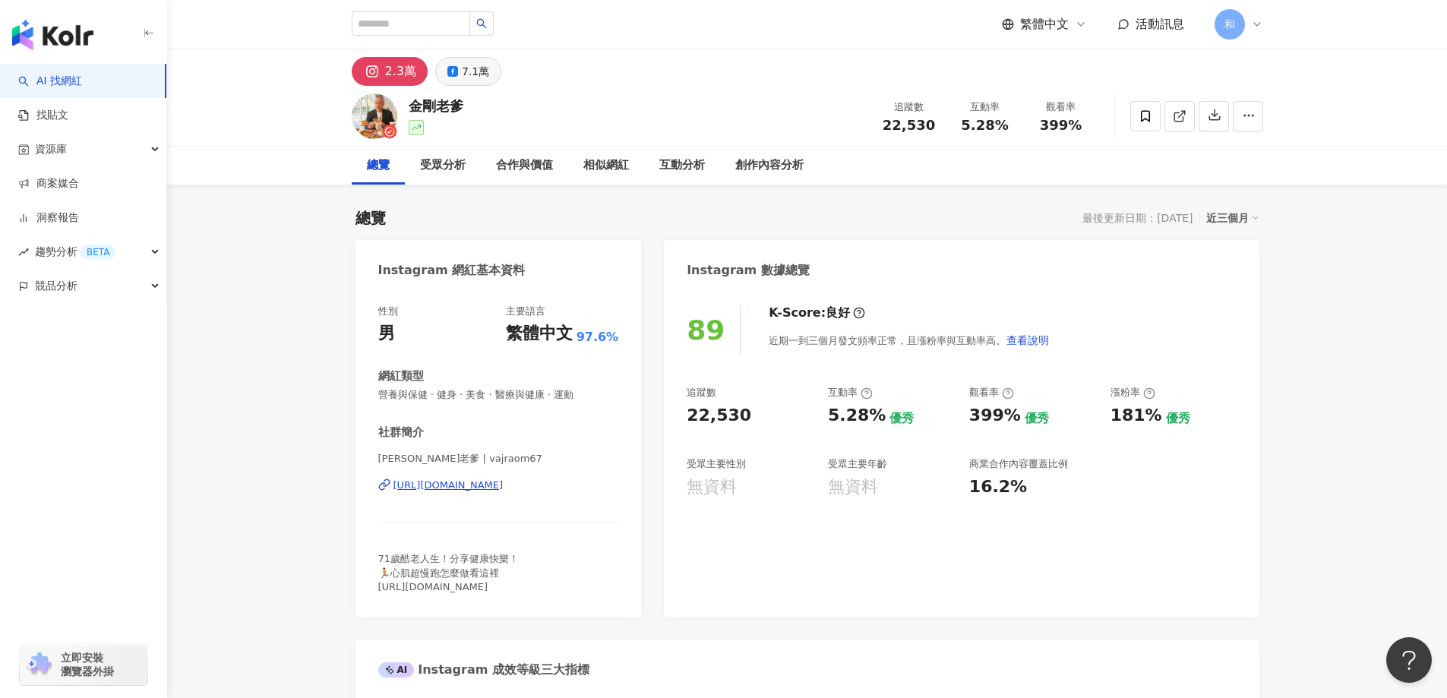
click at [480, 73] on div "7.1萬" at bounding box center [475, 71] width 27 height 21
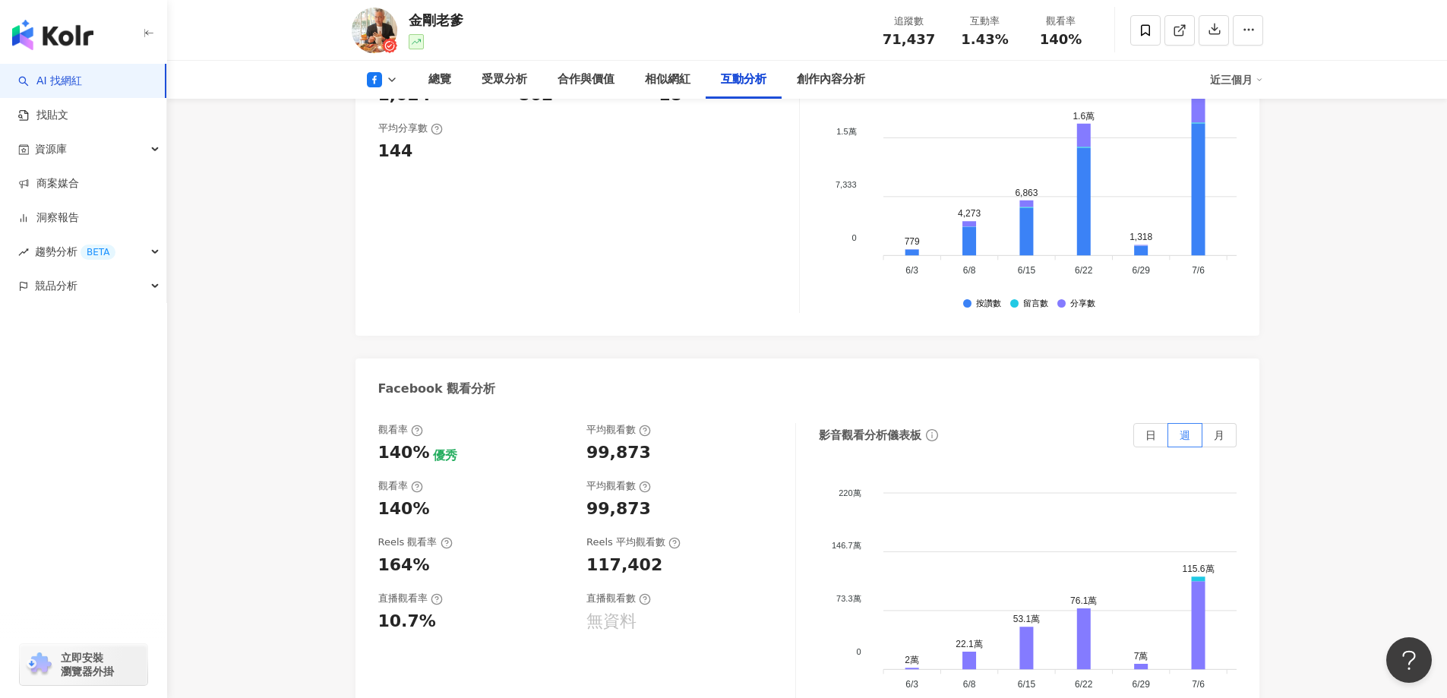
scroll to position [2659, 0]
